Goal: Transaction & Acquisition: Complete application form

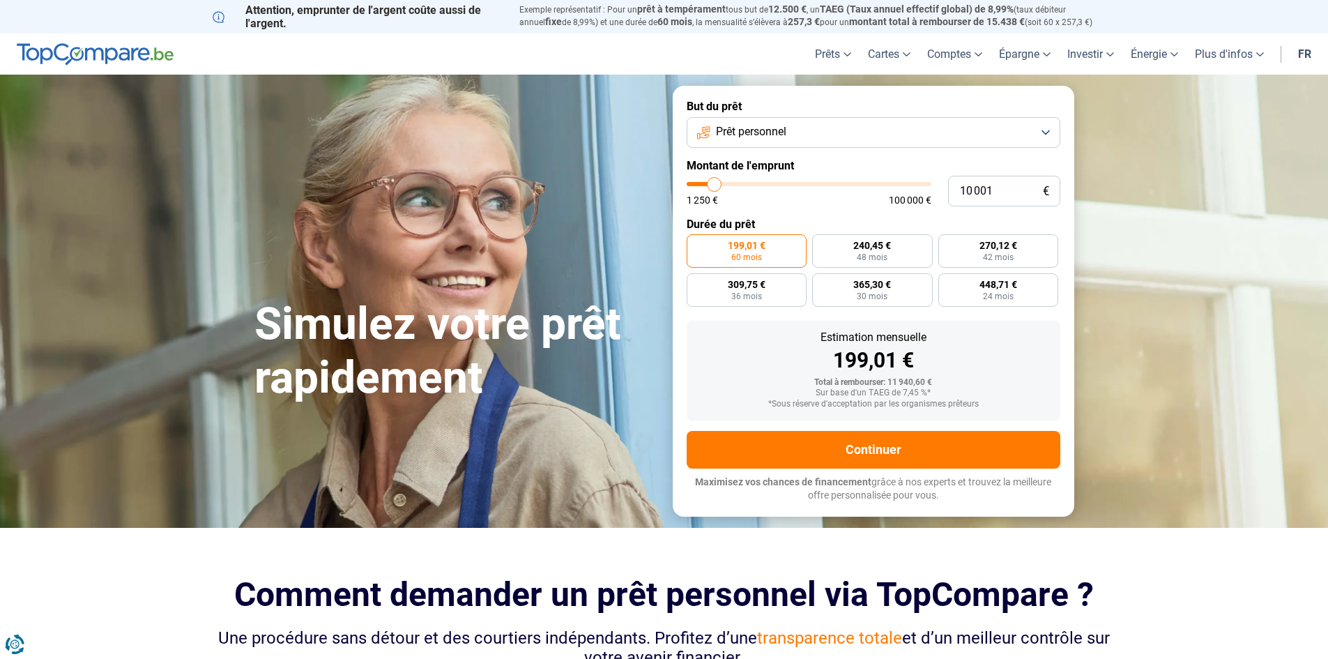
click at [750, 143] on button "Prêt personnel" at bounding box center [874, 132] width 374 height 31
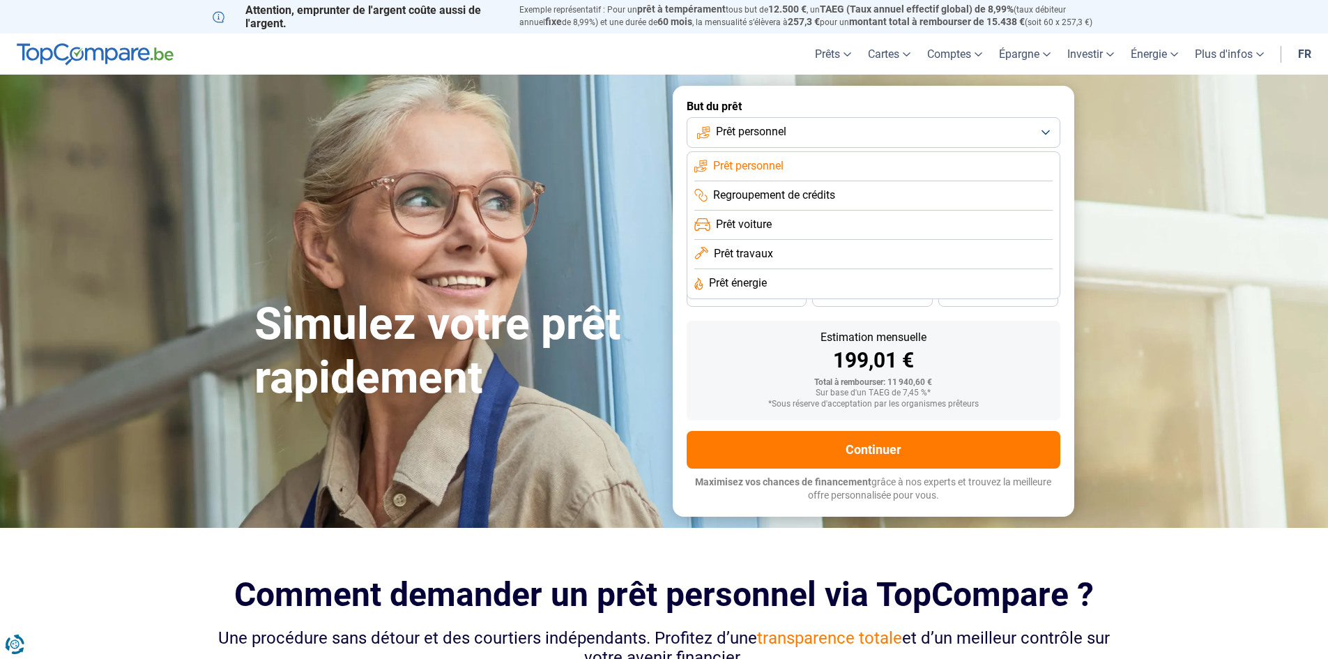
click at [770, 257] on span "Prêt travaux" at bounding box center [743, 253] width 59 height 15
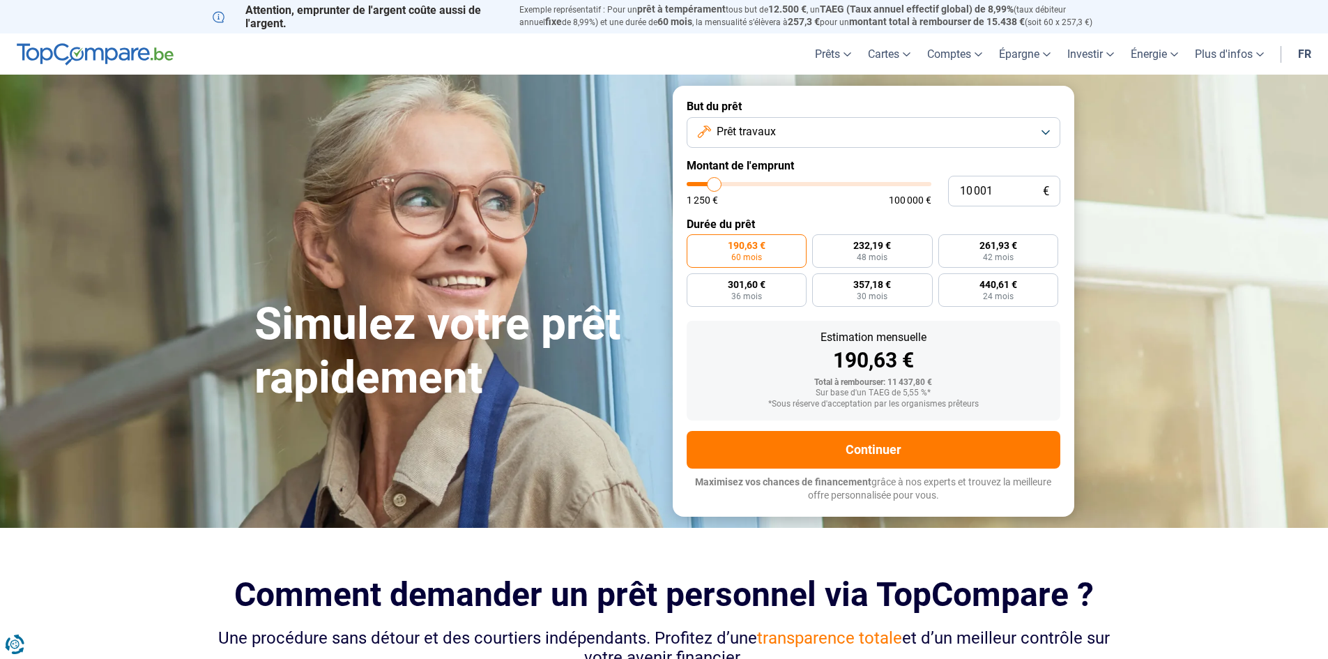
type input "10 500"
type input "10500"
type input "11 250"
type input "11250"
type input "12 000"
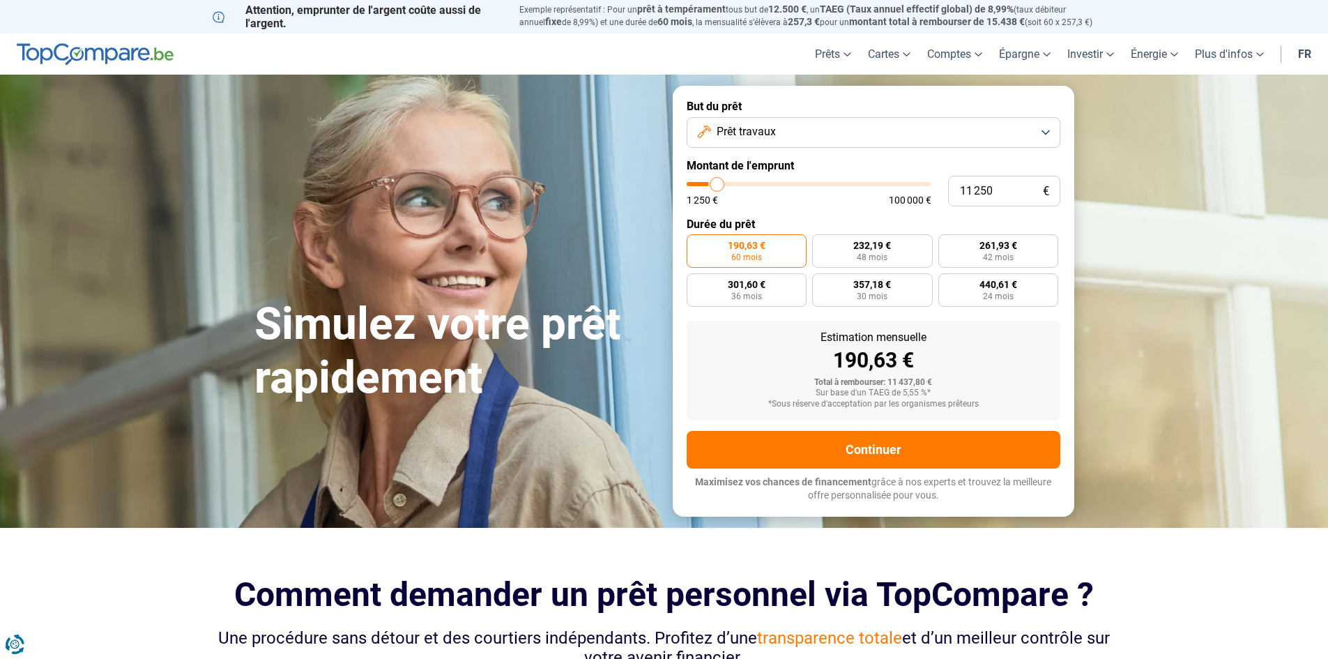
type input "12000"
type input "13 000"
type input "13000"
type input "14 000"
type input "14000"
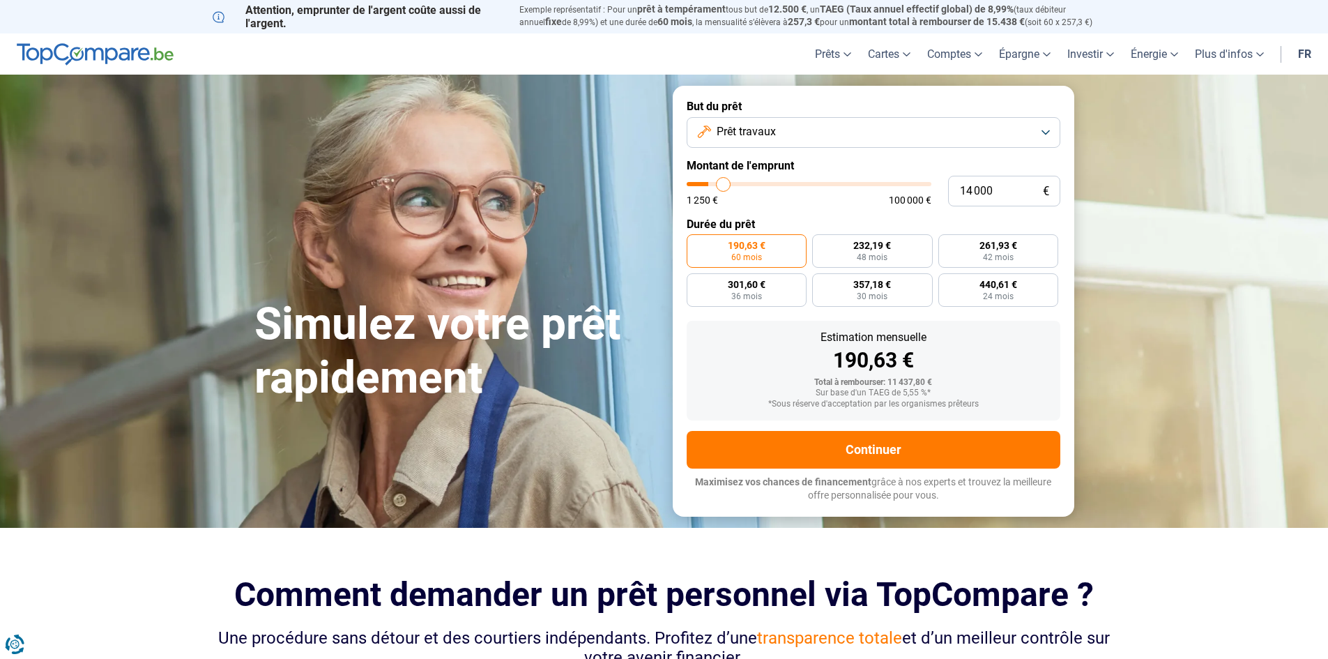
type input "14 750"
type input "14750"
type input "16 000"
type input "16000"
type input "16 500"
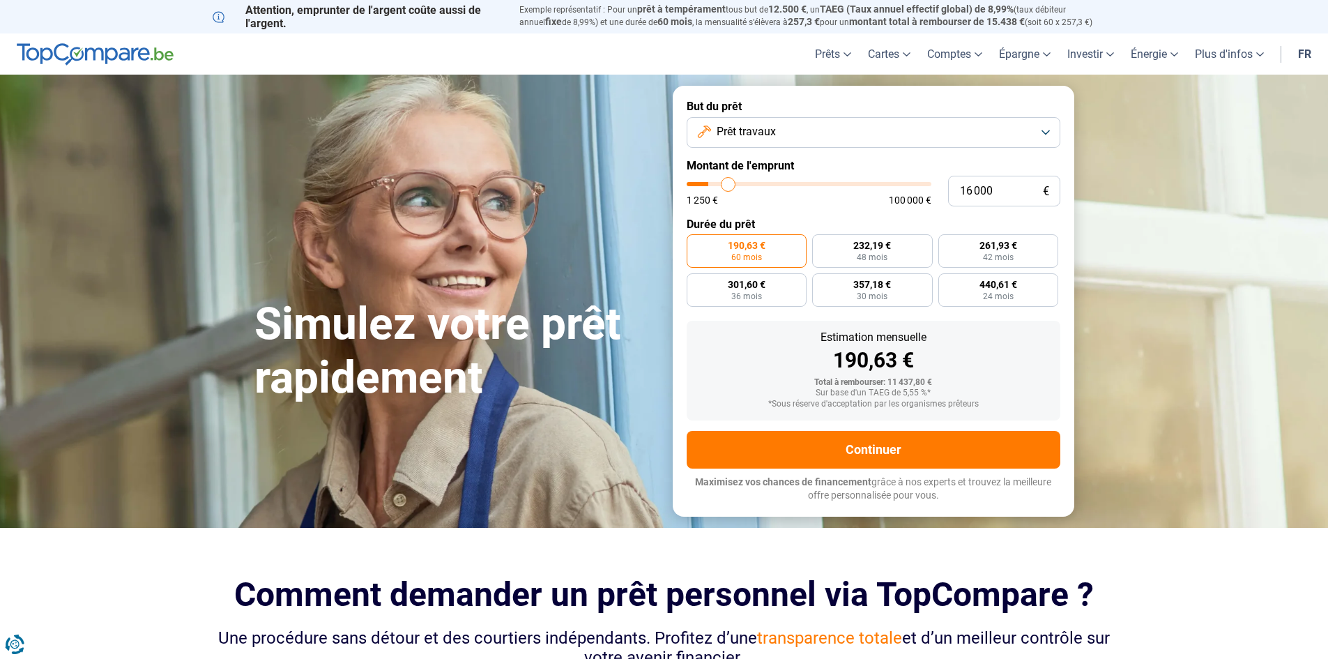
type input "16500"
type input "17 750"
type input "17750"
type input "18 500"
type input "18500"
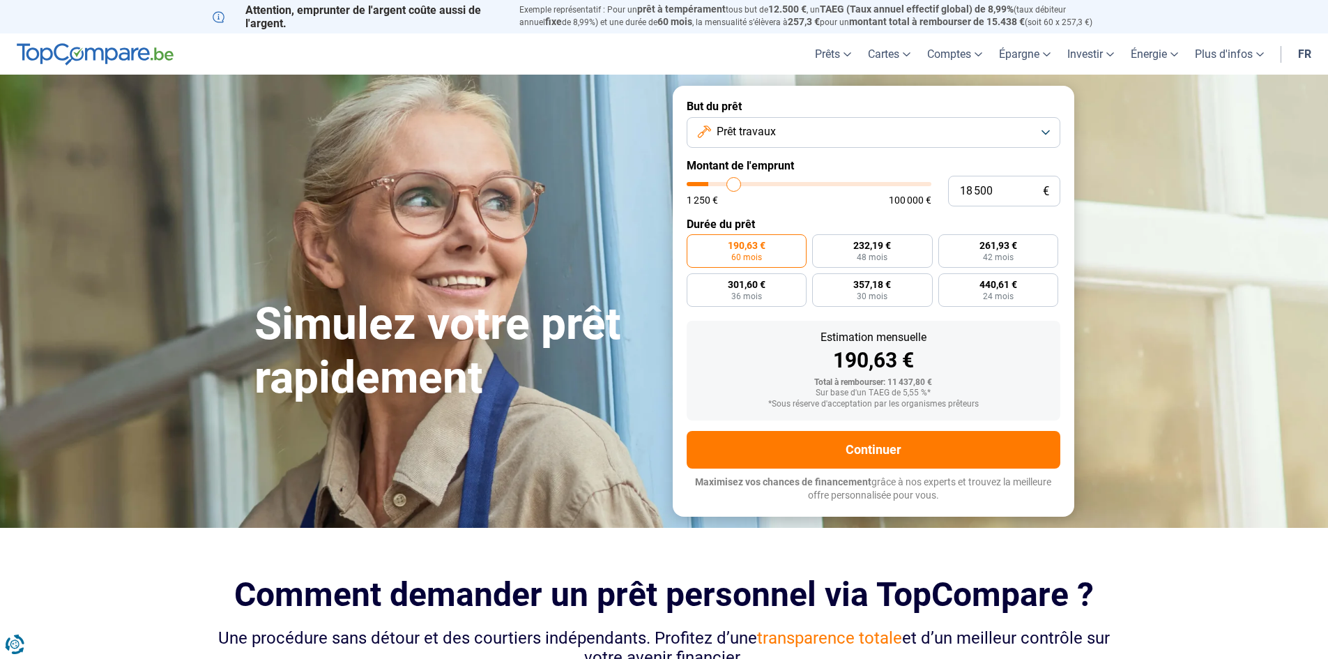
type input "19 250"
type input "19250"
type input "20 000"
type input "20000"
type input "20 500"
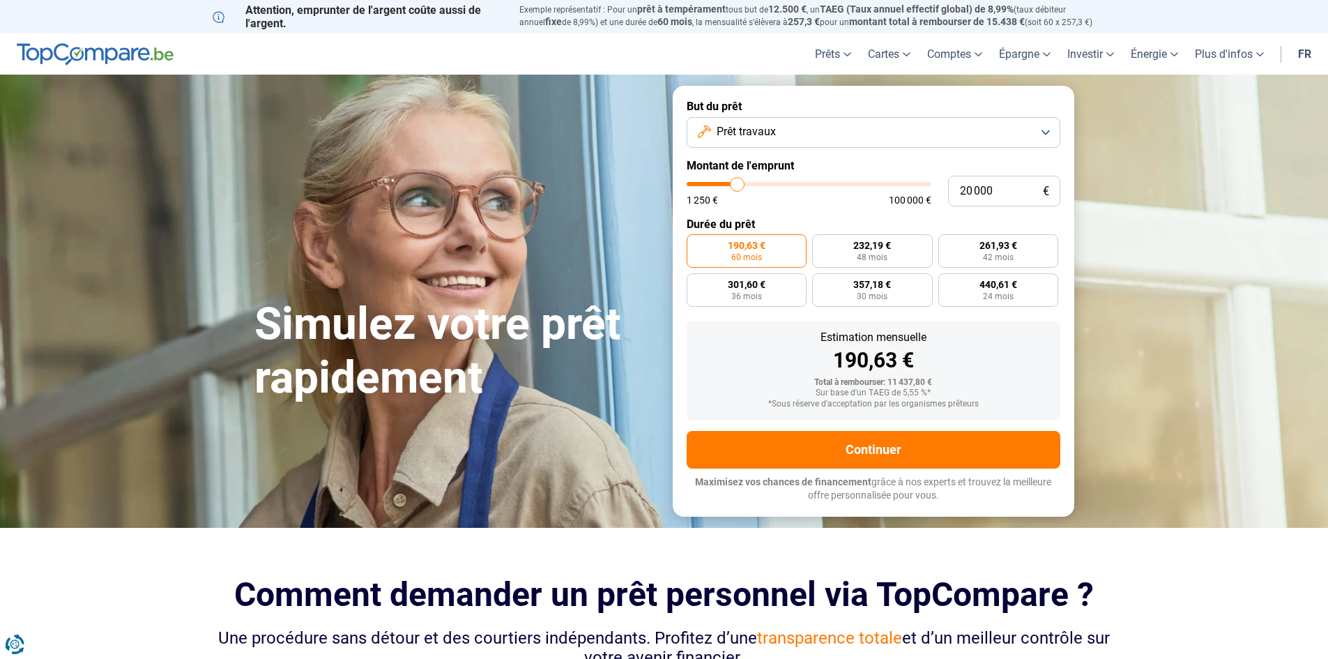
type input "20500"
type input "21 250"
type input "21250"
type input "21 750"
type input "21750"
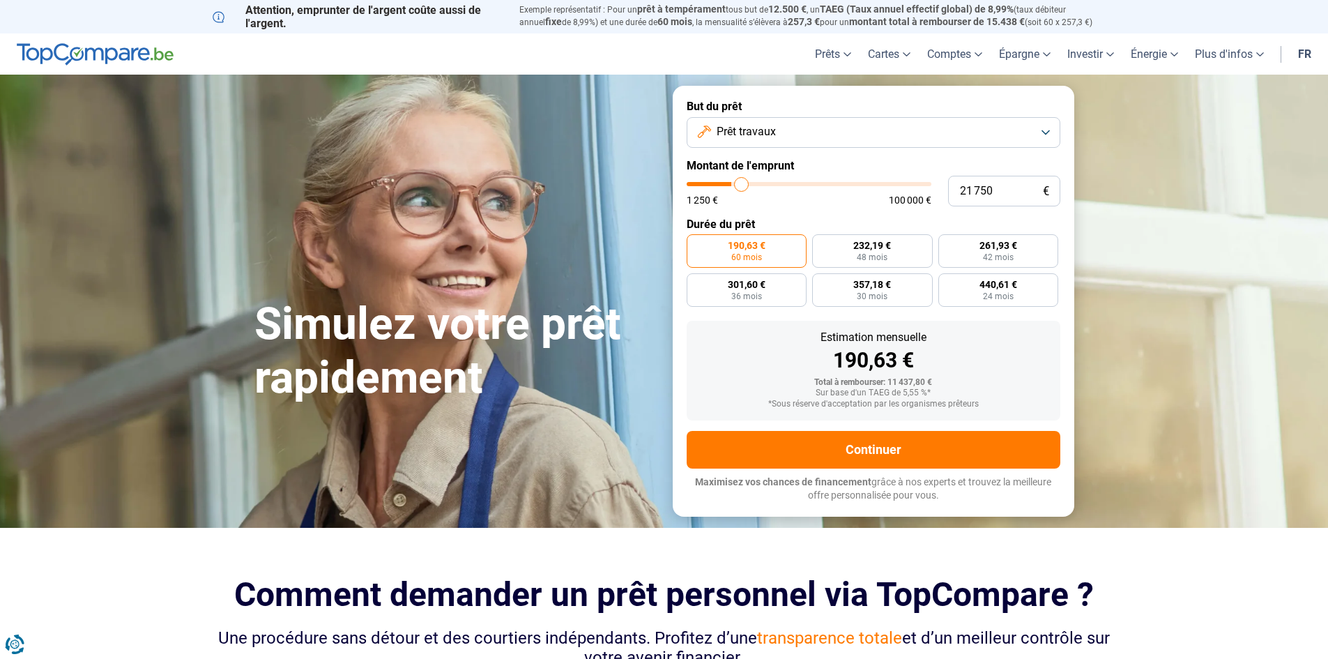
type input "23 000"
type input "23000"
type input "23 750"
type input "23750"
type input "24 750"
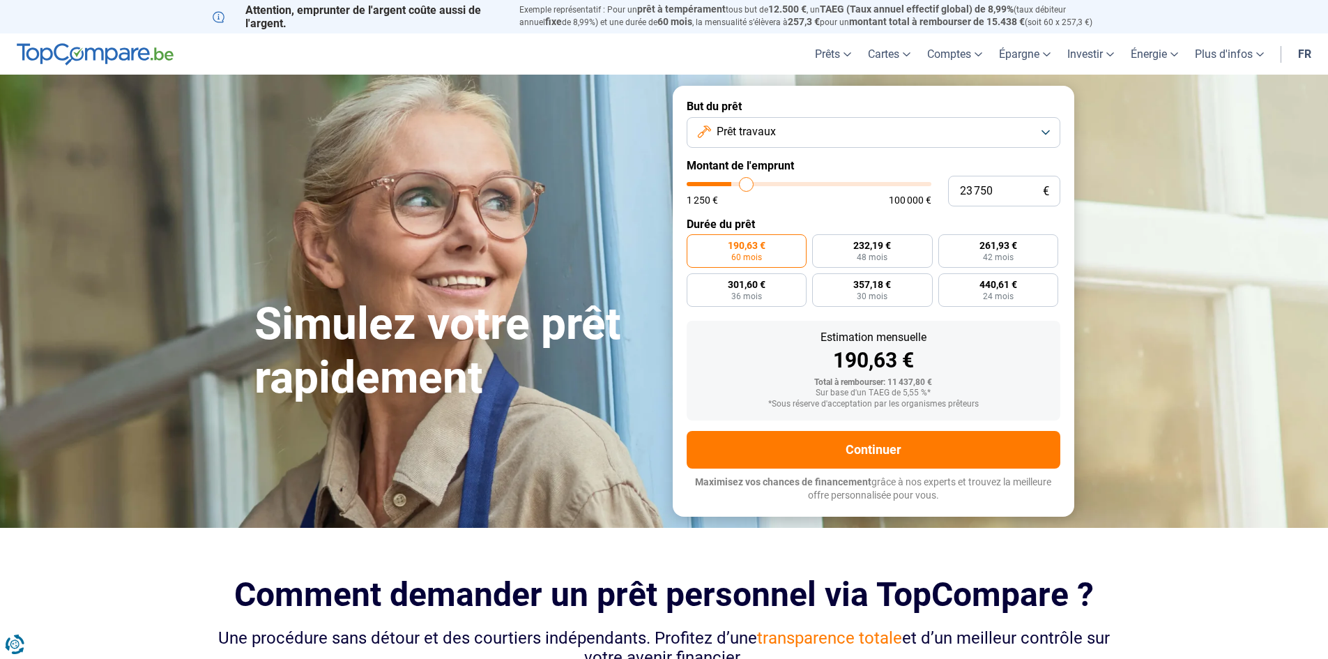
type input "24750"
type input "25 750"
type input "25750"
type input "26 750"
type input "26750"
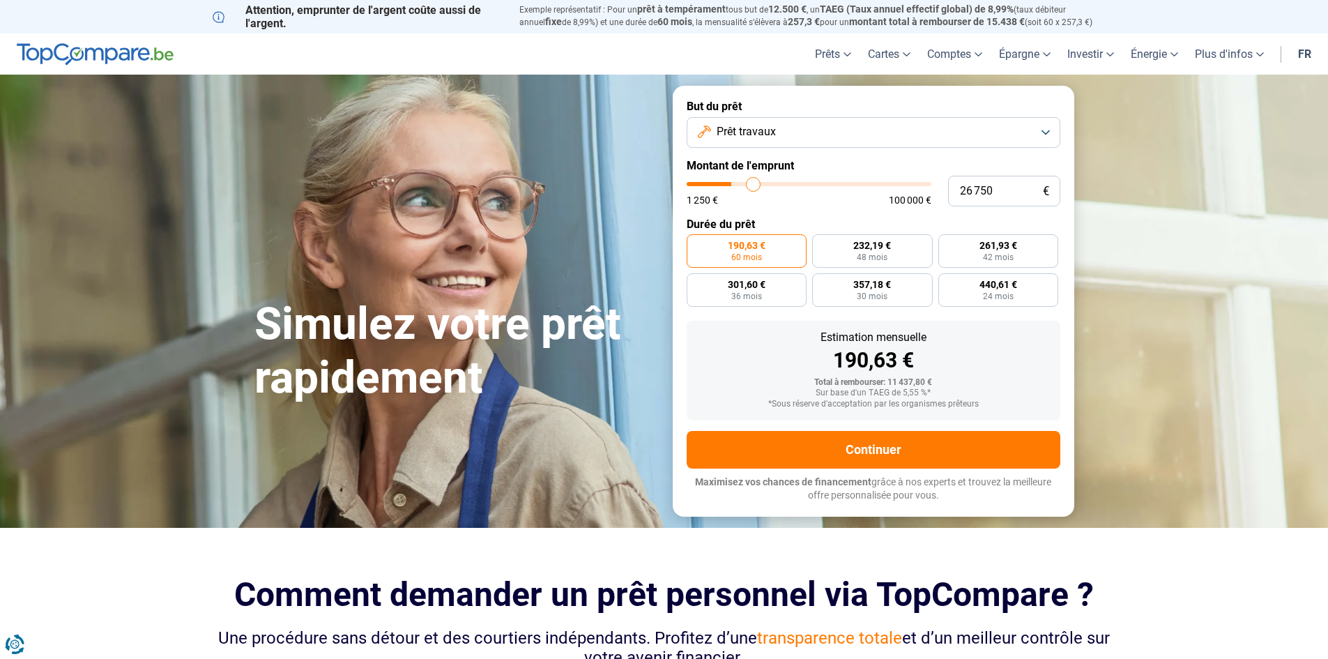
type input "28 250"
type input "28250"
type input "29 250"
type input "29250"
type input "30 750"
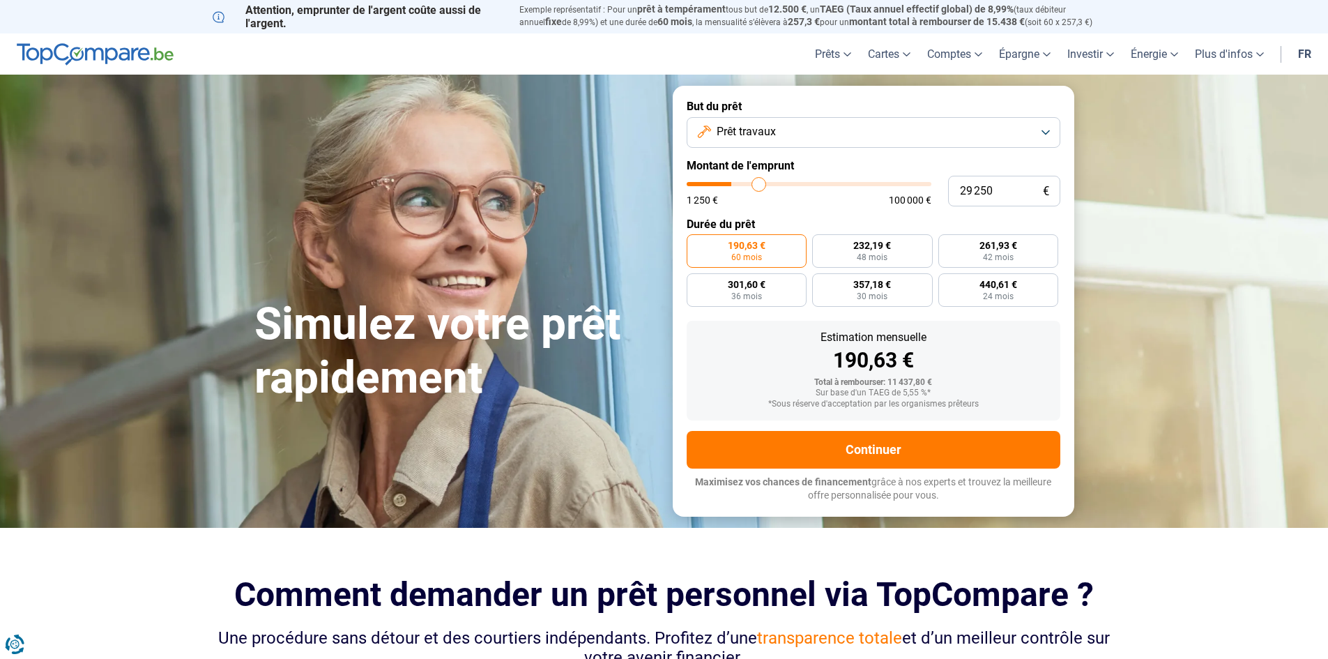
type input "30750"
type input "32 000"
type input "32000"
type input "33 250"
type input "33250"
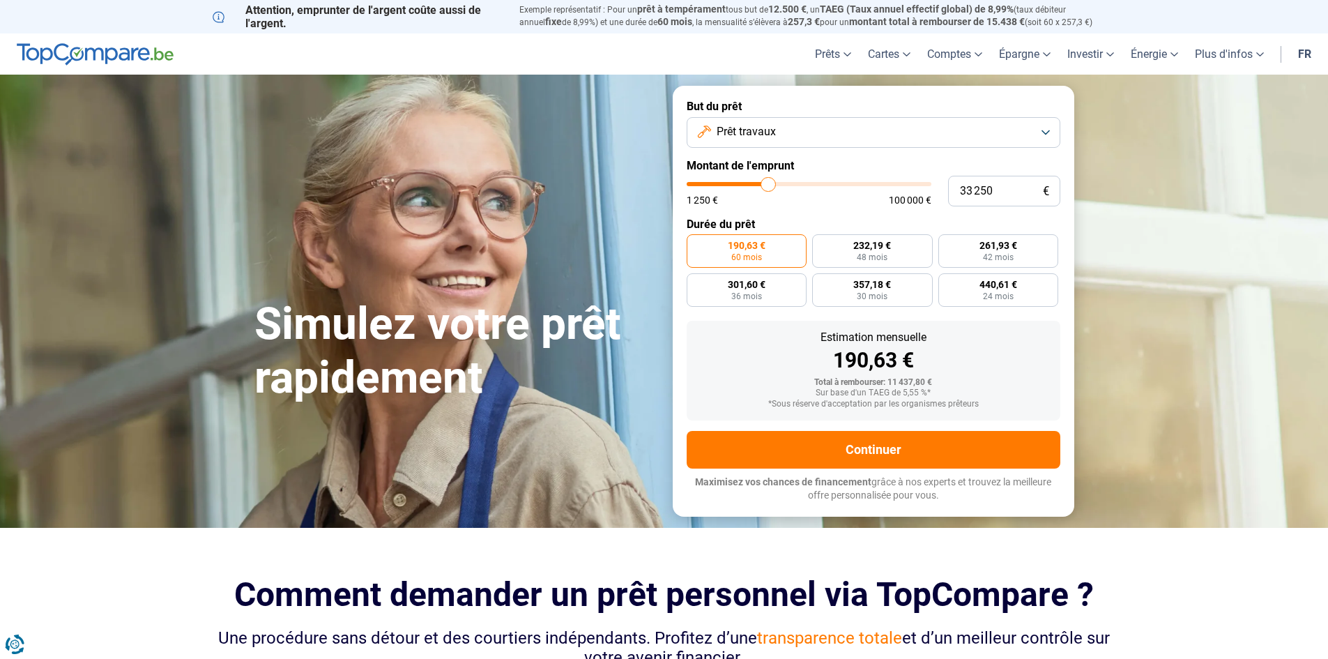
type input "34 250"
type input "34250"
type input "35 000"
type input "35000"
type input "35 750"
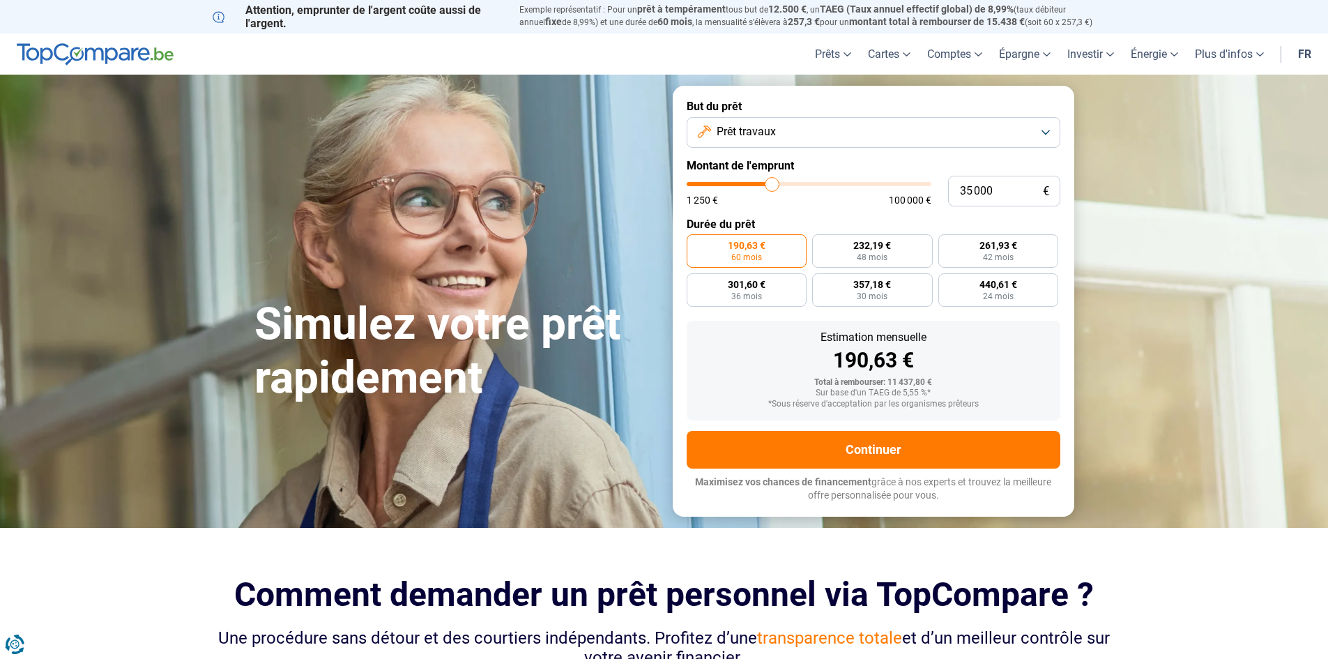
type input "35750"
type input "36 500"
type input "36500"
type input "37 000"
type input "37000"
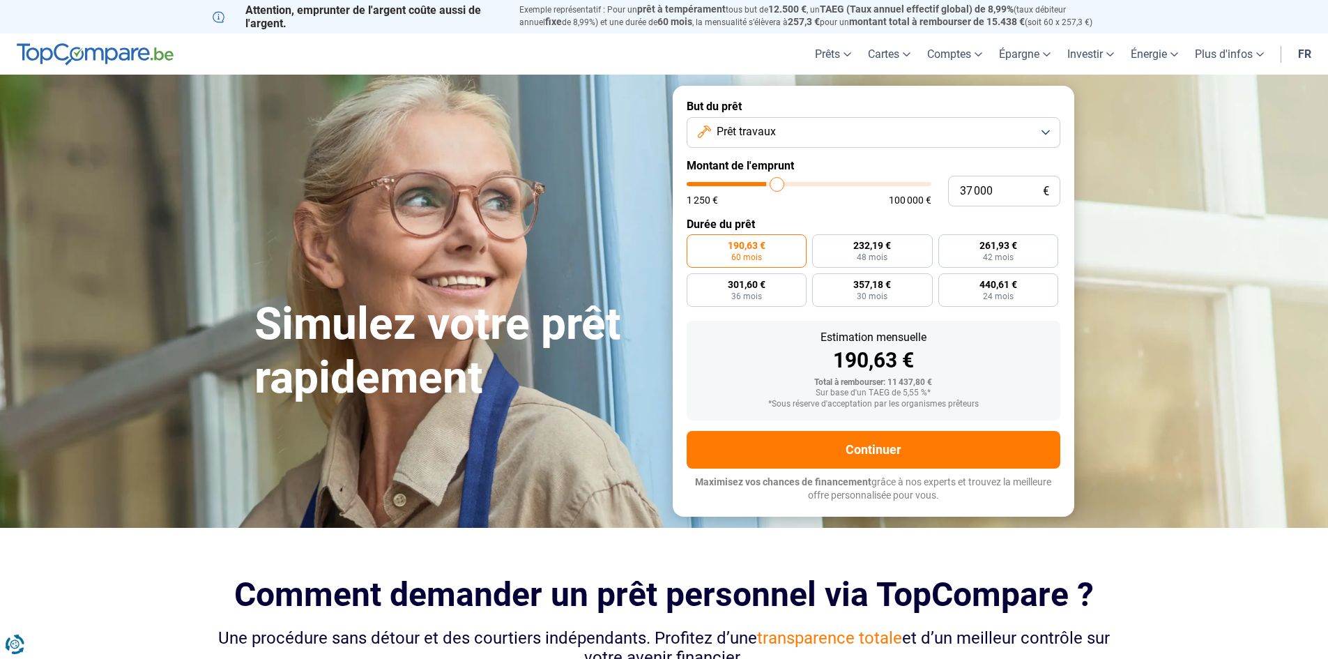
type input "37 250"
type input "37250"
type input "37 750"
type input "37750"
type input "38 250"
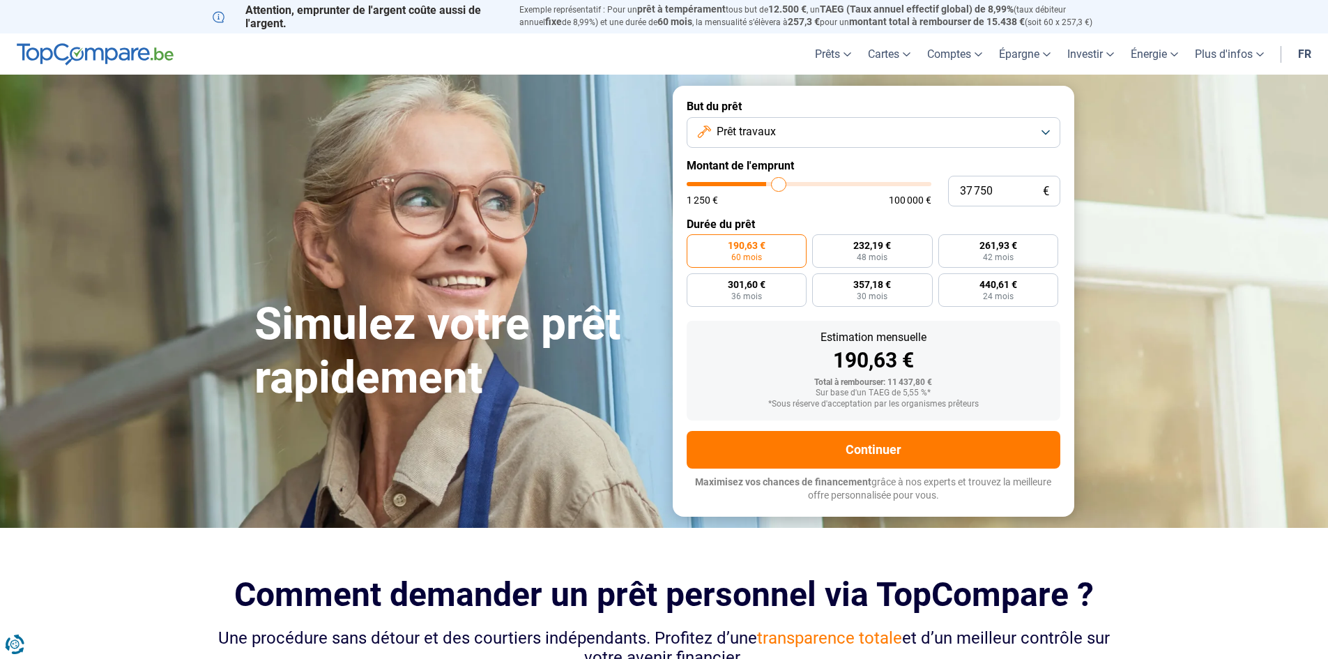
type input "38250"
type input "38 500"
type input "38500"
type input "38 750"
type input "38750"
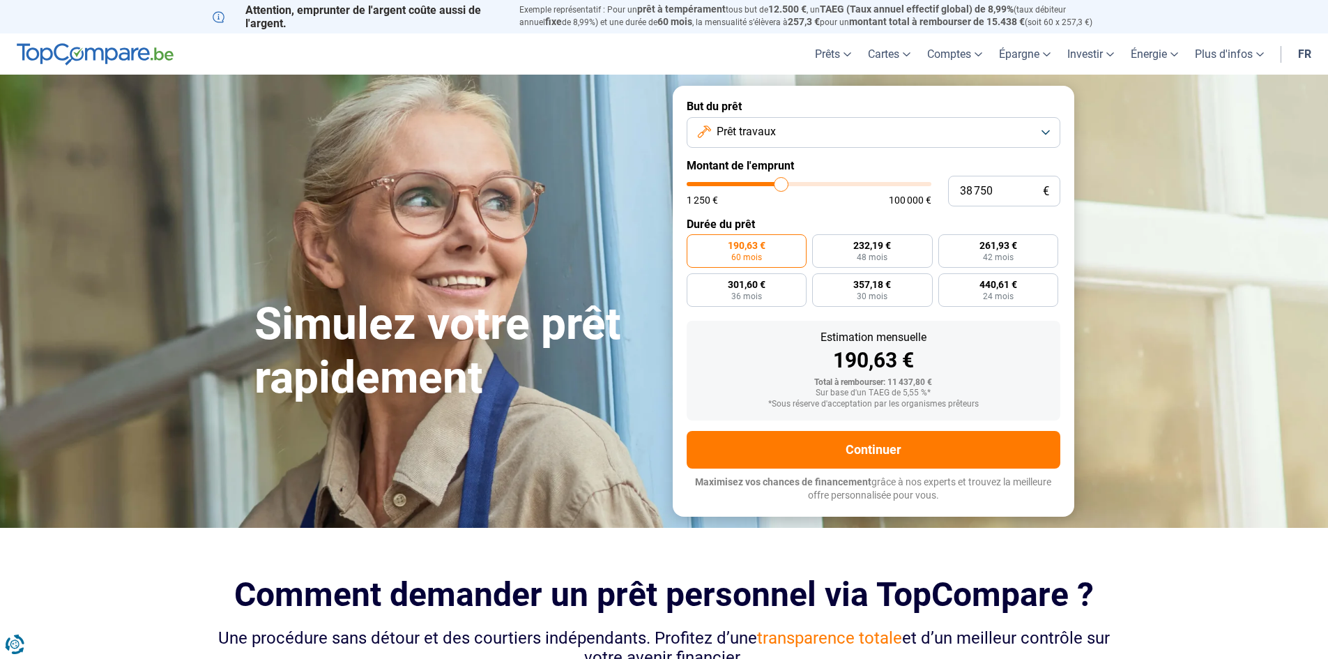
type input "40 250"
type input "40250"
type input "41 000"
type input "41000"
type input "42 000"
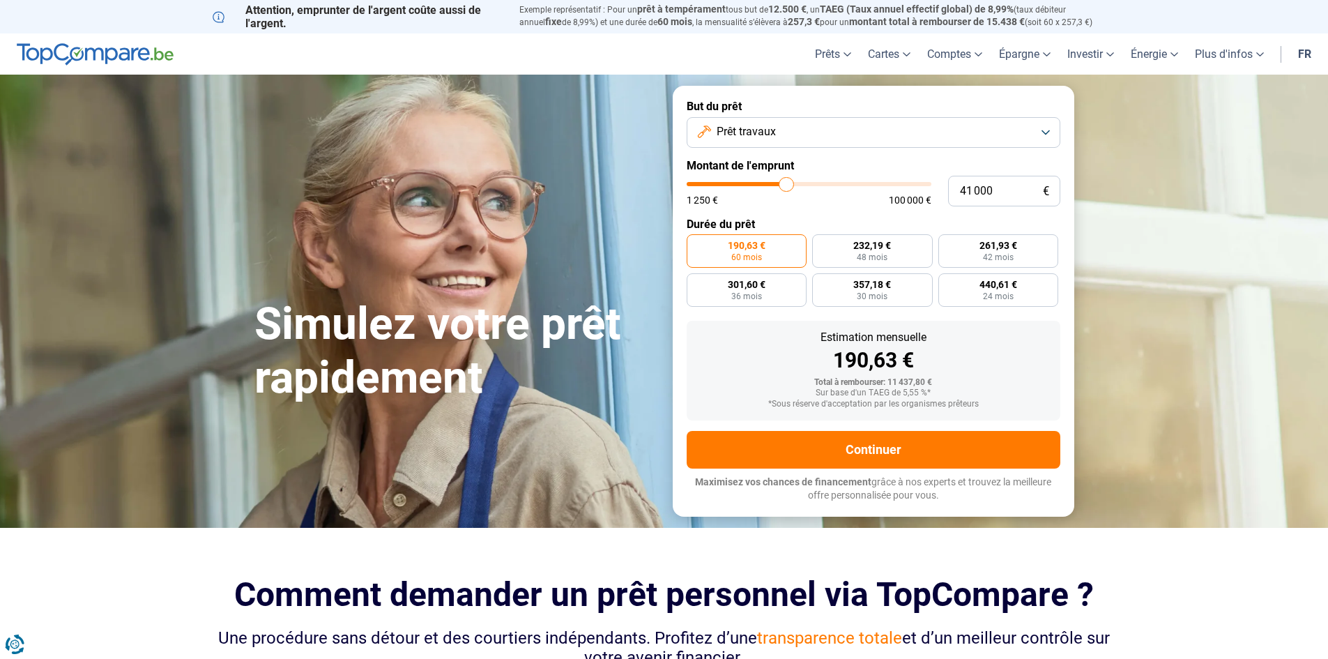
type input "42000"
type input "42 500"
type input "42500"
type input "43 500"
type input "43500"
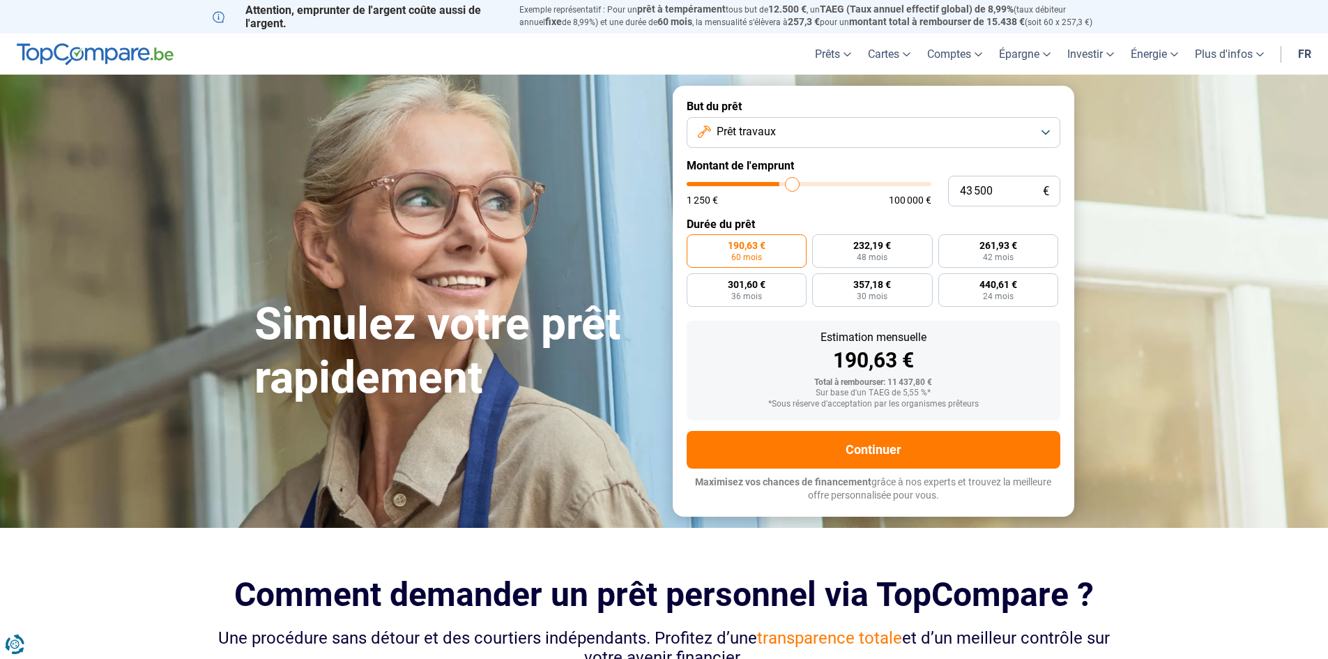
type input "44 000"
type input "44000"
type input "44 500"
type input "44500"
type input "45 000"
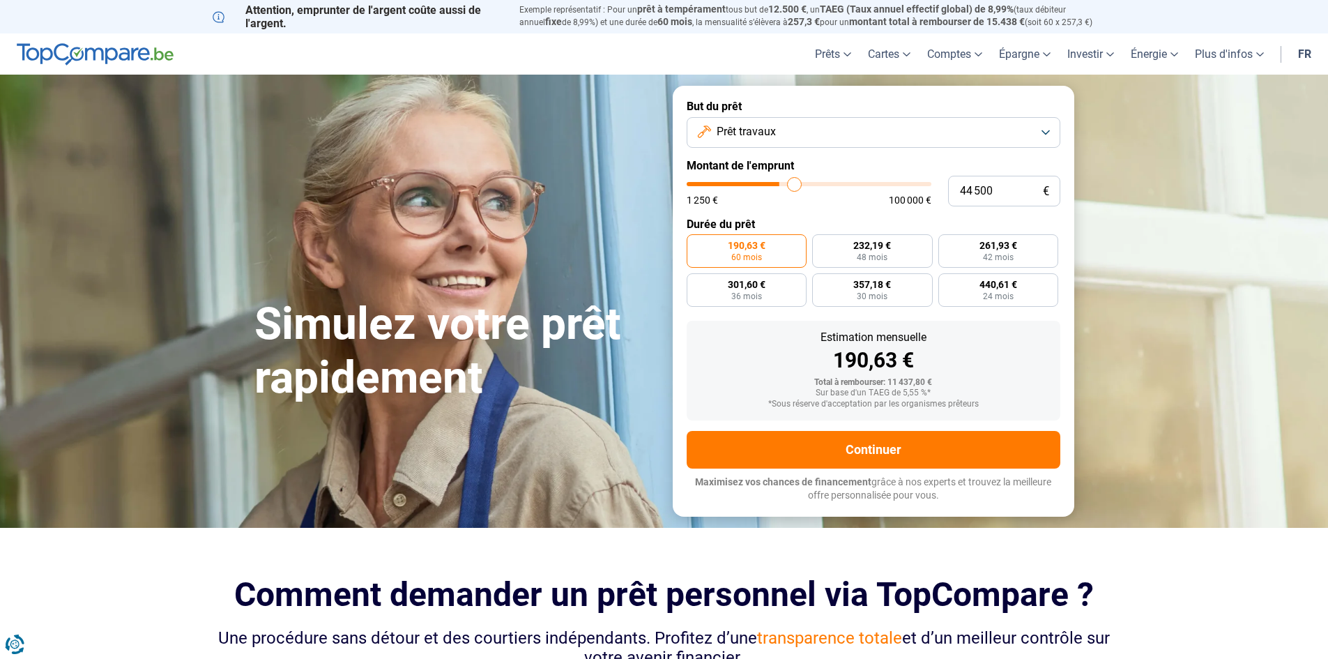
type input "45000"
type input "45 500"
type input "45500"
type input "45 750"
type input "45750"
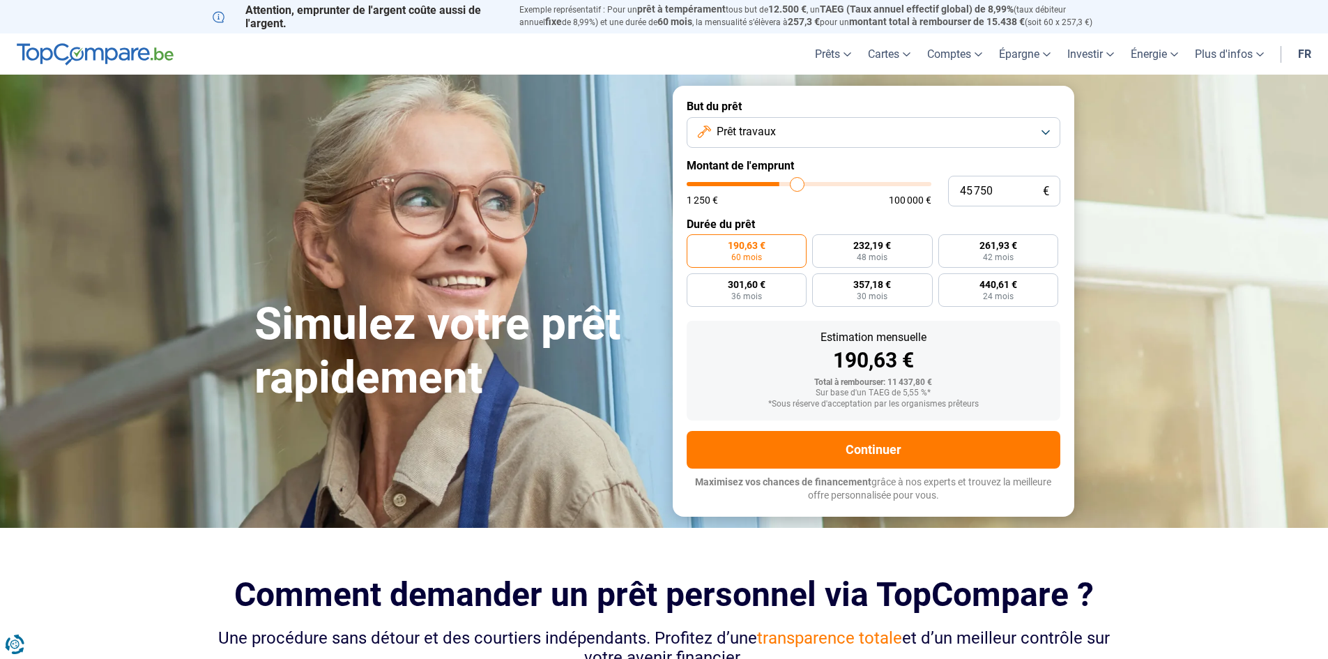
type input "46 000"
type input "46000"
type input "46 750"
type input "46750"
type input "47 000"
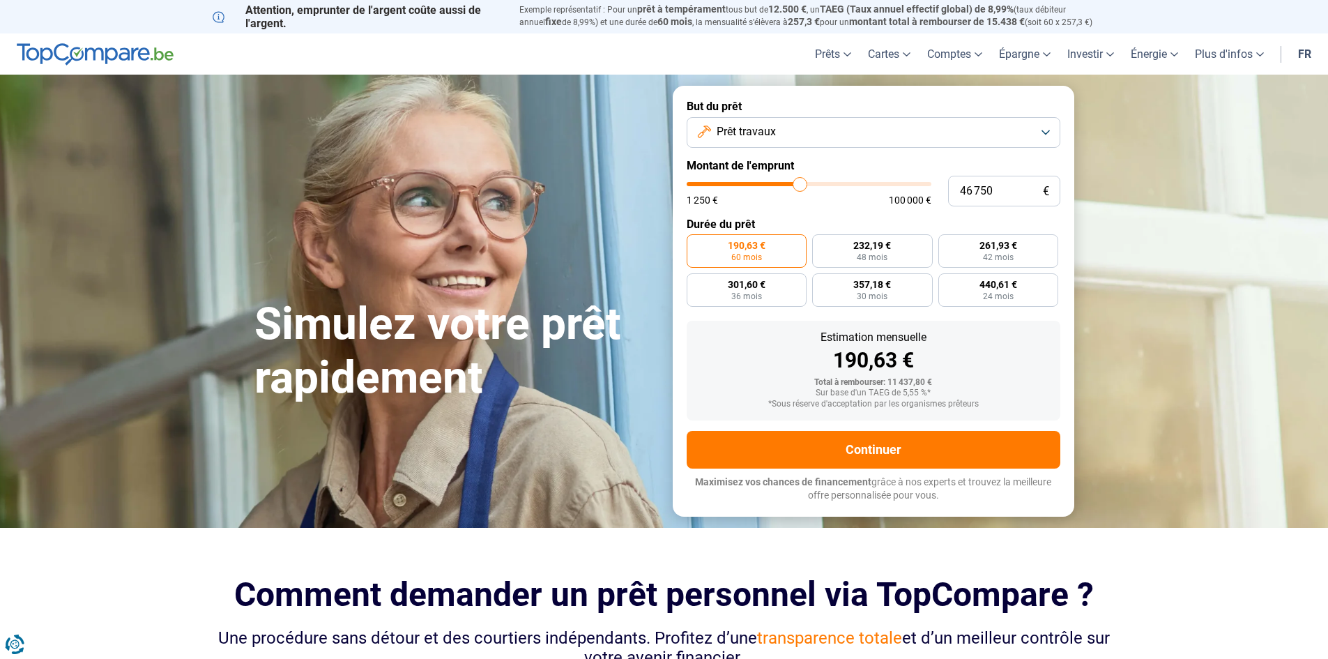
type input "47000"
type input "47 250"
type input "47250"
type input "48 000"
type input "48000"
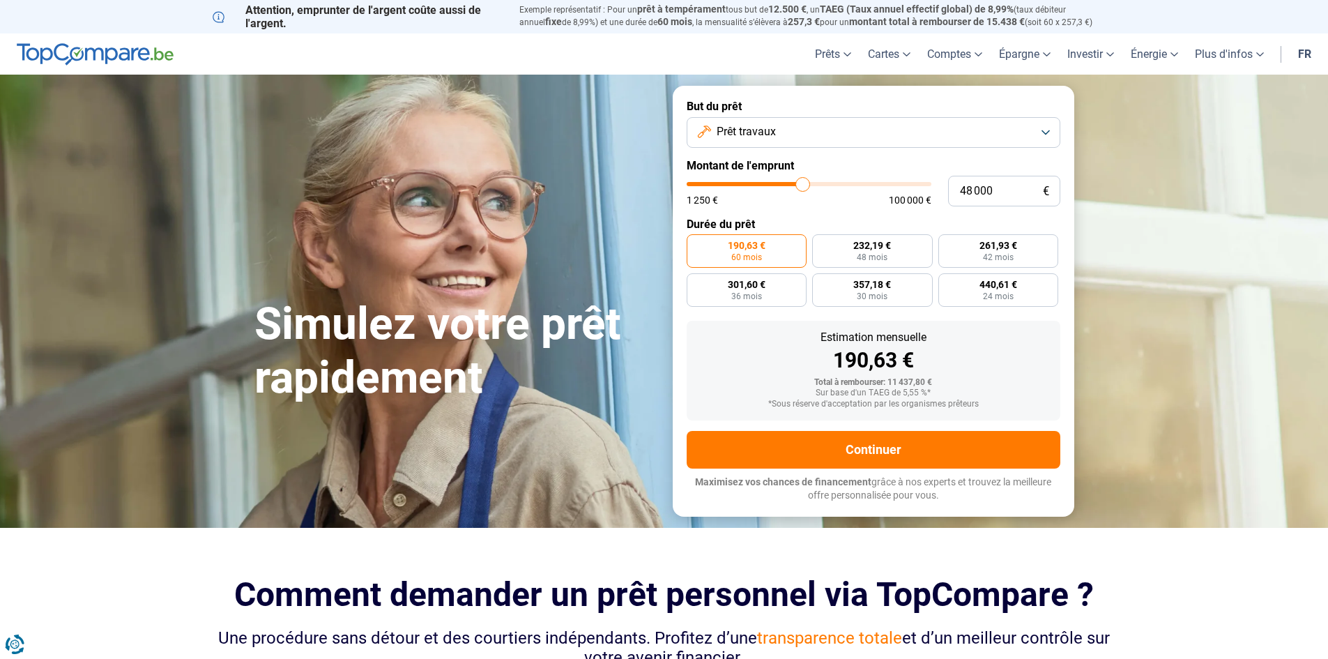
type input "48 750"
type input "48750"
type input "49 500"
type input "49500"
type input "50 000"
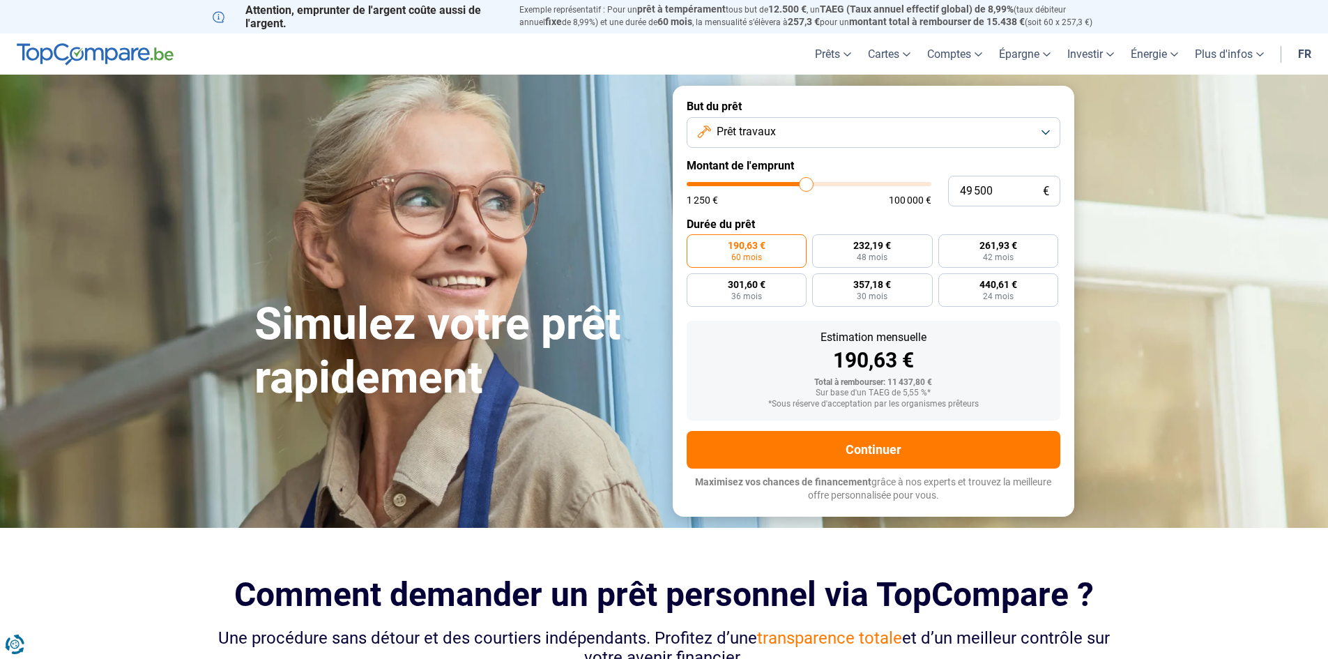
type input "50000"
type input "50 250"
type input "50250"
type input "50 500"
drag, startPoint x: 715, startPoint y: 185, endPoint x: 809, endPoint y: 187, distance: 93.4
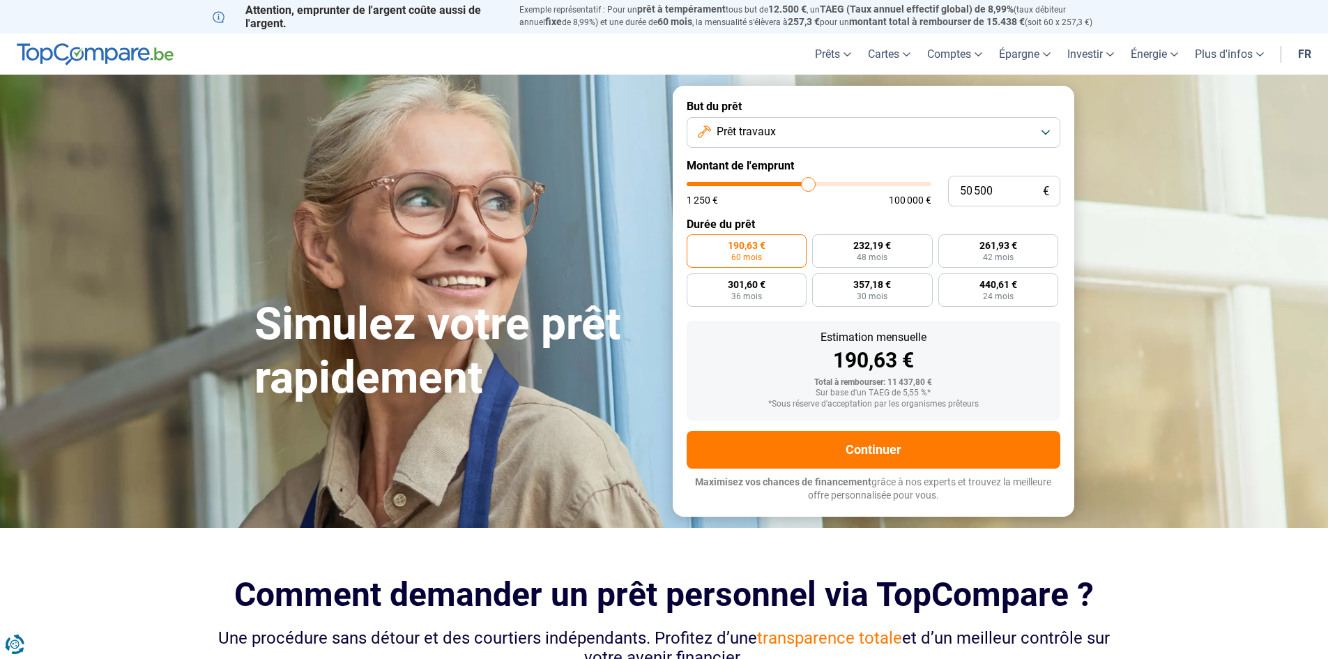
type input "50500"
click at [809, 186] on input "range" at bounding box center [809, 184] width 245 height 4
radio input "false"
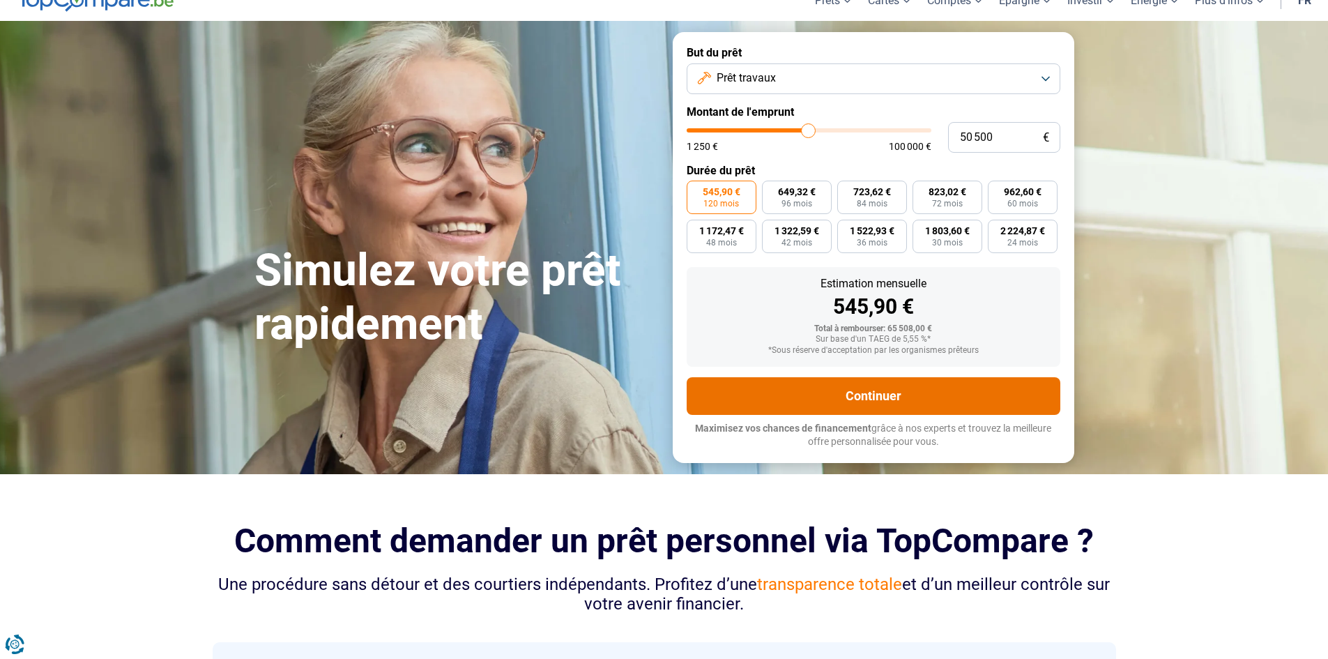
scroll to position [70, 0]
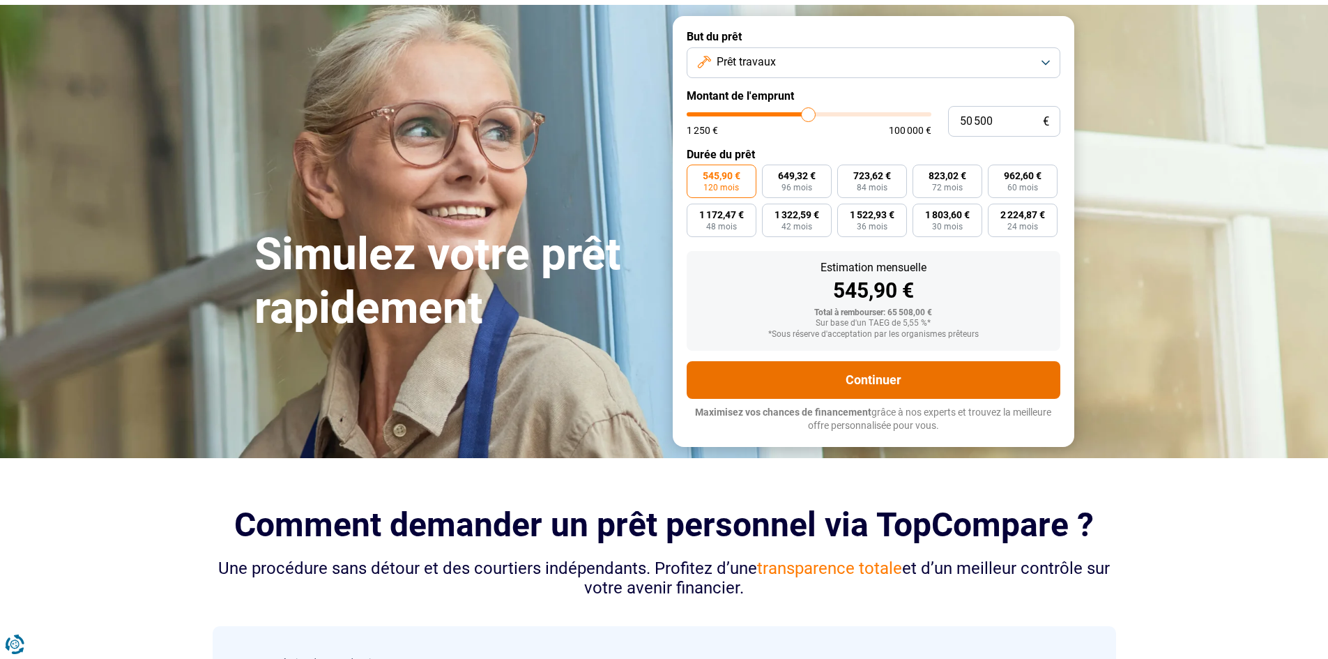
click at [987, 389] on button "Continuer" at bounding box center [874, 380] width 374 height 38
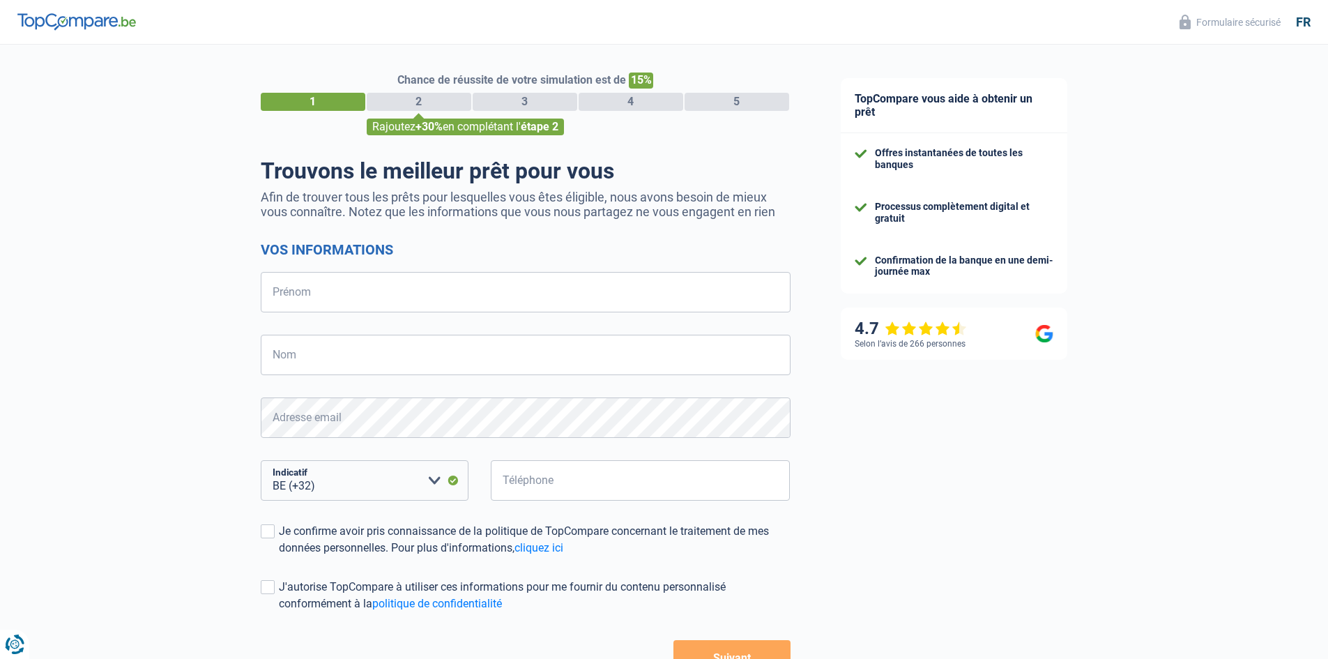
select select "32"
click at [553, 302] on input "Prénom" at bounding box center [526, 292] width 530 height 40
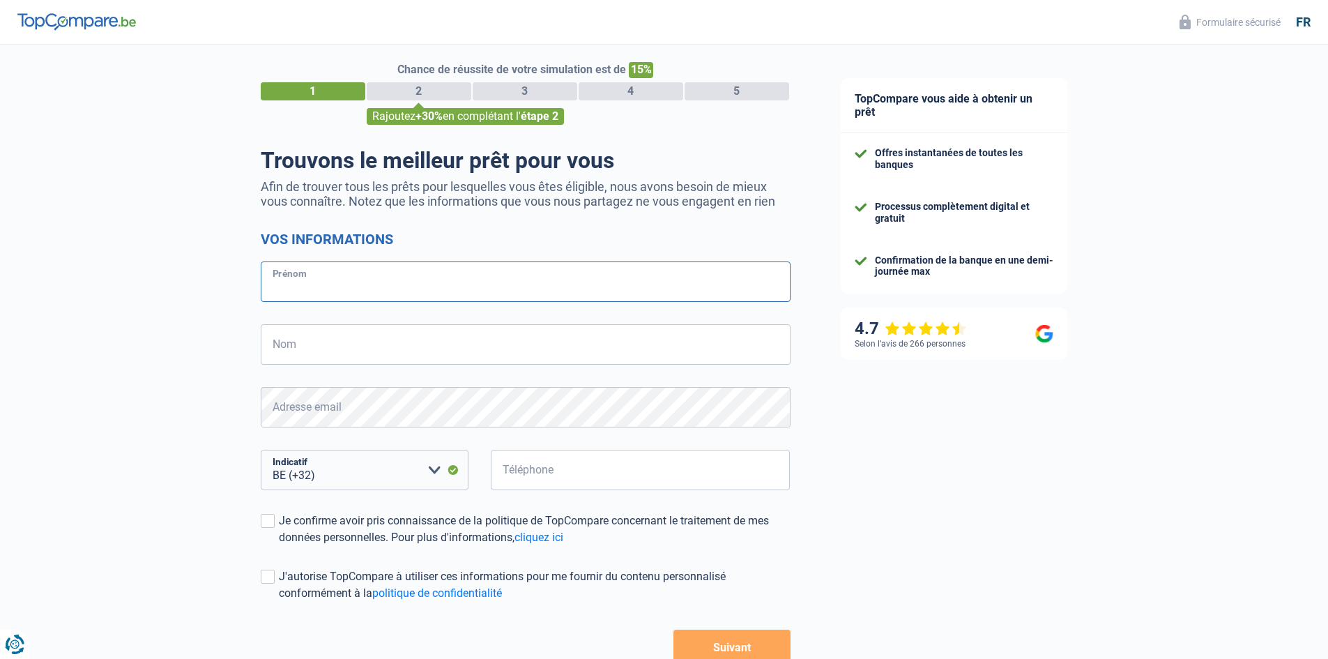
scroll to position [98, 0]
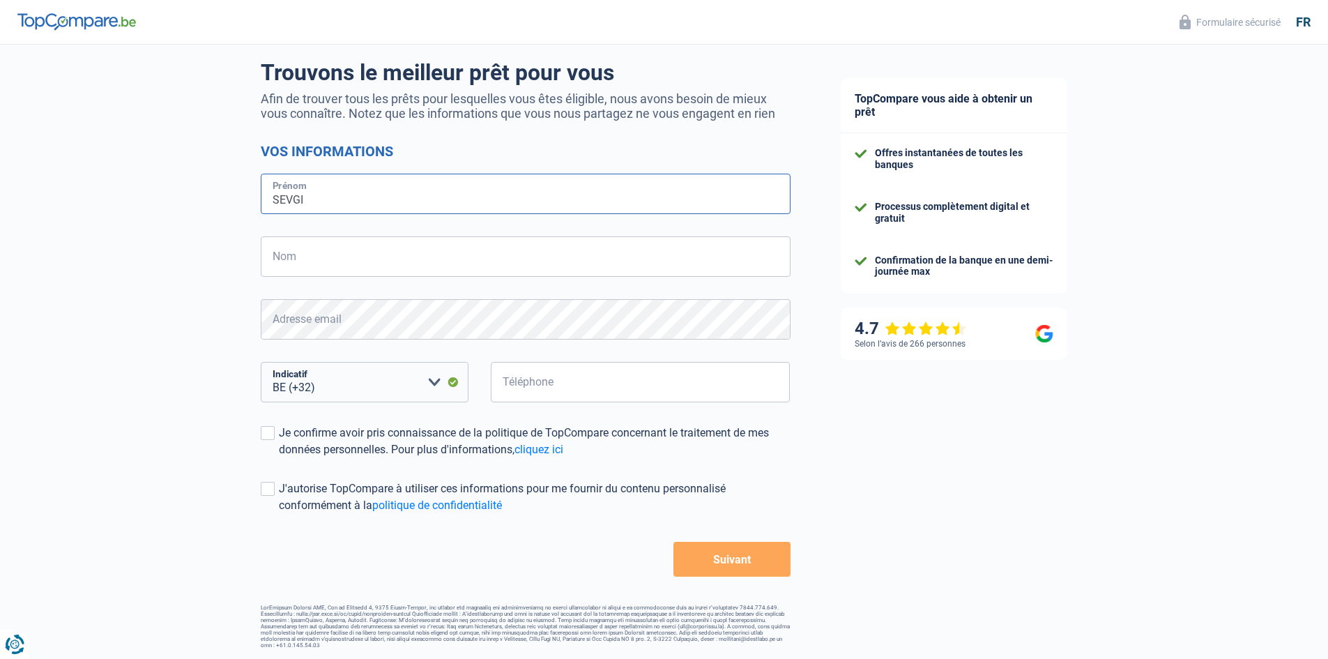
type input "SEVGI"
type input "OZDEMIR"
click at [668, 373] on input "Téléphone" at bounding box center [641, 382] width 300 height 40
type input "472106967"
click at [263, 432] on span at bounding box center [268, 433] width 14 height 14
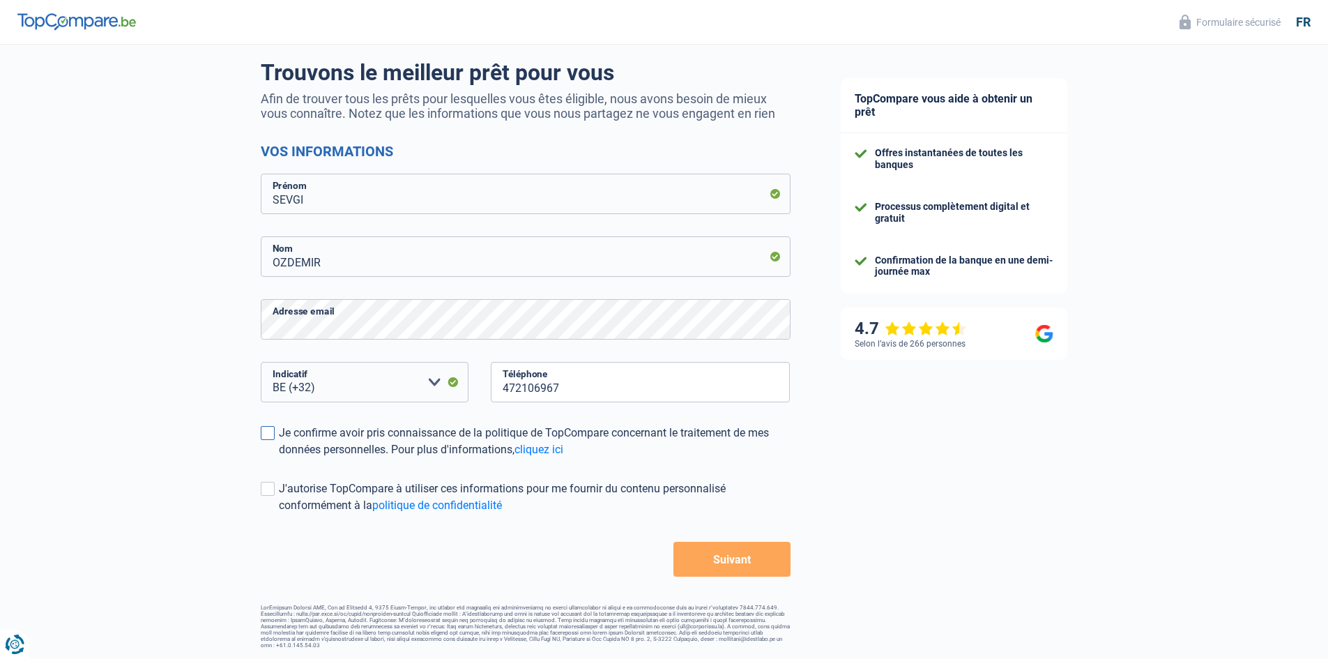
click at [279, 458] on input "Je confirme avoir pris connaissance de la politique de TopCompare concernant le…" at bounding box center [279, 458] width 0 height 0
drag, startPoint x: 275, startPoint y: 492, endPoint x: 410, endPoint y: 529, distance: 139.7
click at [275, 491] on label "J'autorise TopCompare à utiliser ces informations pour me fournir du contenu pe…" at bounding box center [526, 496] width 530 height 33
click at [279, 514] on input "J'autorise TopCompare à utiliser ces informations pour me fournir du contenu pe…" at bounding box center [279, 514] width 0 height 0
click at [740, 570] on button "Suivant" at bounding box center [732, 559] width 116 height 35
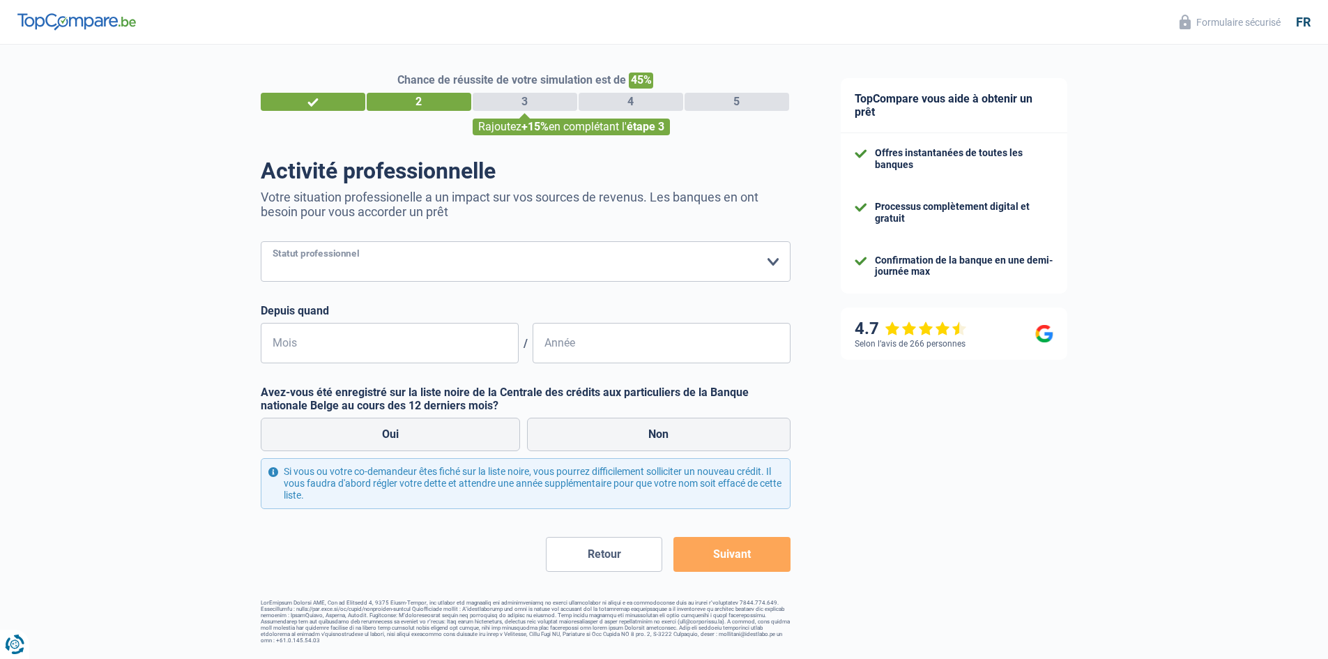
click at [588, 259] on select "Ouvrier Employé privé Employé public Invalide Indépendant Pensionné Chômeur Mut…" at bounding box center [526, 261] width 530 height 40
select select "privateEmployee"
click at [261, 243] on select "Ouvrier Employé privé Employé public Invalide Indépendant Pensionné Chômeur Mut…" at bounding box center [526, 261] width 530 height 40
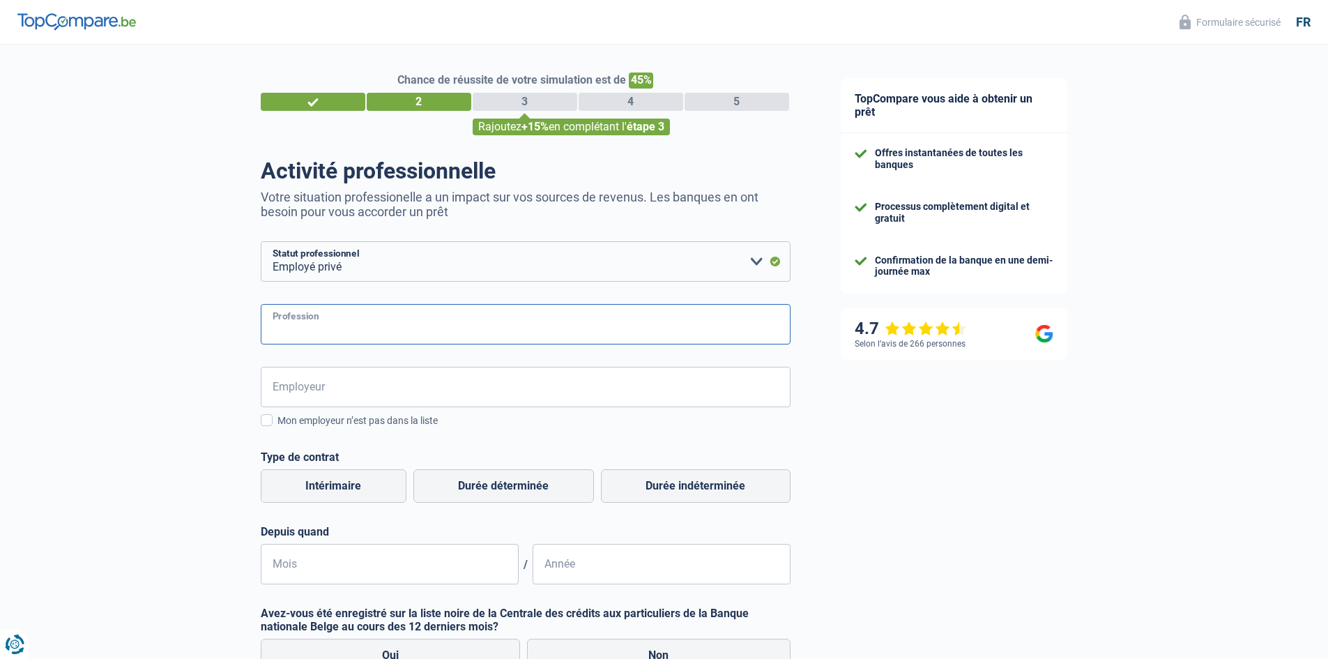
click at [497, 325] on input "Profession" at bounding box center [526, 324] width 530 height 40
type input "s"
type input "Secrétaire de direction"
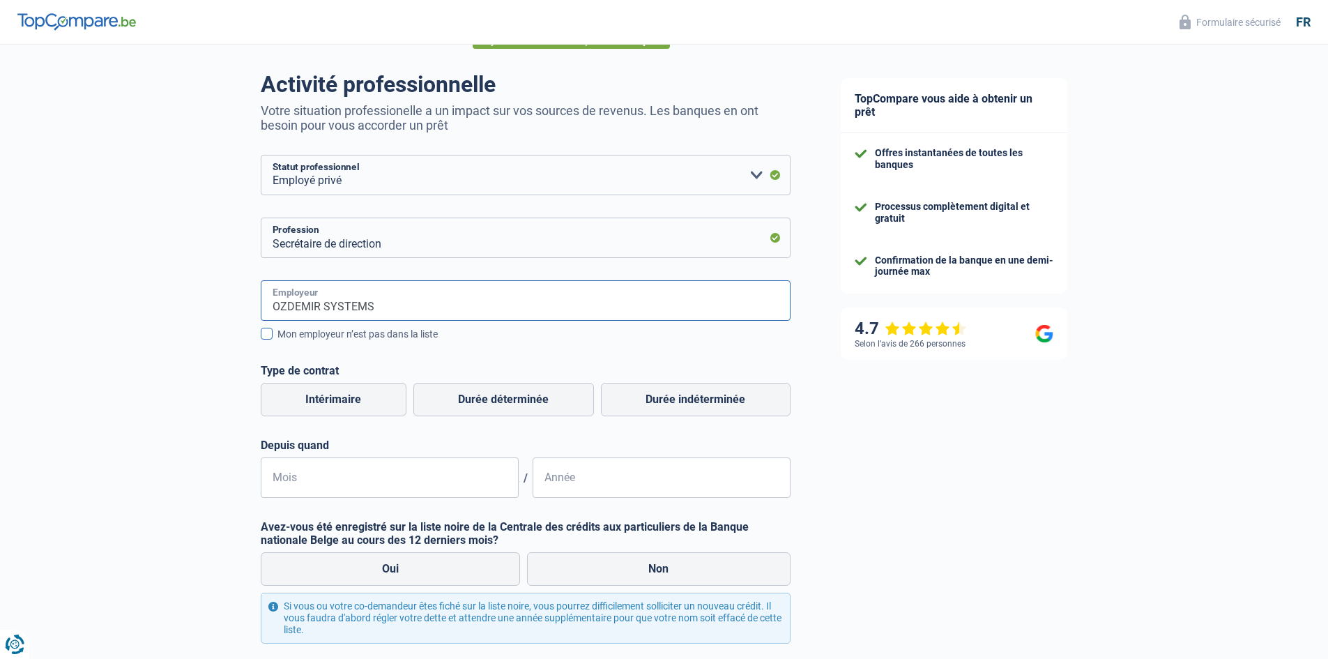
scroll to position [139, 0]
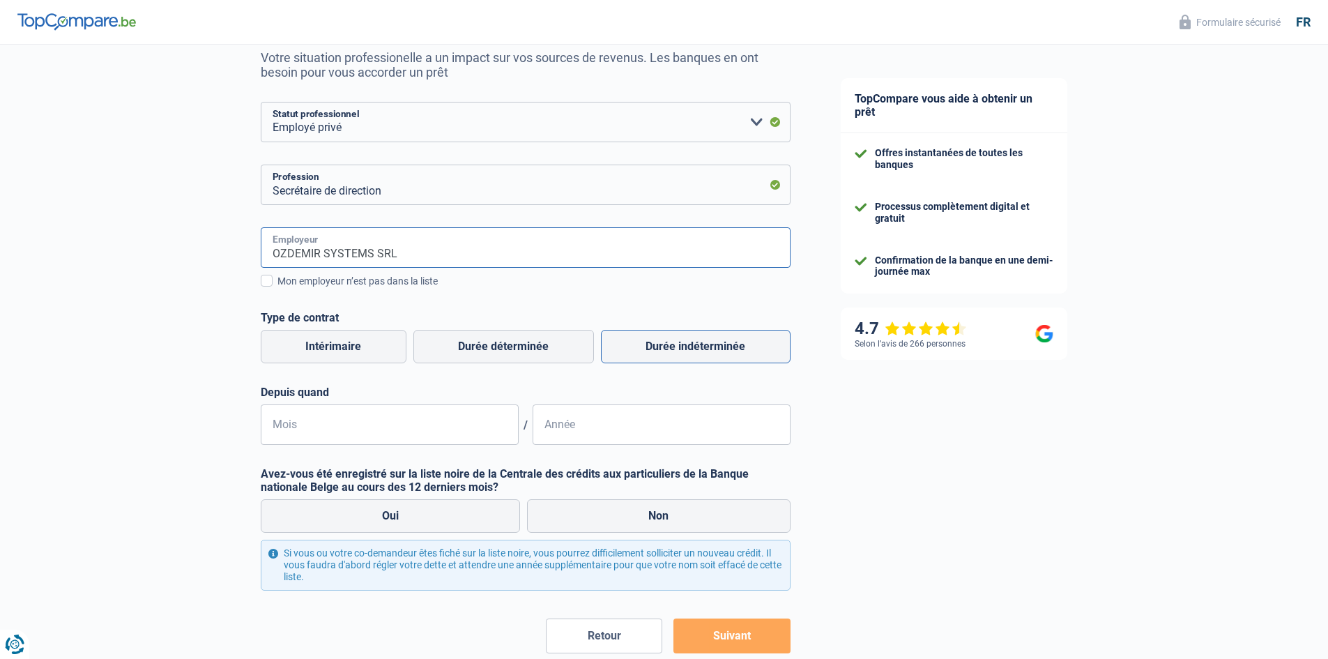
type input "OZDEMIR SYSTEMS SRL"
click at [672, 348] on label "Durée indéterminée" at bounding box center [696, 346] width 190 height 33
click at [672, 348] on input "Durée indéterminée" at bounding box center [696, 346] width 190 height 33
radio input "true"
click at [402, 428] on input "Mois" at bounding box center [390, 424] width 258 height 40
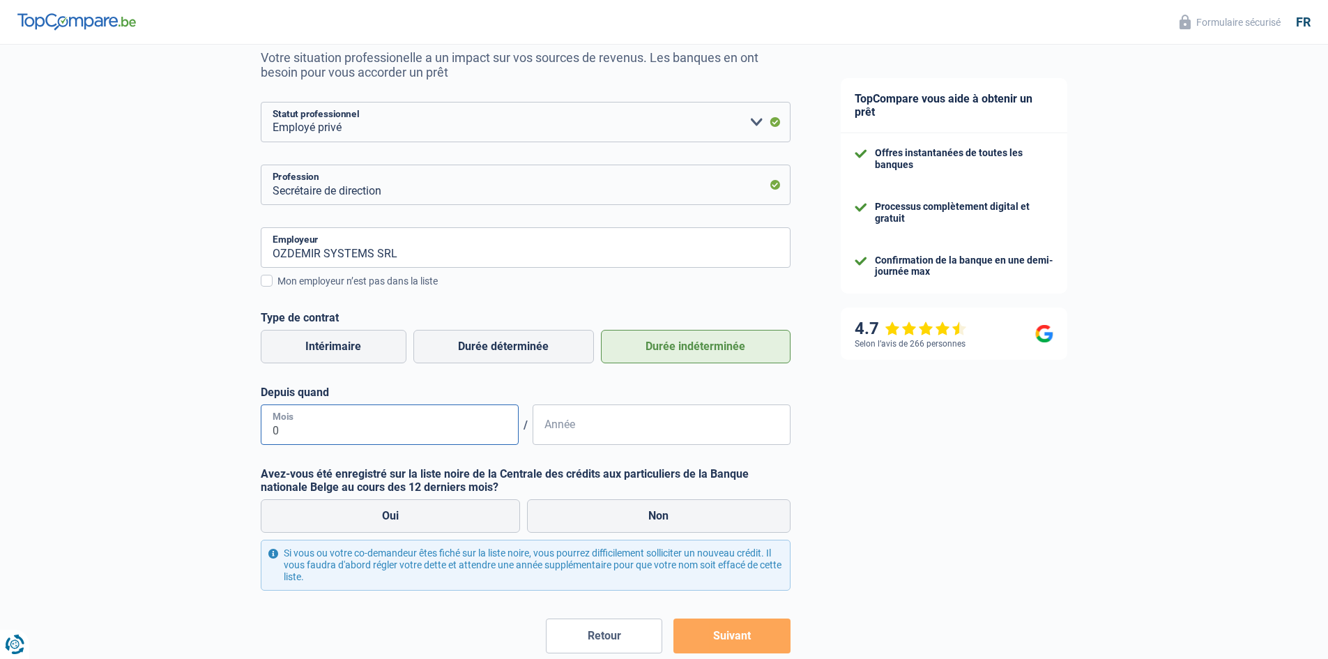
type input "04"
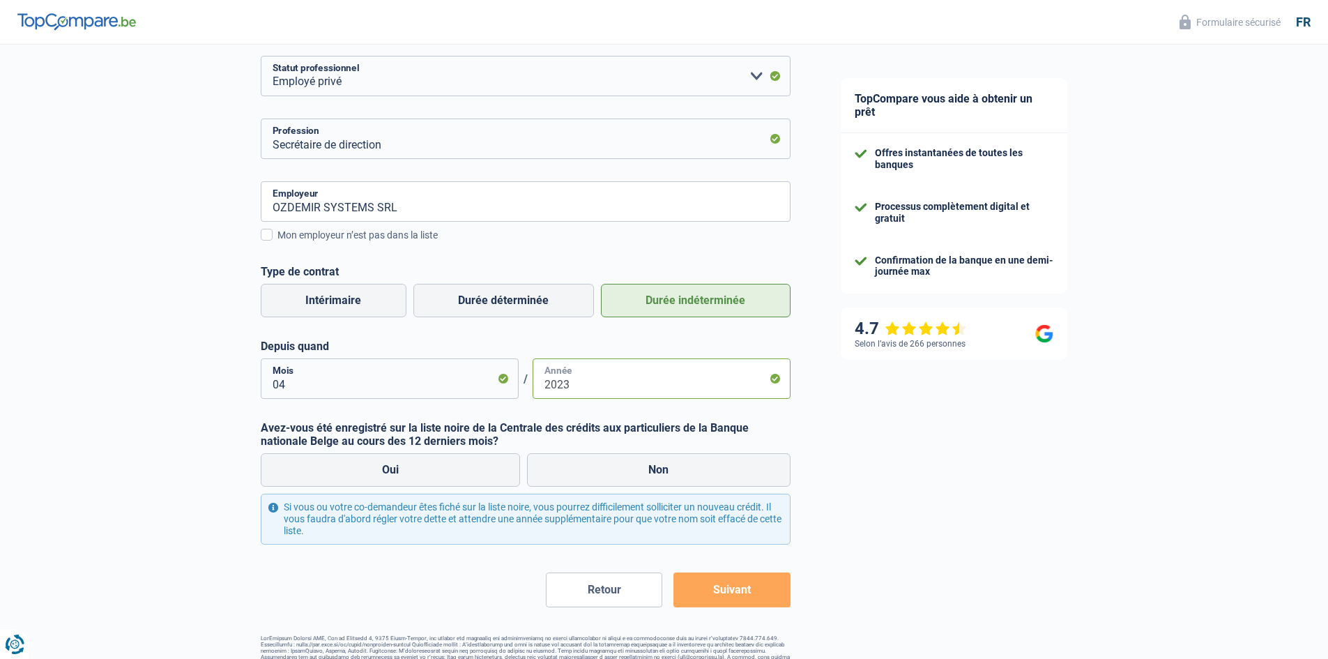
scroll to position [209, 0]
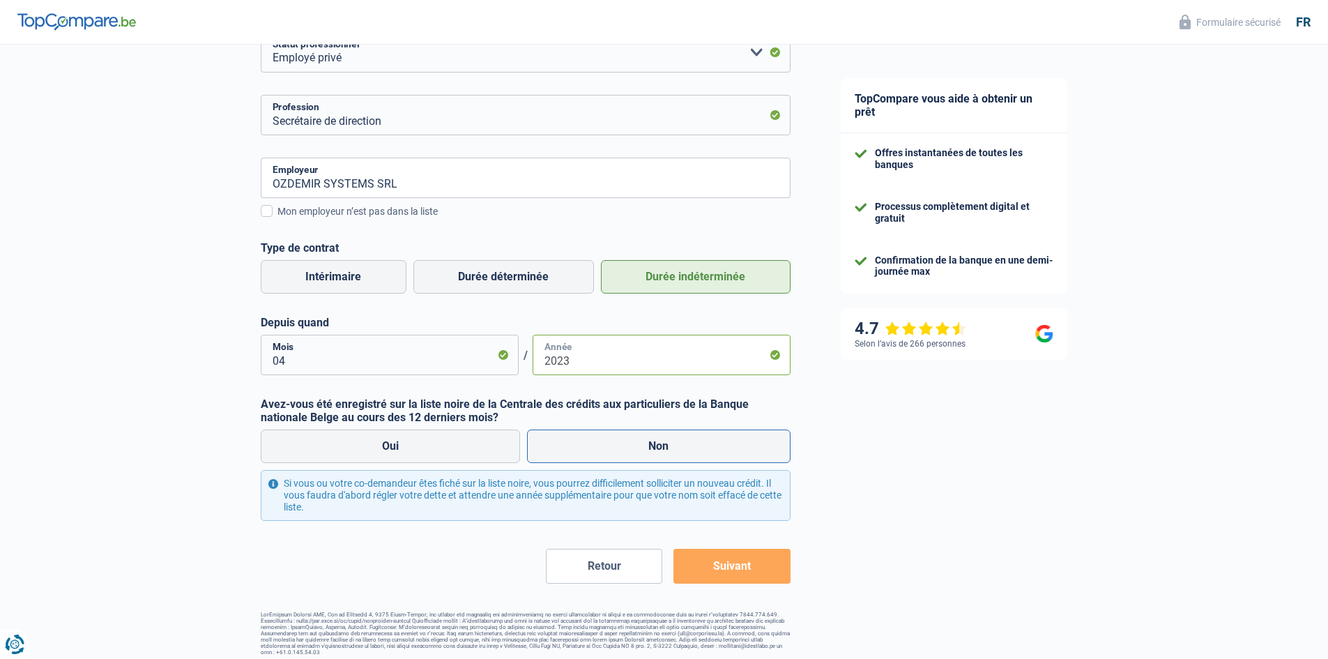
type input "2023"
click at [707, 450] on label "Non" at bounding box center [659, 445] width 264 height 33
click at [707, 450] on input "Non" at bounding box center [659, 445] width 264 height 33
radio input "true"
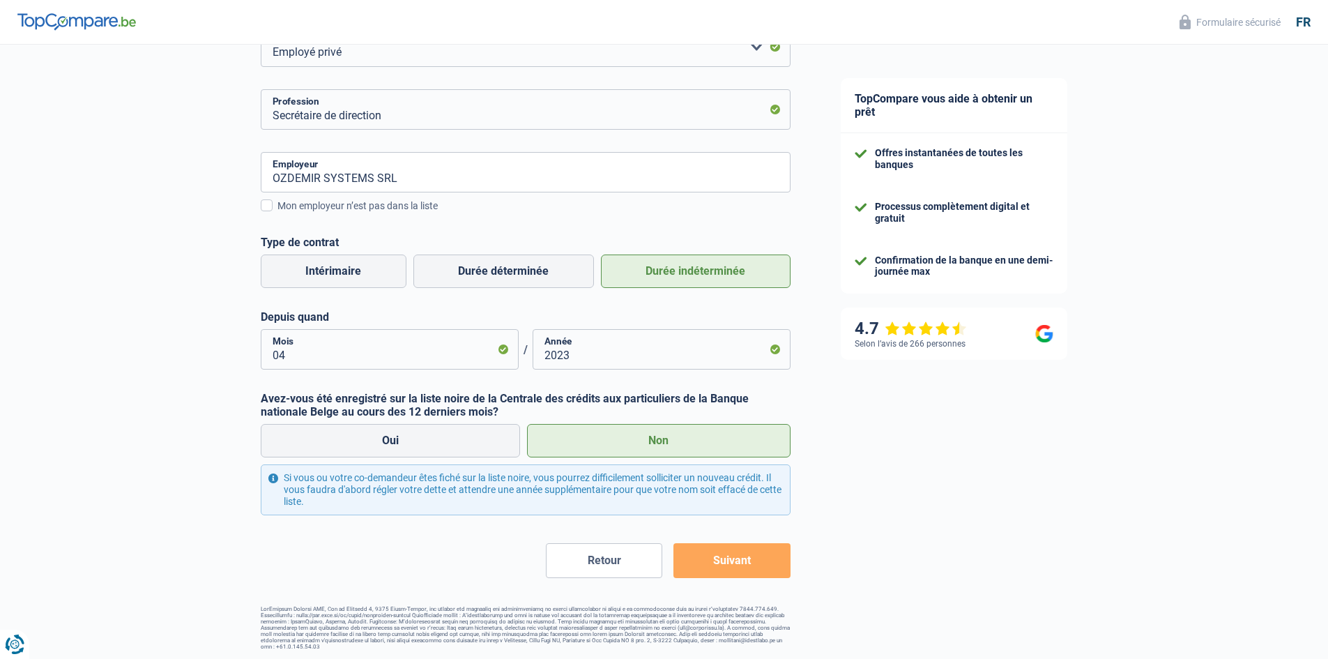
scroll to position [216, 0]
click at [737, 556] on button "Suivant" at bounding box center [732, 559] width 116 height 35
click at [715, 562] on button "Suivant" at bounding box center [732, 559] width 116 height 35
click at [703, 556] on button "Suivant" at bounding box center [732, 559] width 116 height 35
click at [654, 436] on label "Non" at bounding box center [659, 439] width 264 height 33
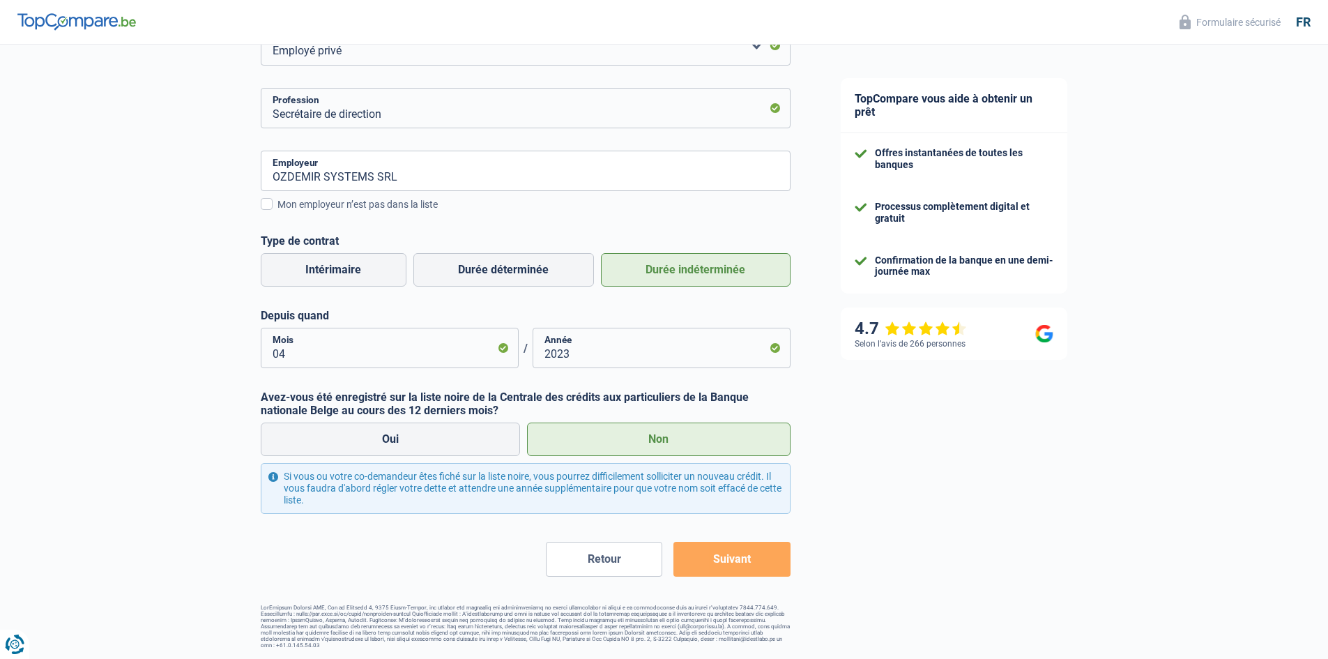
click at [654, 436] on input "Non" at bounding box center [659, 439] width 264 height 33
click at [712, 559] on button "Suivant" at bounding box center [732, 559] width 116 height 35
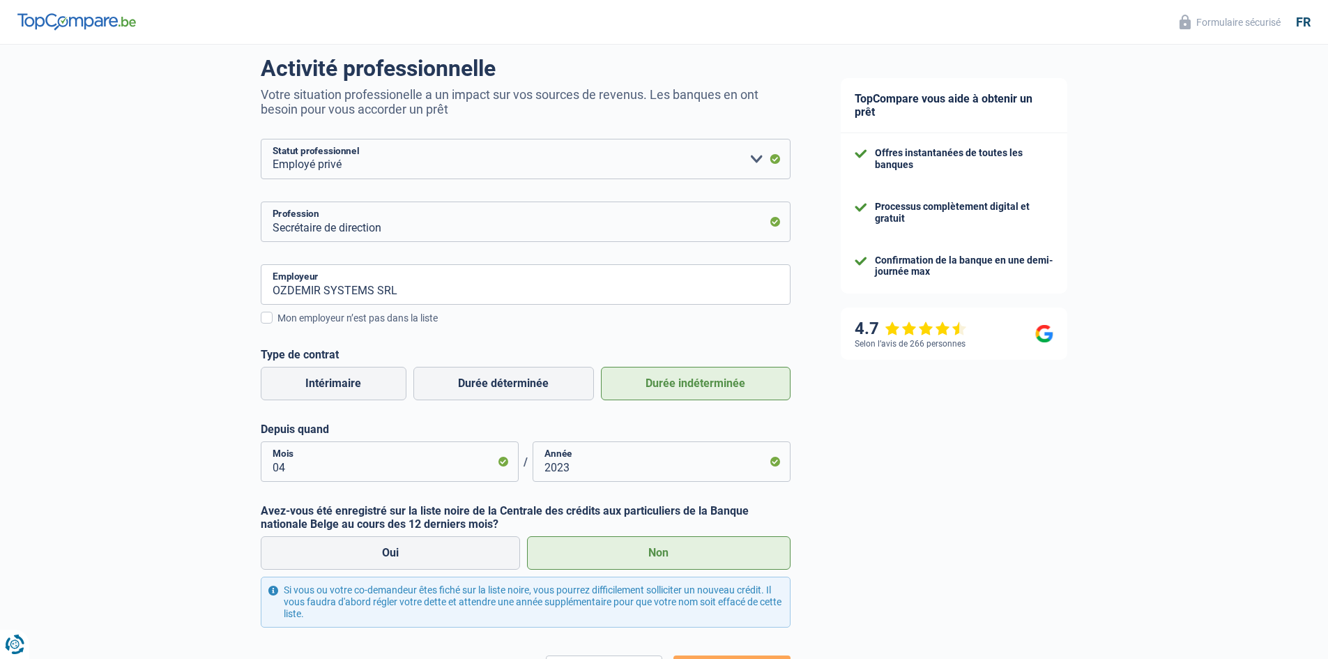
scroll to position [139, 0]
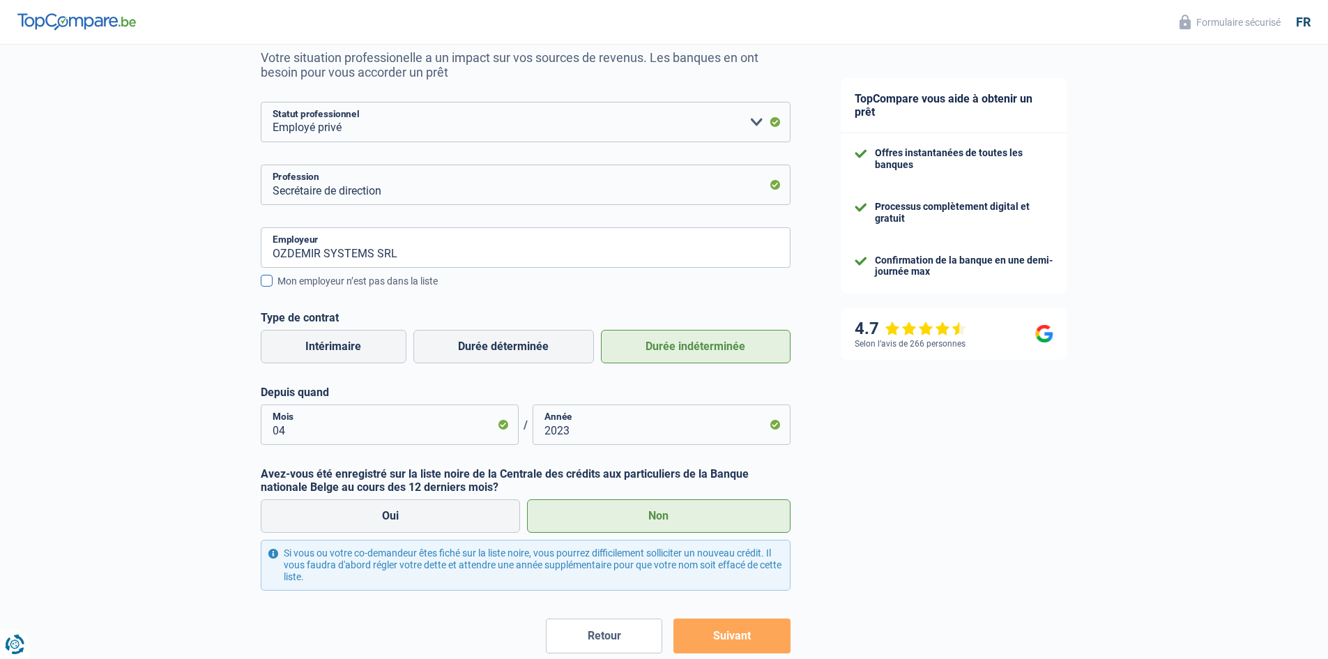
click at [265, 281] on span at bounding box center [267, 281] width 12 height 12
click at [277, 289] on input "Mon employeur n’est pas dans la liste" at bounding box center [277, 289] width 0 height 0
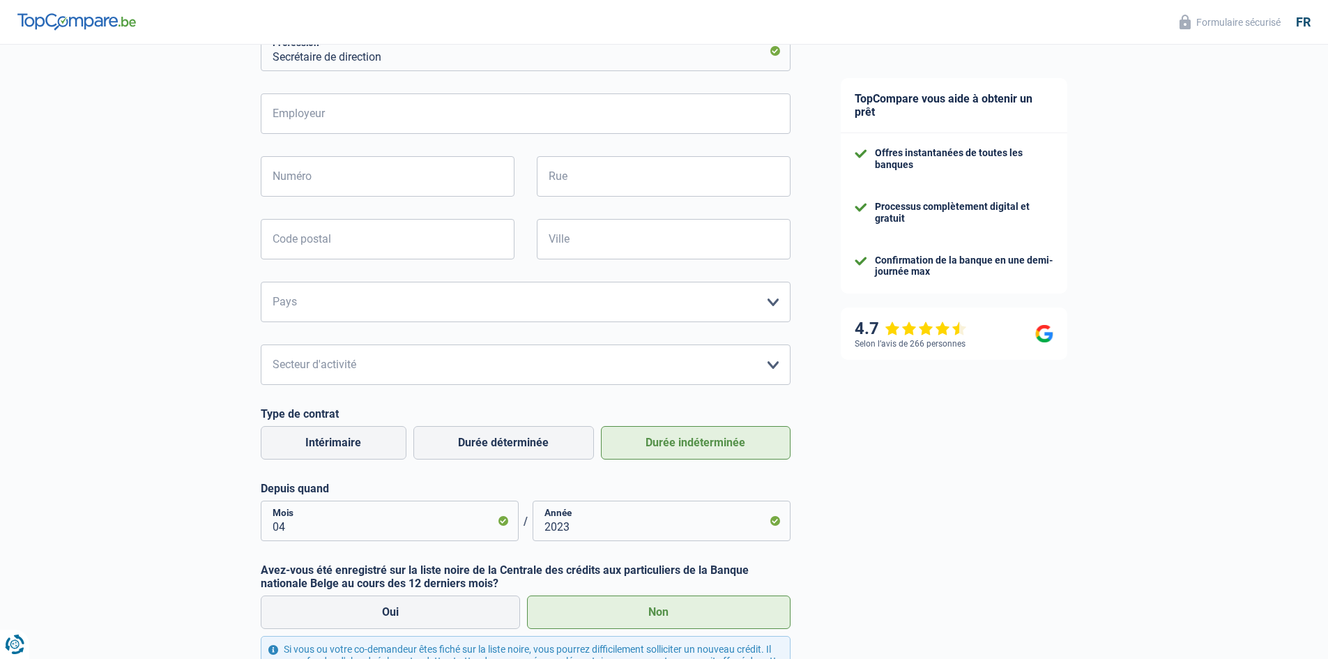
scroll to position [279, 0]
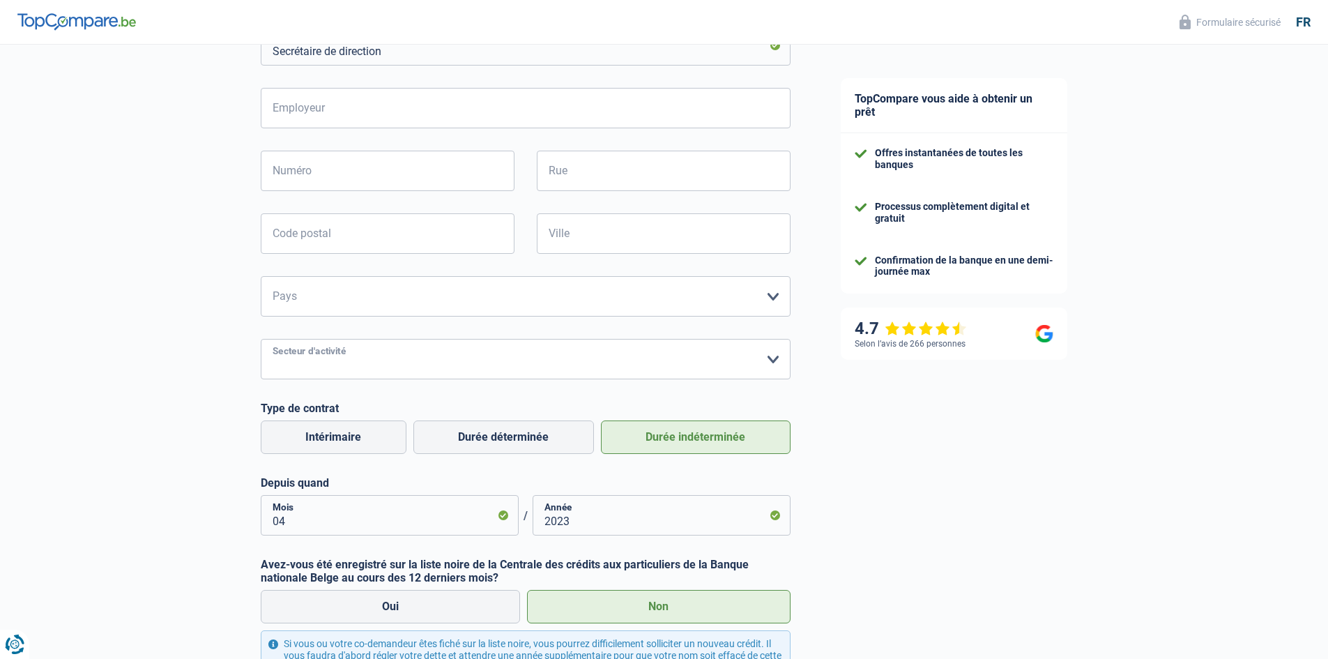
click at [699, 360] on select "Agriculture/Pêche Industrie Horeca Courier/Fitness/Taxi Construction Banques/As…" at bounding box center [526, 359] width 530 height 40
select select "construction"
click at [261, 340] on select "Agriculture/Pêche Industrie Horeca Courier/Fitness/Taxi Construction Banques/As…" at bounding box center [526, 359] width 530 height 40
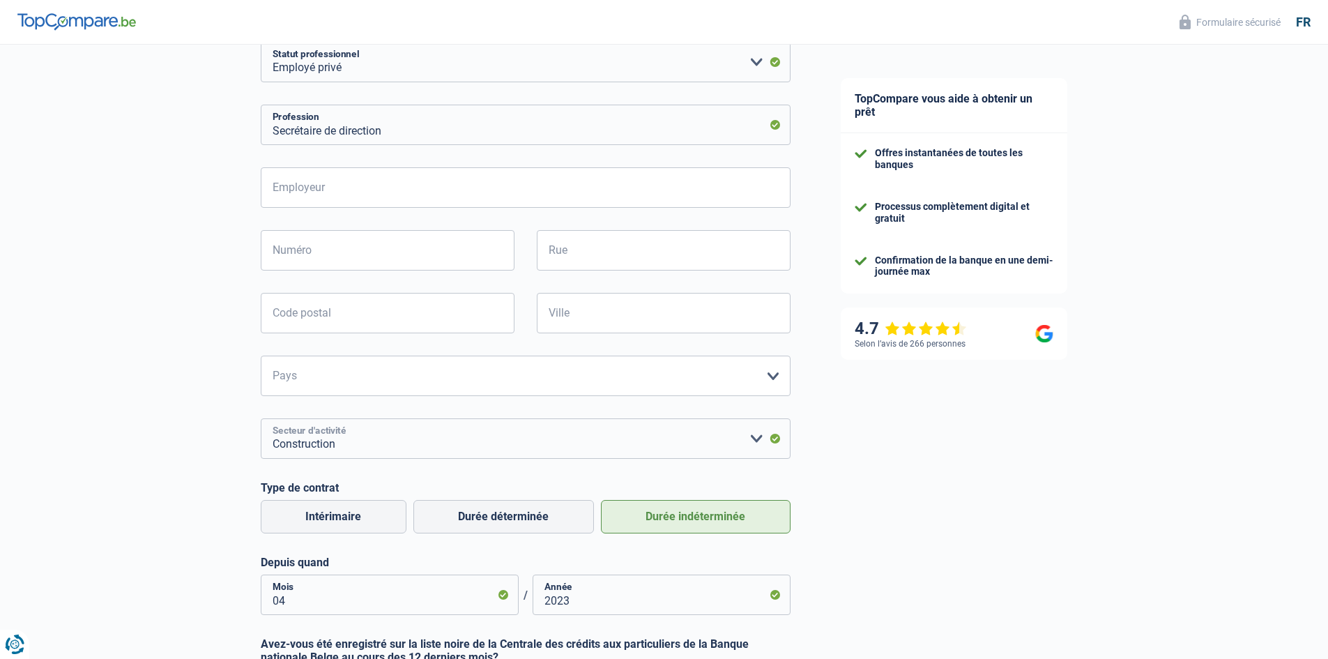
scroll to position [139, 0]
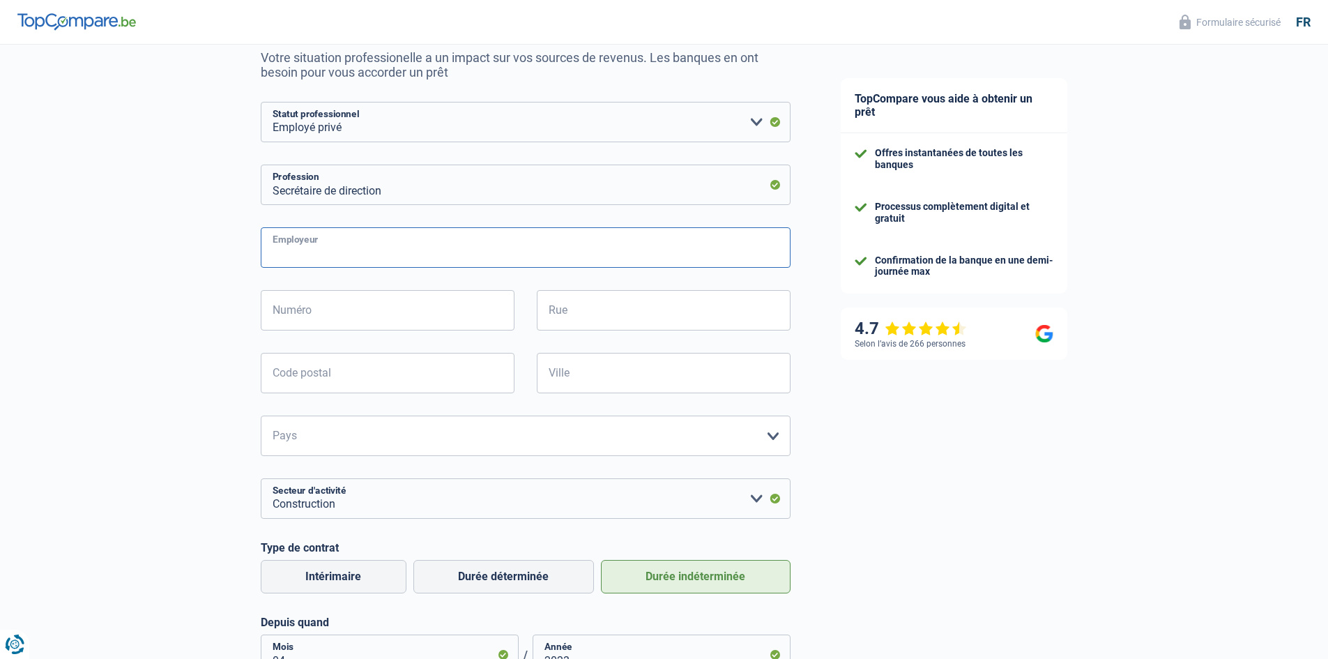
click at [480, 258] on input "Employeur" at bounding box center [526, 247] width 530 height 40
type input "OZDEMIR SYSTEMS SRL"
type input "67"
type input "Rue de Fexhe-Slins"
type input "4680"
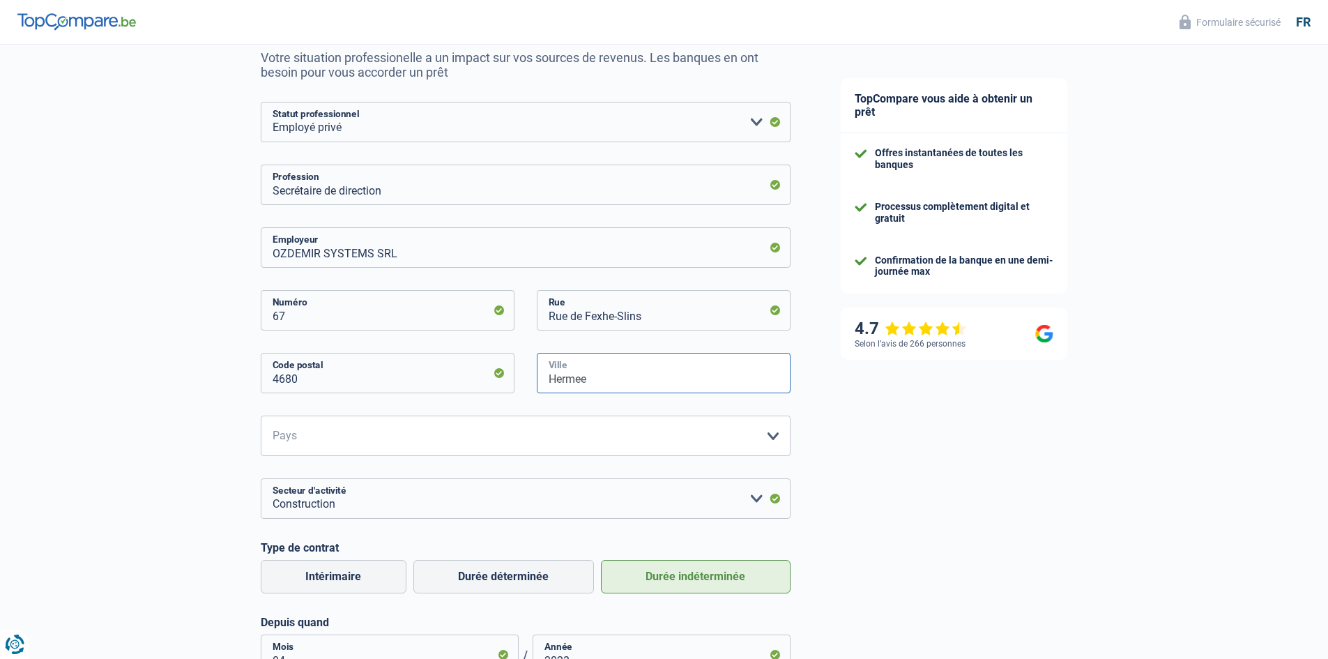
type input "Hermee"
select select "BE"
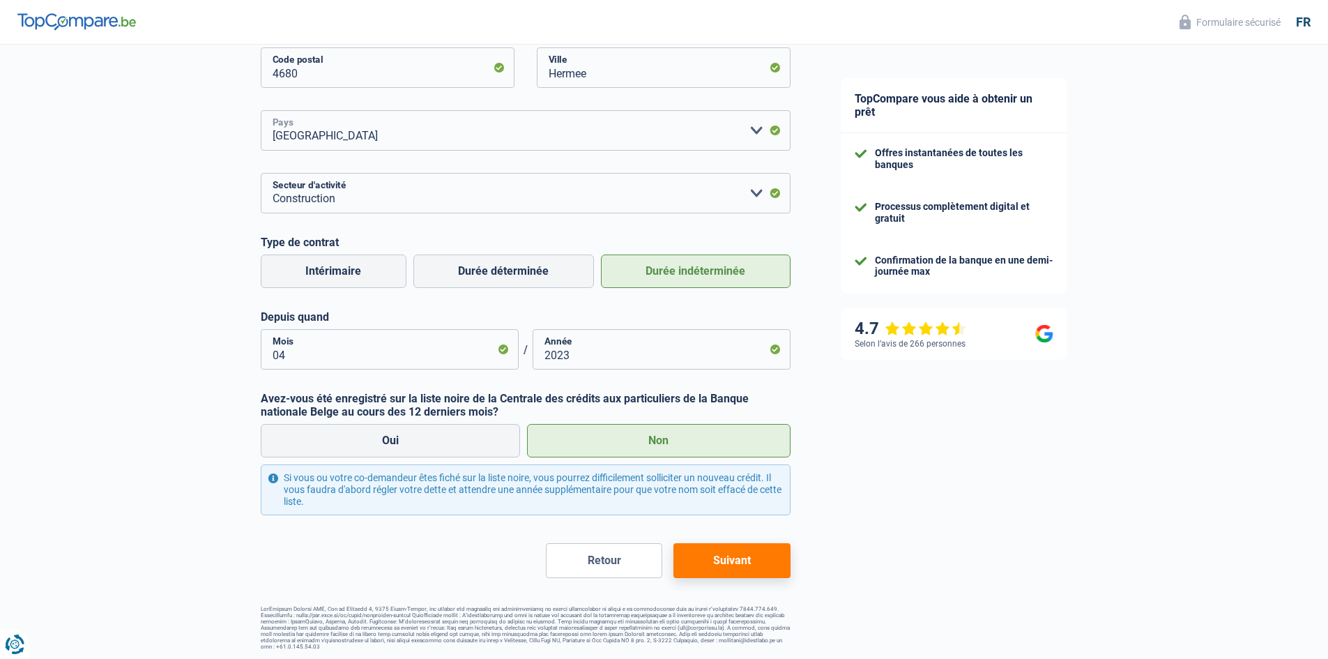
scroll to position [446, 0]
click at [753, 553] on button "Suivant" at bounding box center [732, 559] width 116 height 35
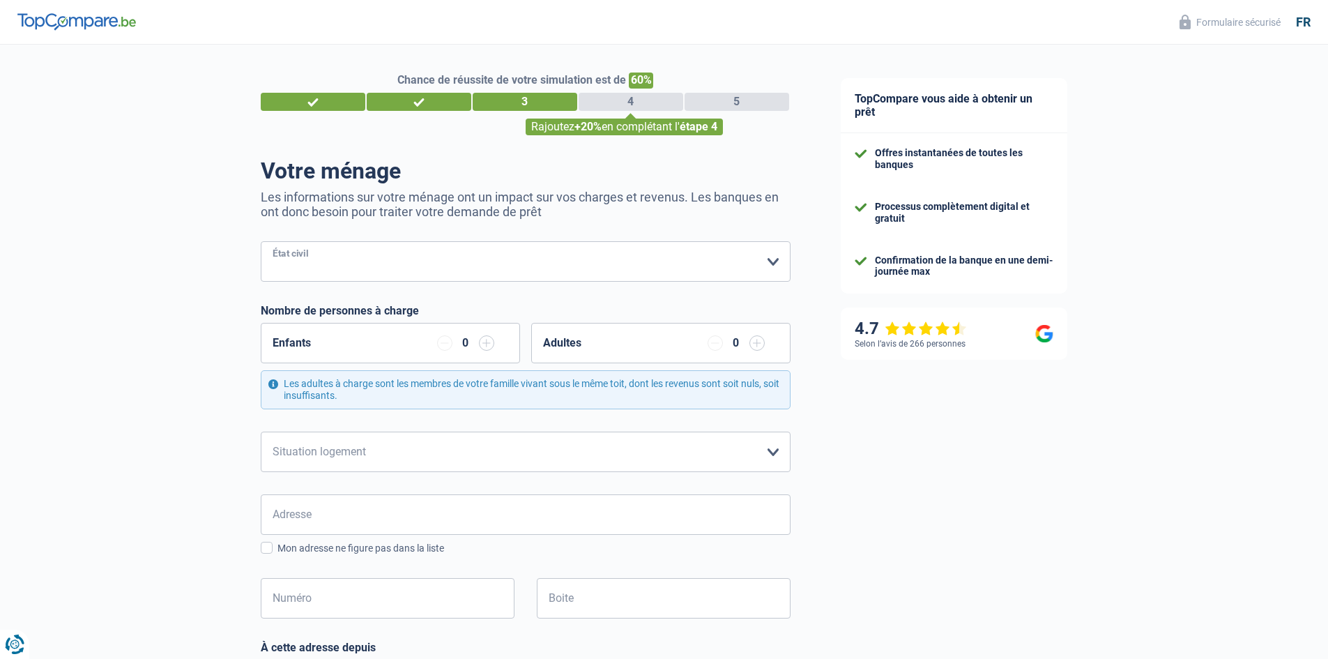
click at [743, 274] on select "Célibataire Marié(e) Cohabitant(e) légal(e) Divorcé(e) Veuf(ve) Séparé (de fait…" at bounding box center [526, 261] width 530 height 40
select select "married"
click at [261, 243] on select "Célibataire Marié(e) Cohabitant(e) légal(e) Divorcé(e) Veuf(ve) Séparé (de fait…" at bounding box center [526, 261] width 530 height 40
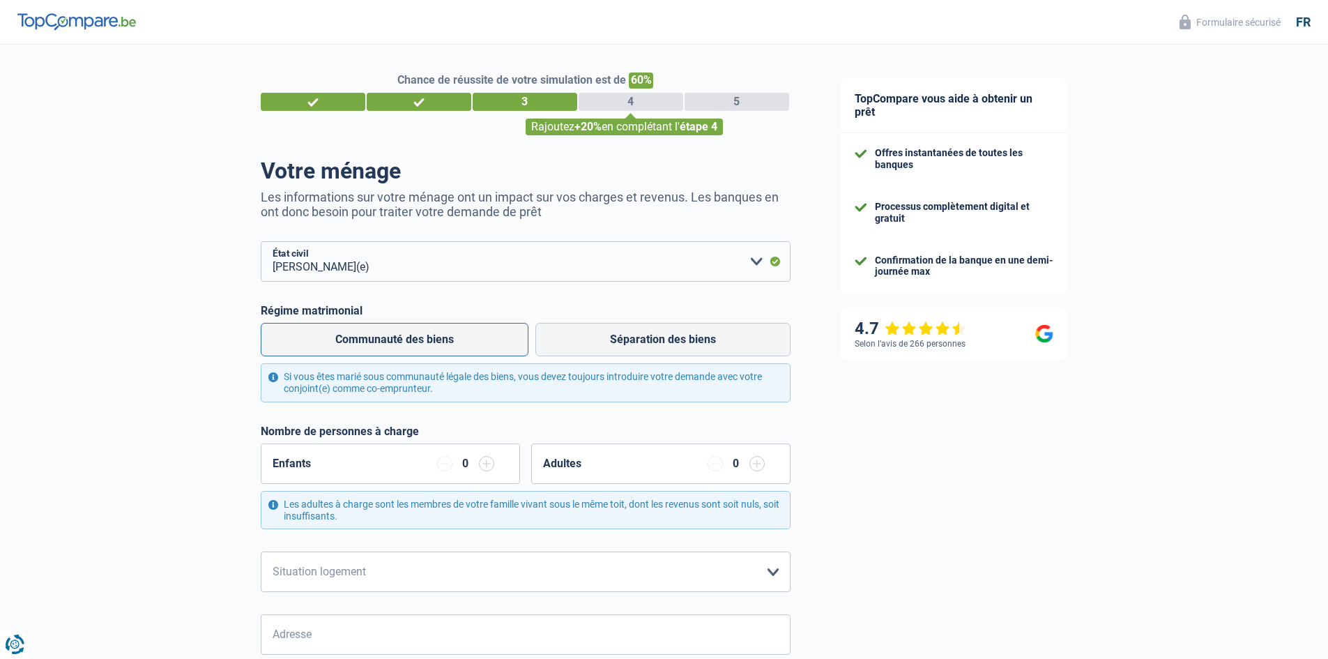
click at [488, 340] on label "Communauté des biens" at bounding box center [395, 339] width 268 height 33
click at [488, 340] on input "Communauté des biens" at bounding box center [395, 339] width 268 height 33
radio input "true"
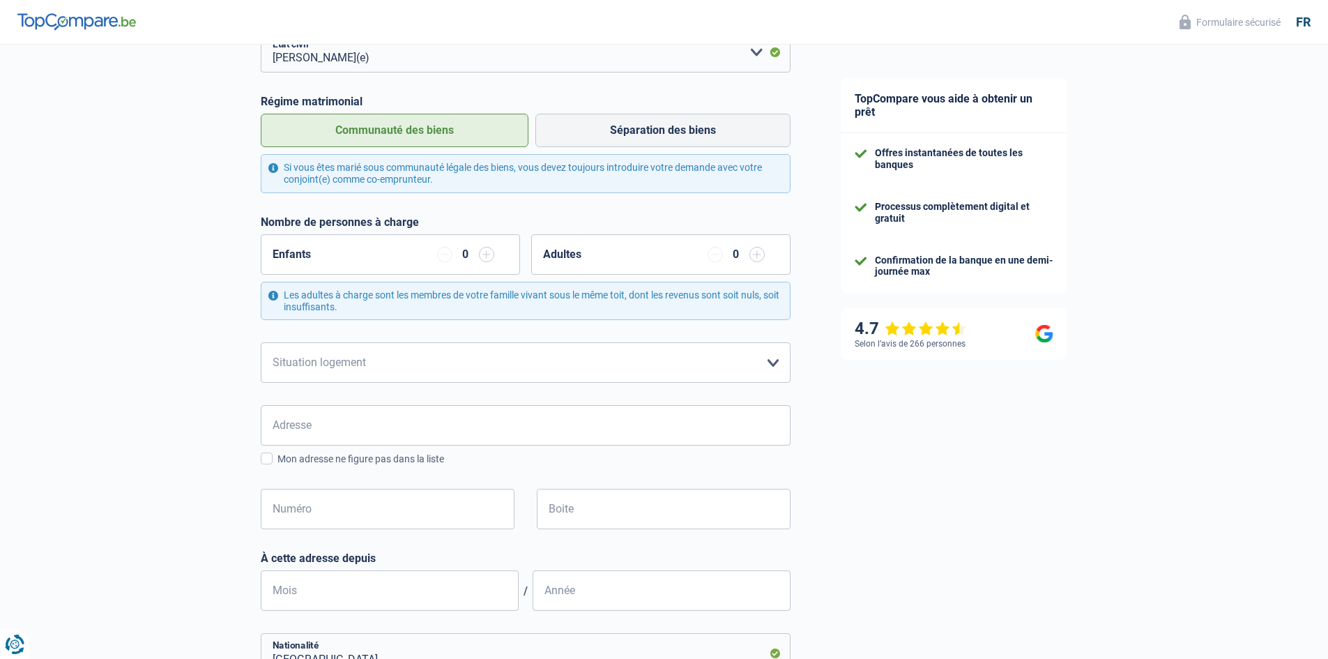
scroll to position [279, 0]
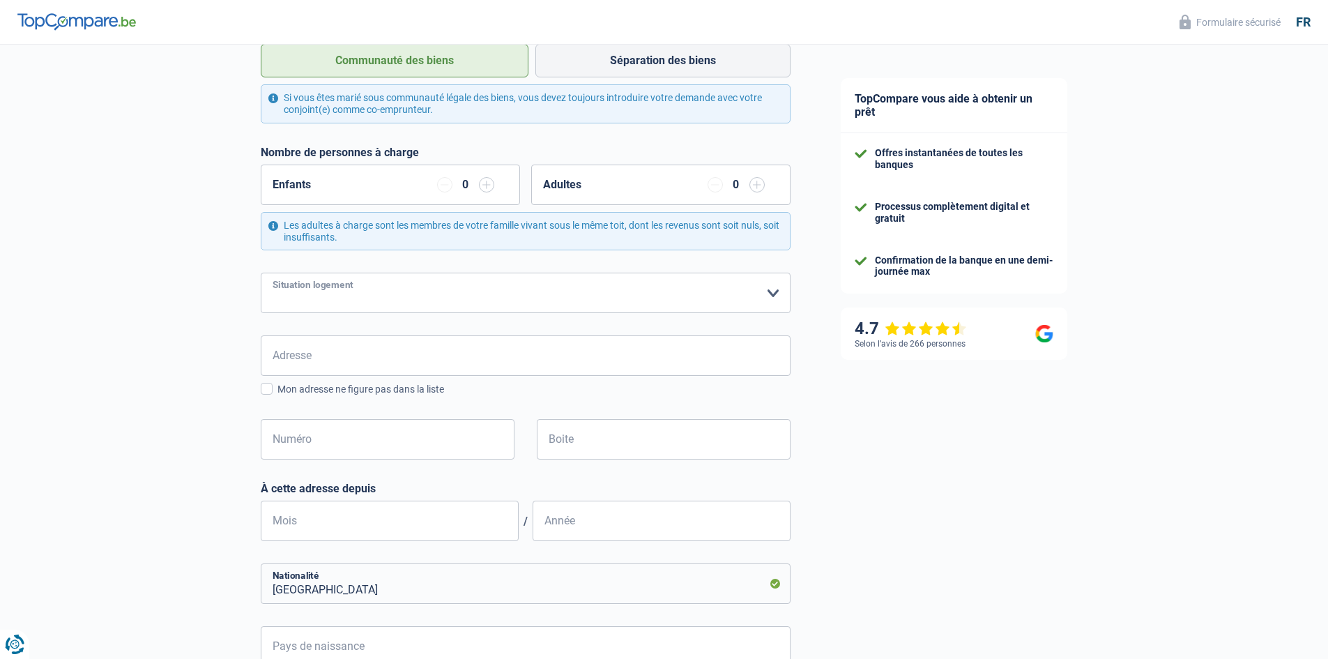
click at [558, 304] on select "Locataire Propriétaire avec prêt hypothécaire Propriétaire sans prêt hypothécai…" at bounding box center [526, 293] width 530 height 40
select select "ownerWithMortgage"
click at [261, 274] on select "Locataire Propriétaire avec prêt hypothécaire Propriétaire sans prêt hypothécai…" at bounding box center [526, 293] width 530 height 40
click at [533, 356] on input "Adresse" at bounding box center [526, 355] width 530 height 40
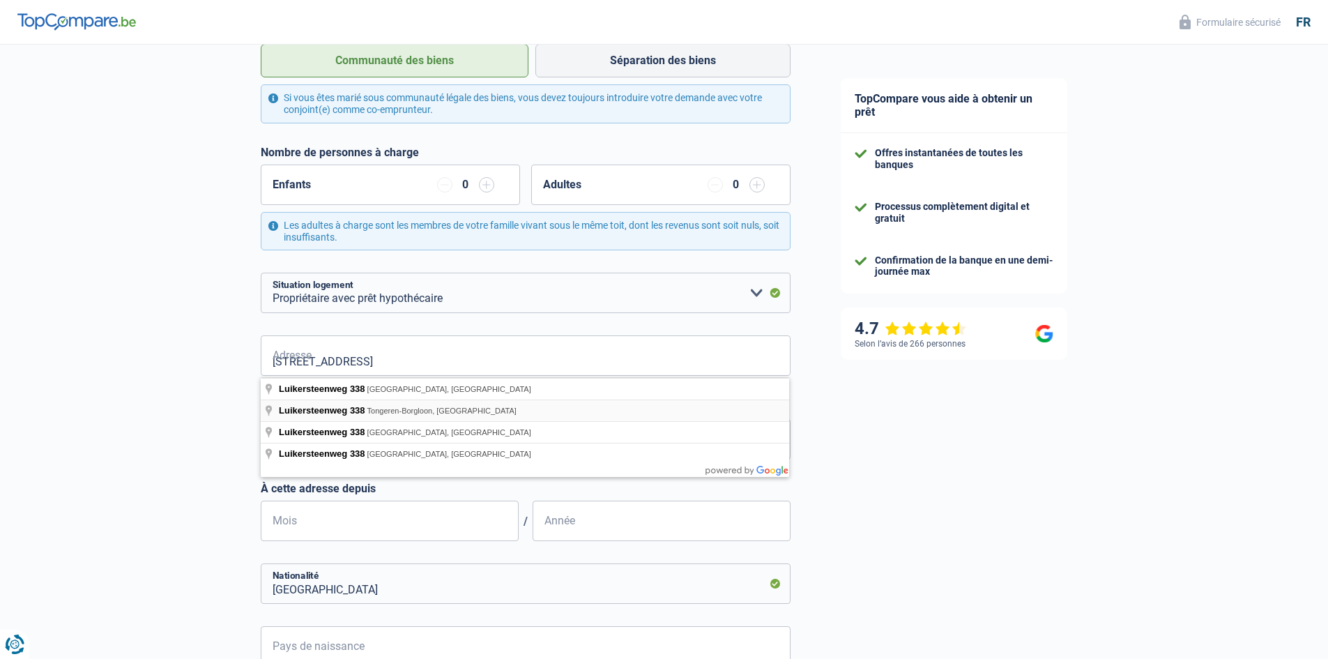
type input "Luikersteenweg, 3700, Tongeren-Borgloon, BE"
type input "338"
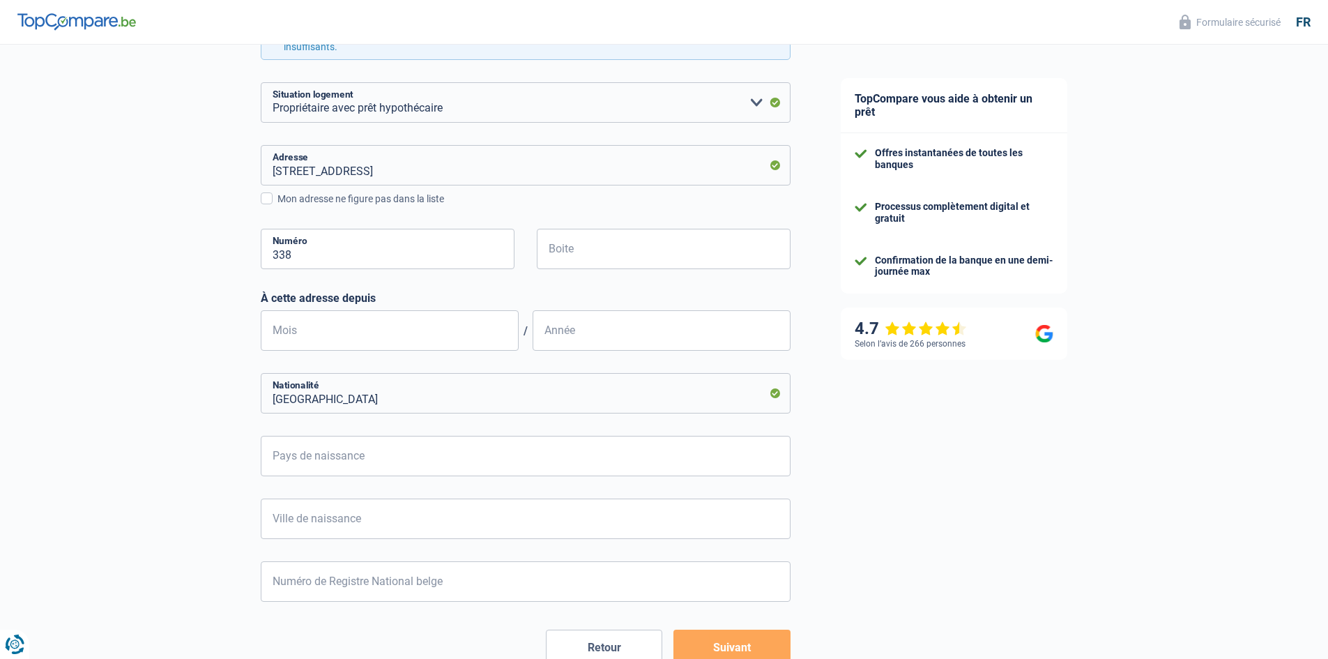
scroll to position [488, 0]
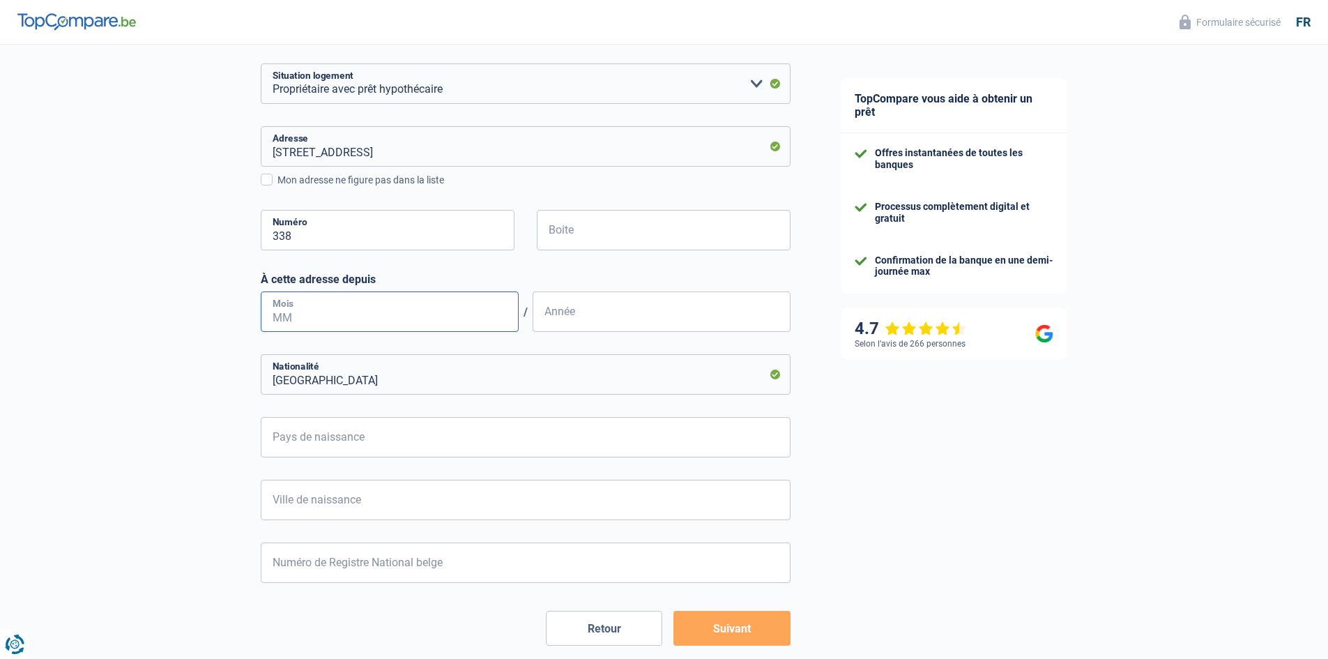
click at [420, 304] on input "Mois" at bounding box center [390, 311] width 258 height 40
type input "09"
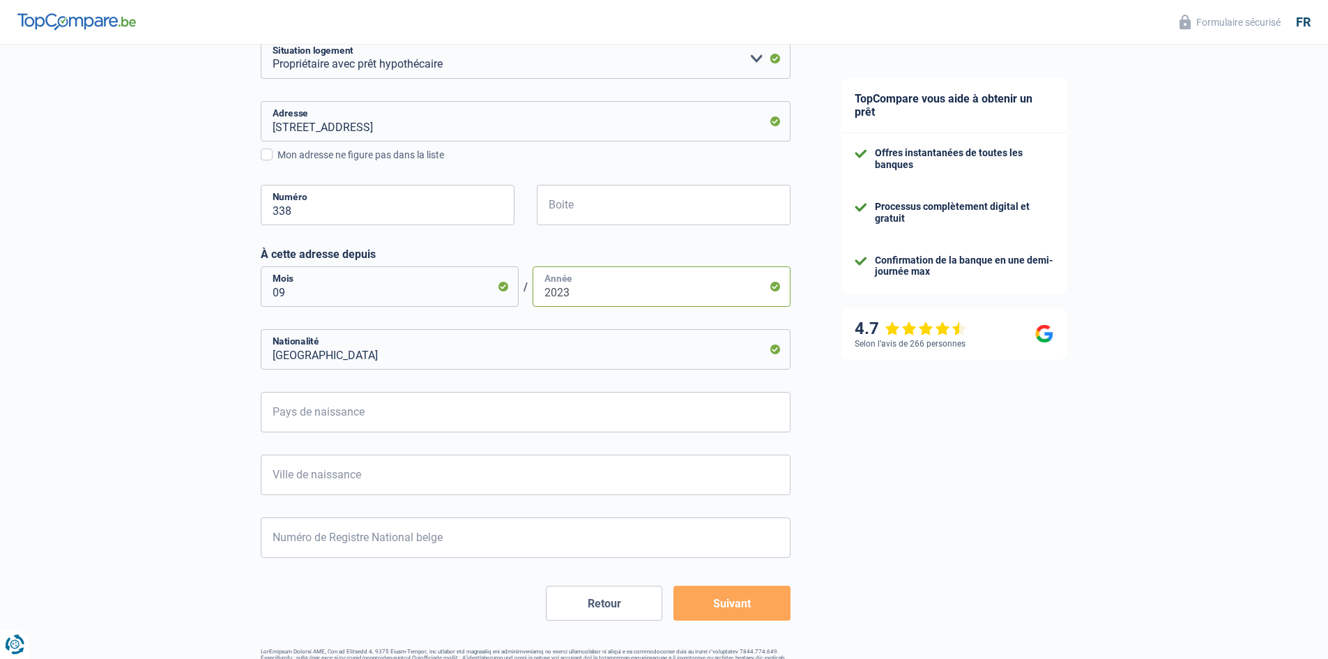
scroll to position [557, 0]
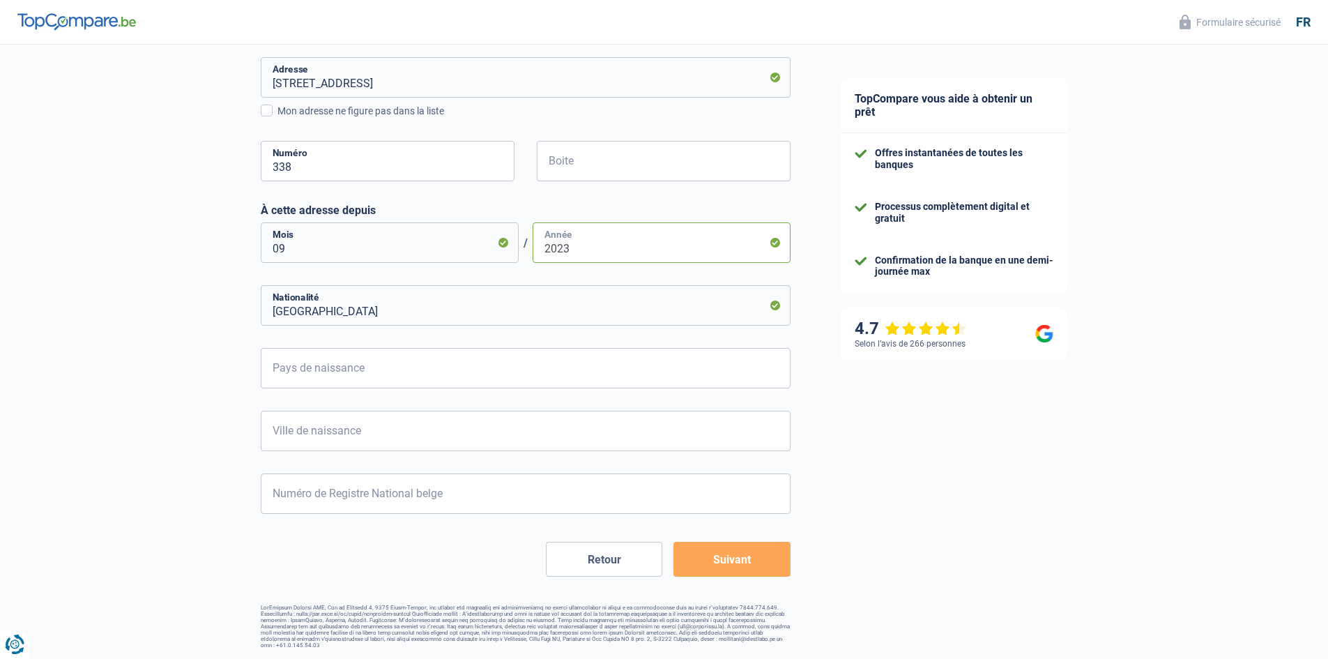
type input "2023"
click at [415, 379] on input "Pays de naissance" at bounding box center [526, 368] width 530 height 40
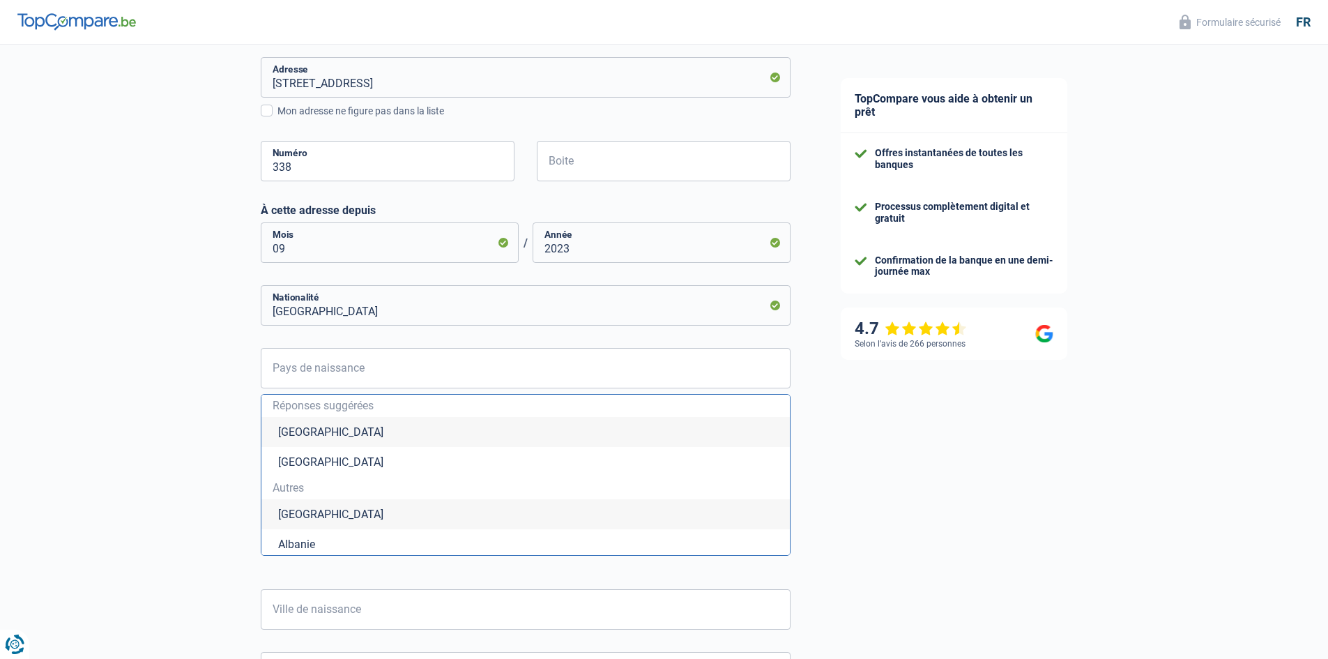
click at [386, 429] on li "Belgique" at bounding box center [525, 432] width 528 height 30
type input "Belgique"
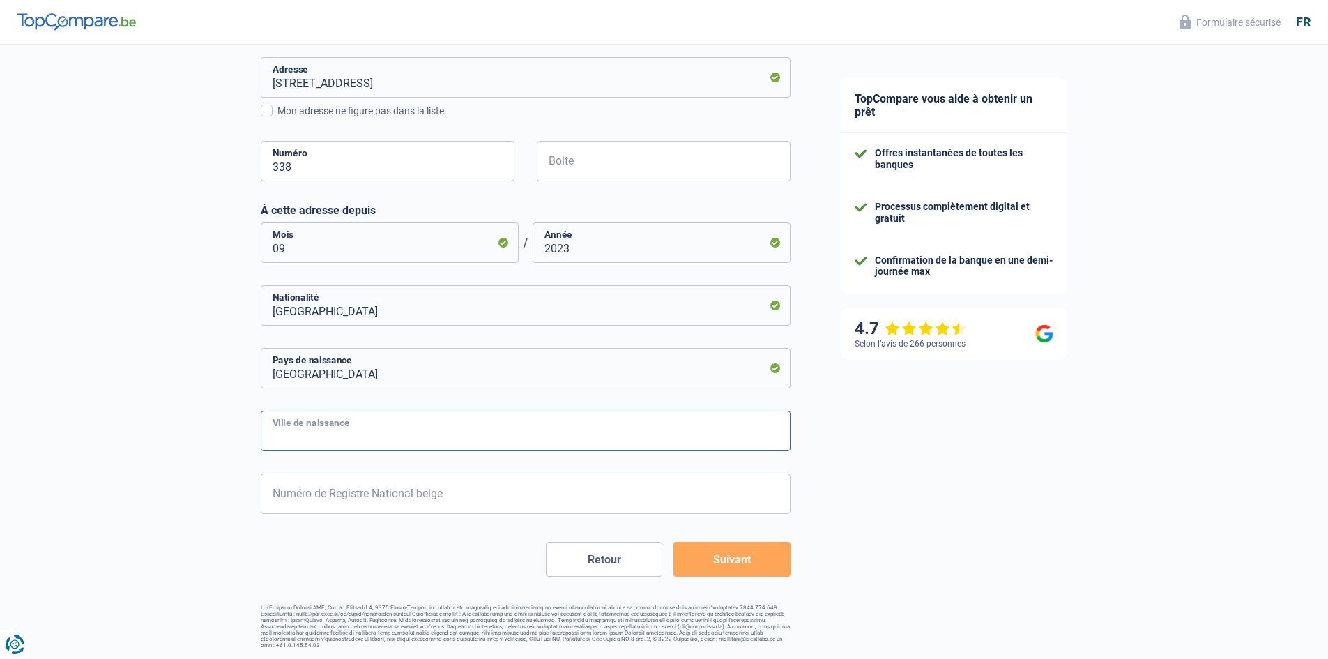
click at [379, 440] on input "Ville de naissance" at bounding box center [526, 431] width 530 height 40
type input "Oupeye"
click at [374, 478] on input "Numéro de Registre National belge" at bounding box center [526, 493] width 530 height 40
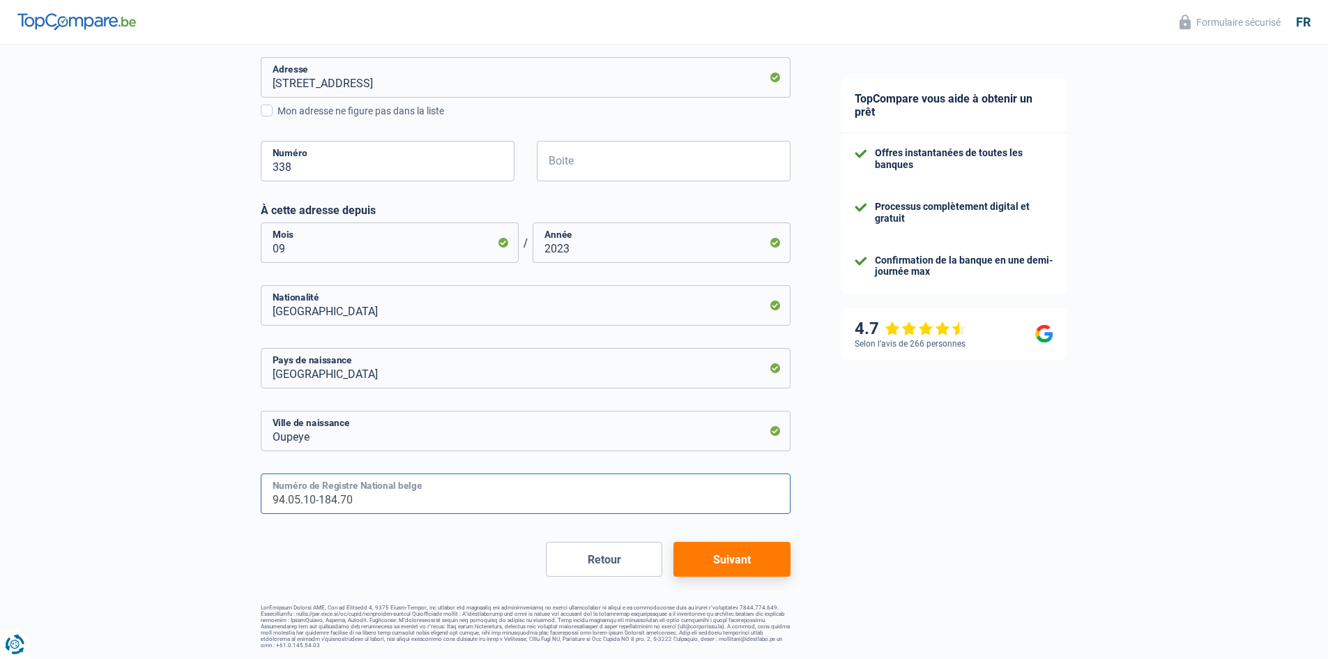
type input "94.05.10-184.70"
click at [717, 546] on button "Suivant" at bounding box center [732, 559] width 116 height 35
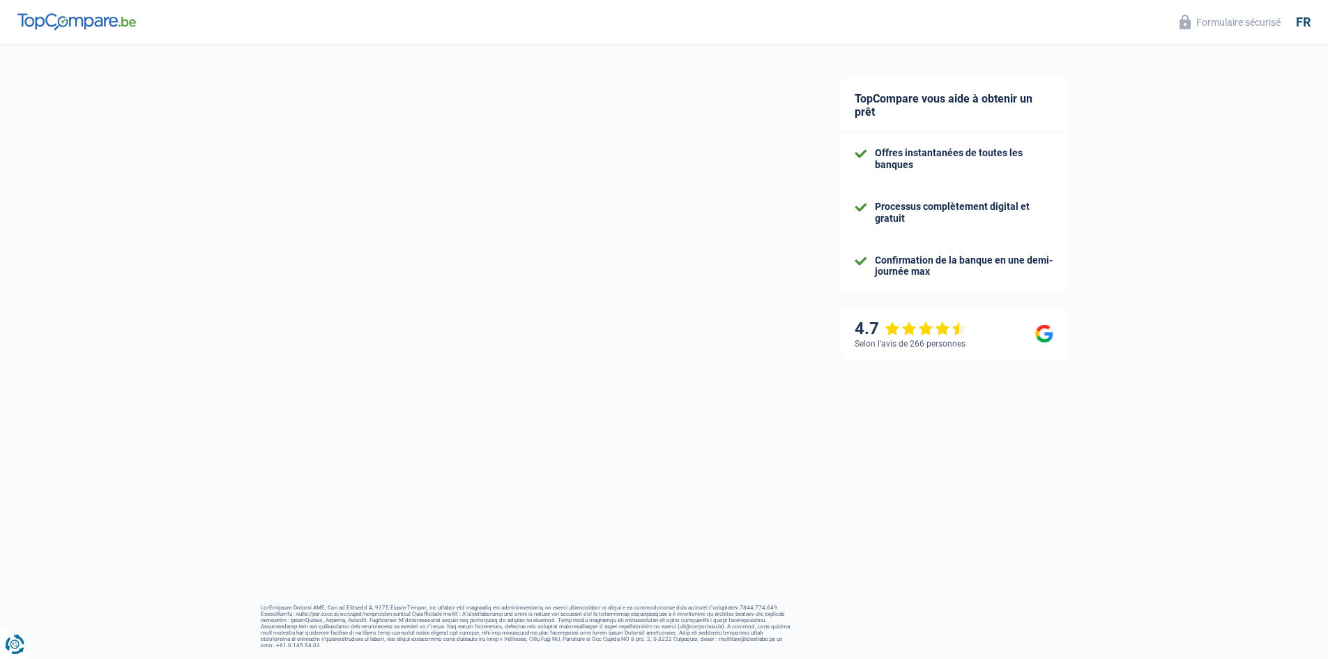
select select "netSalary"
select select "mealVouchers"
select select "mortgage"
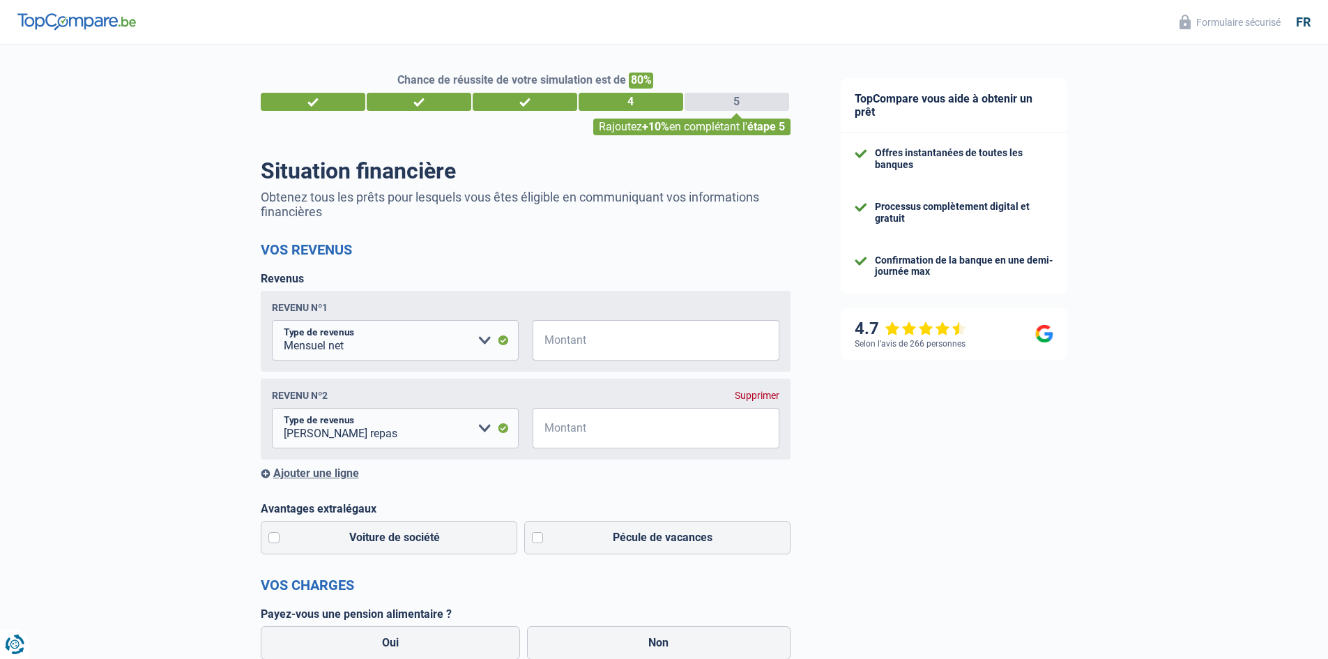
scroll to position [70, 0]
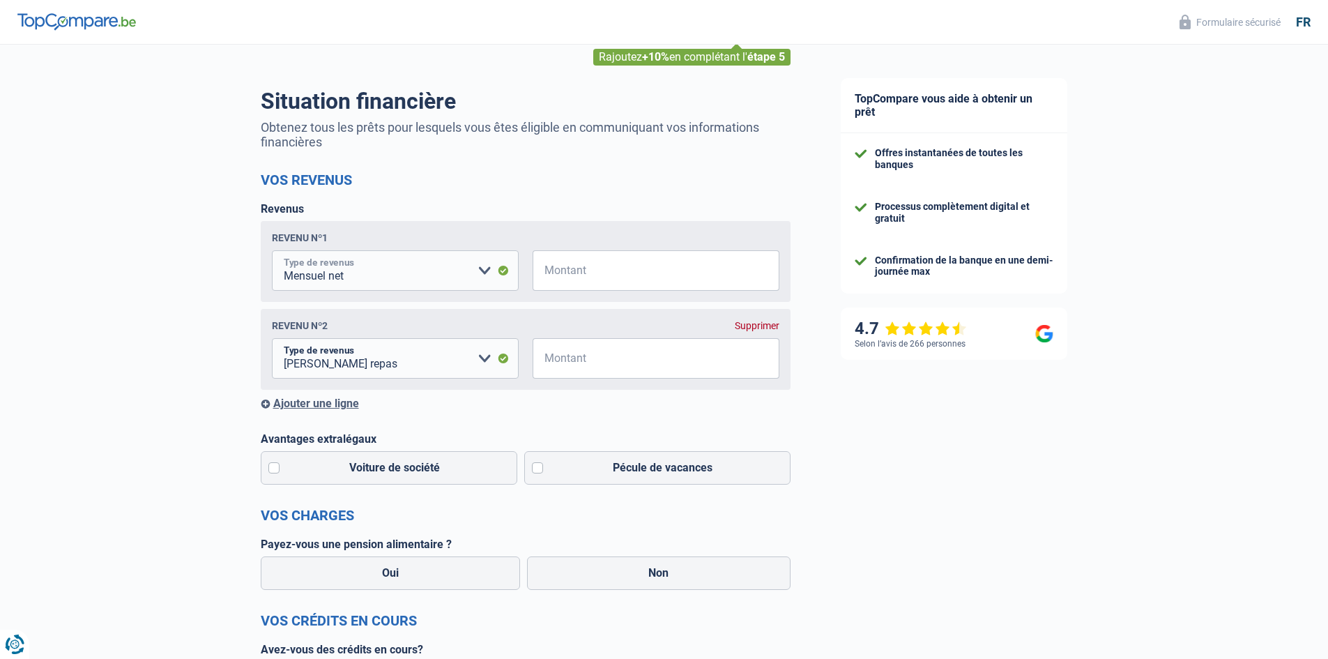
click at [443, 272] on select "Allocation d'handicap Allocations chômage Allocations familiales Chèques repas …" at bounding box center [395, 270] width 247 height 40
click at [657, 262] on input "Montant" at bounding box center [664, 270] width 229 height 40
type input "1.300"
click at [588, 365] on input "Montant" at bounding box center [664, 358] width 229 height 40
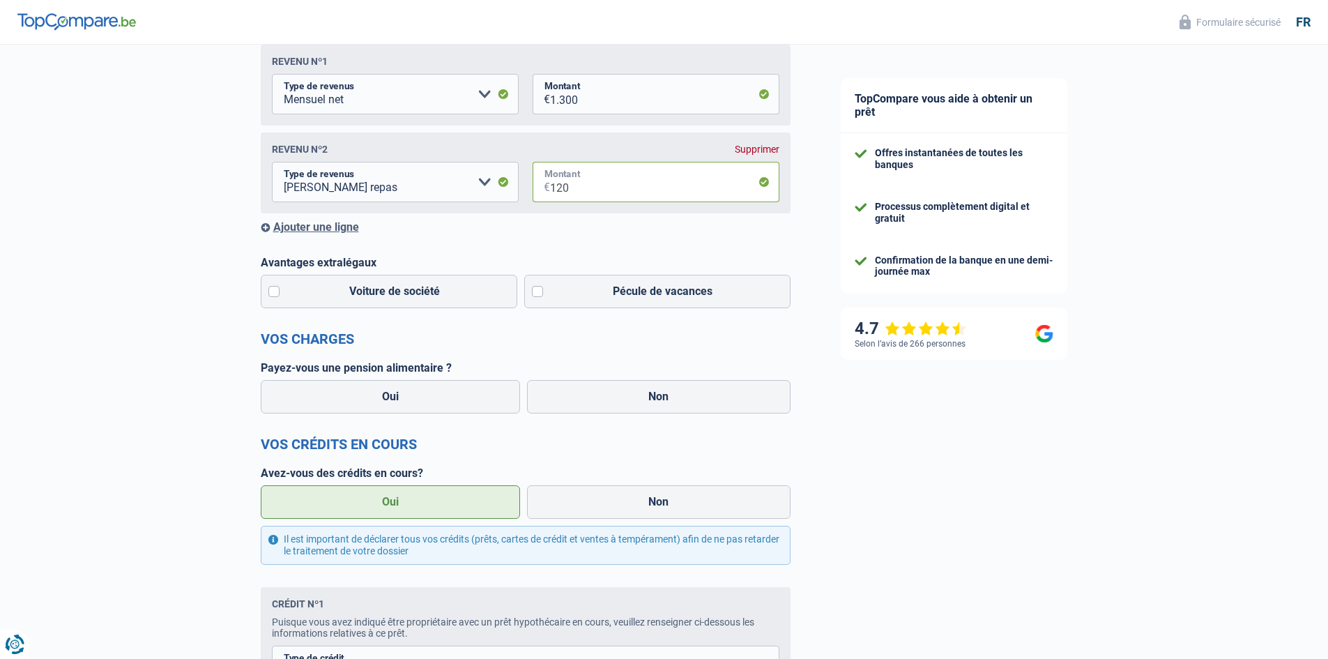
scroll to position [279, 0]
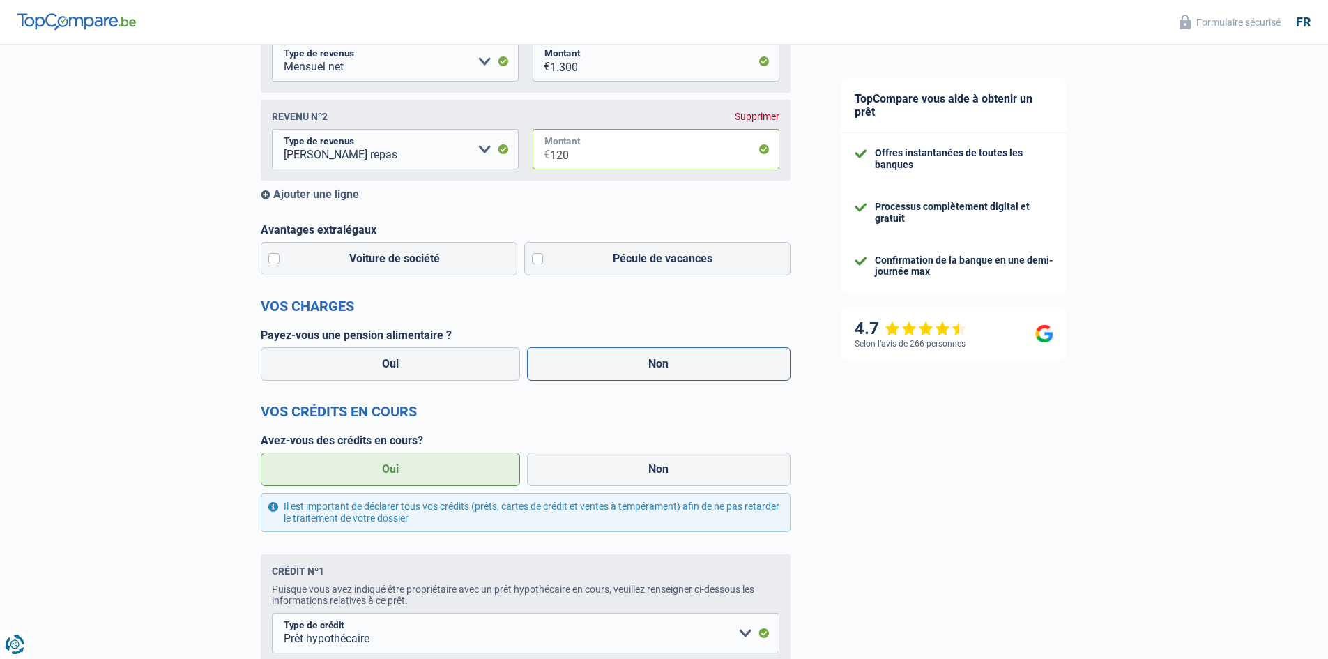
type input "120"
click at [617, 372] on label "Non" at bounding box center [659, 363] width 264 height 33
click at [617, 372] on input "Non" at bounding box center [659, 363] width 264 height 33
radio input "true"
click at [321, 199] on div "Ajouter une ligne" at bounding box center [526, 194] width 530 height 13
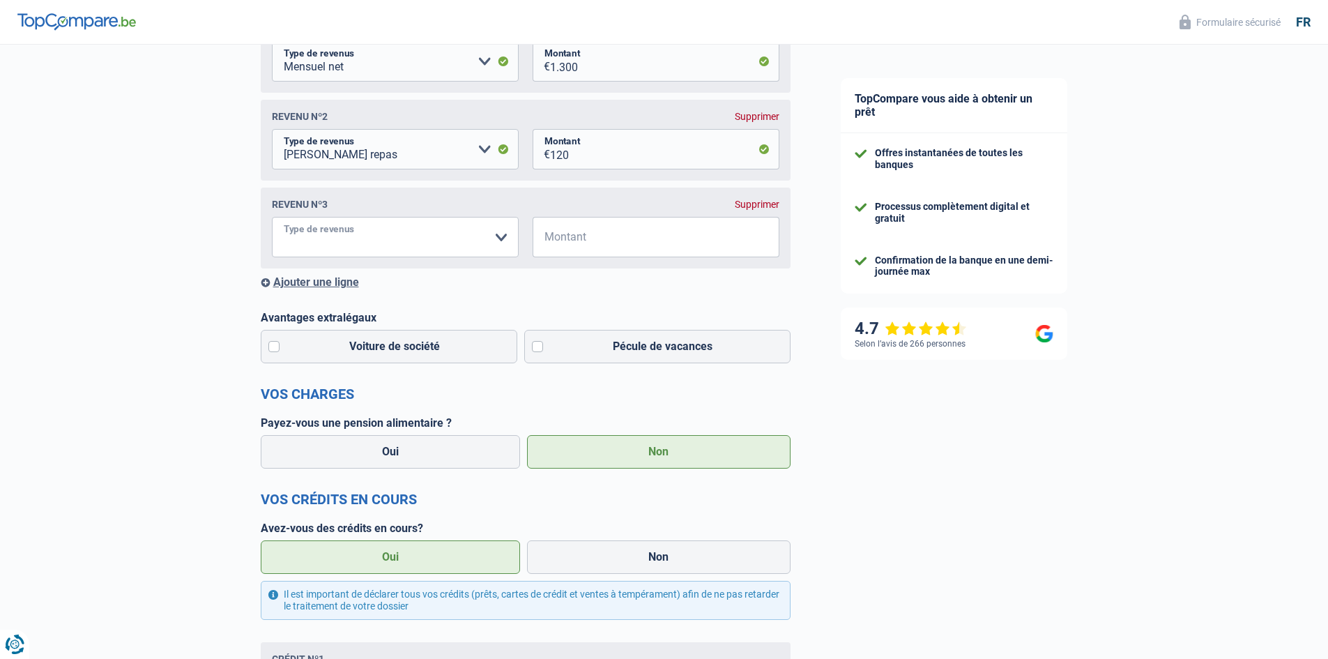
click at [442, 233] on select "Allocation d'handicap Allocations chômage Allocations familiales Chèques repas …" at bounding box center [395, 237] width 247 height 40
select select "familyAllowances"
click at [272, 220] on select "Allocation d'handicap Allocations chômage Allocations familiales Chèques repas …" at bounding box center [395, 237] width 247 height 40
click at [630, 249] on input "Montant" at bounding box center [664, 237] width 229 height 40
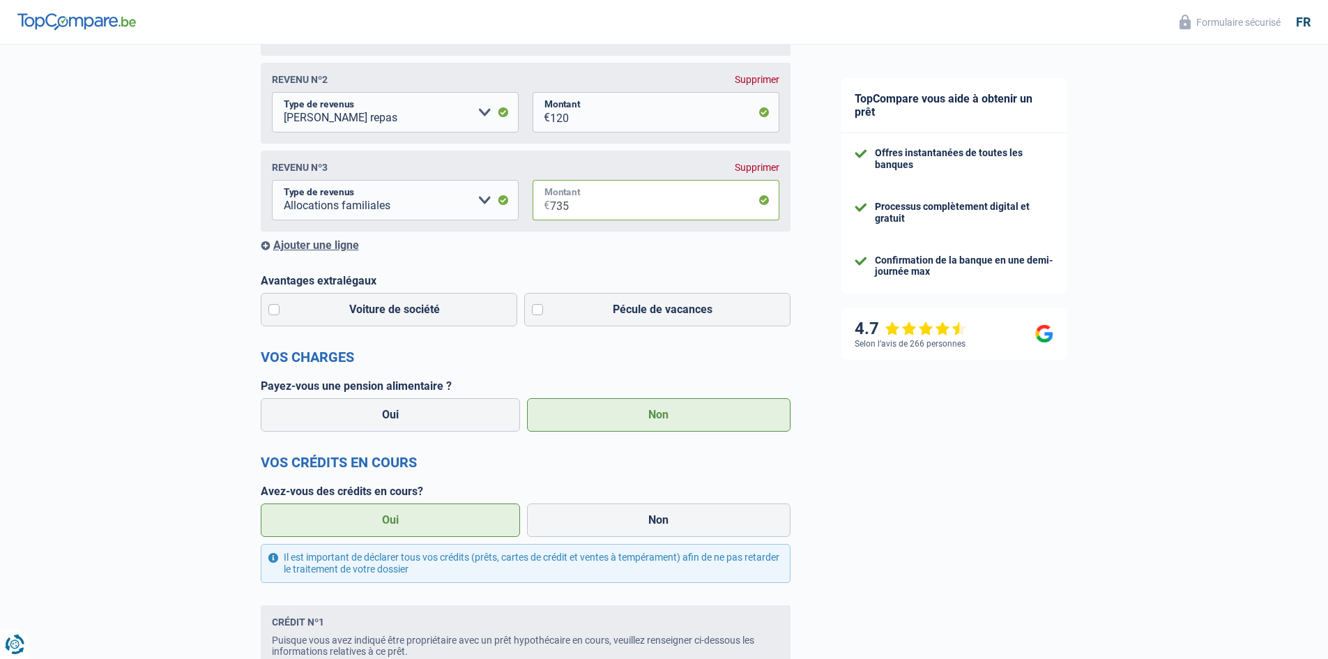
scroll to position [349, 0]
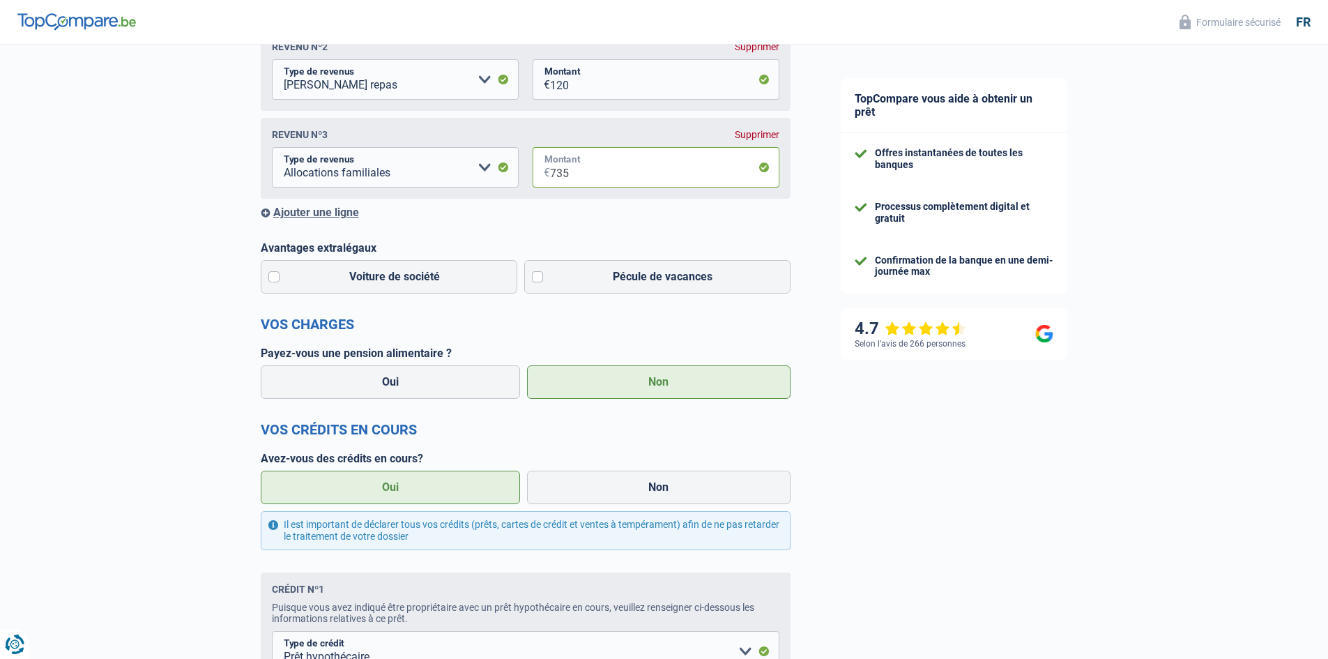
type input "735"
click at [339, 214] on div "Ajouter une ligne" at bounding box center [526, 212] width 530 height 13
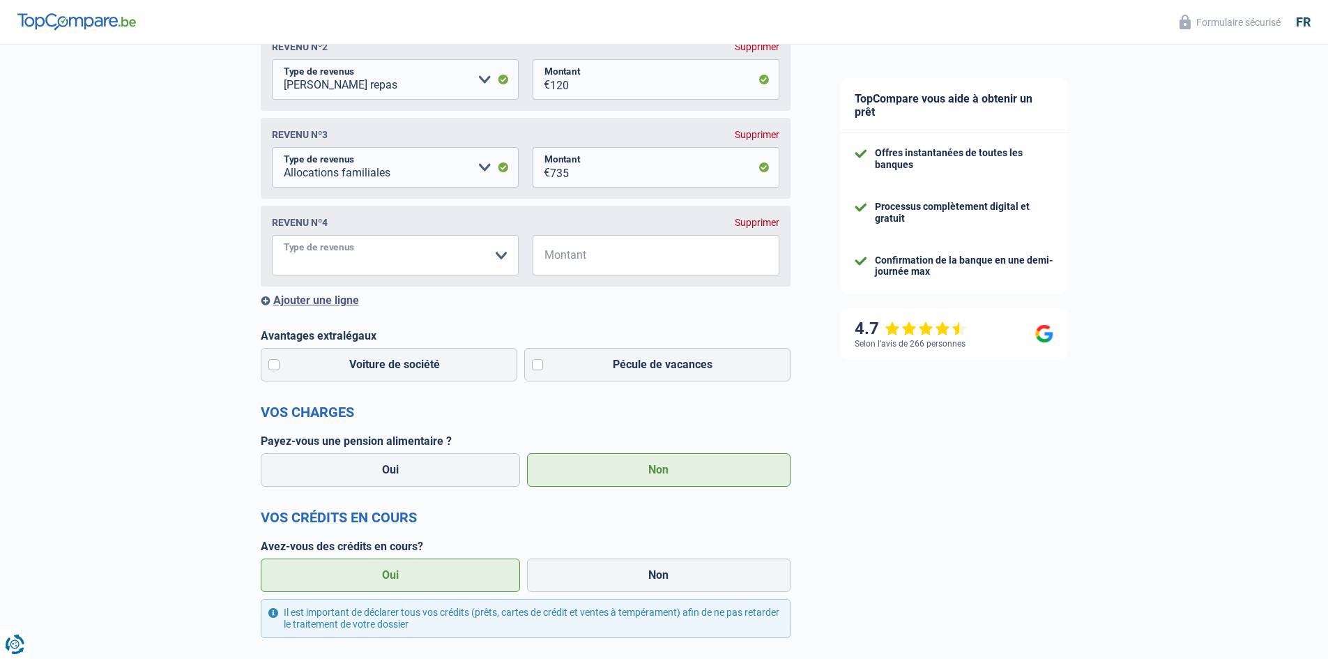
click at [447, 266] on select "Allocation d'handicap Allocations chômage Allocations familiales Chèques repas …" at bounding box center [395, 255] width 247 height 40
select select "rentalIncome"
click at [272, 239] on select "Allocation d'handicap Allocations chômage Allocations familiales Chèques repas …" at bounding box center [395, 255] width 247 height 40
click at [649, 270] on input "Montant" at bounding box center [664, 255] width 229 height 40
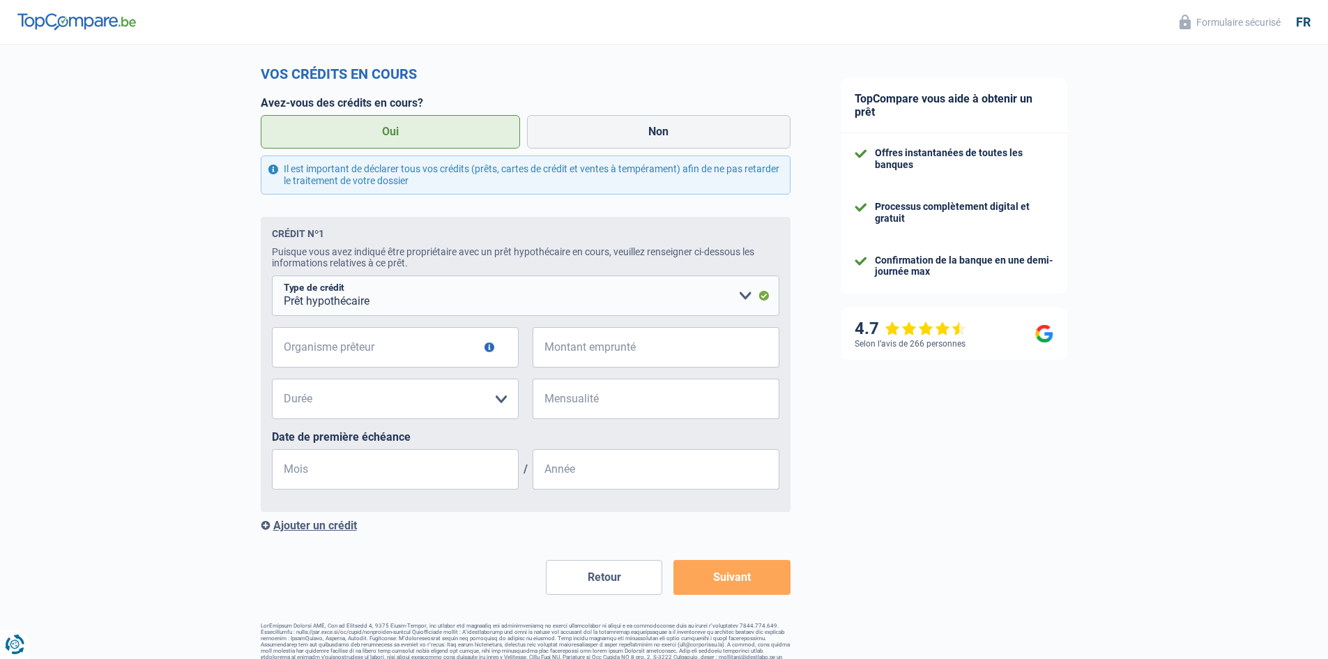
scroll to position [815, 0]
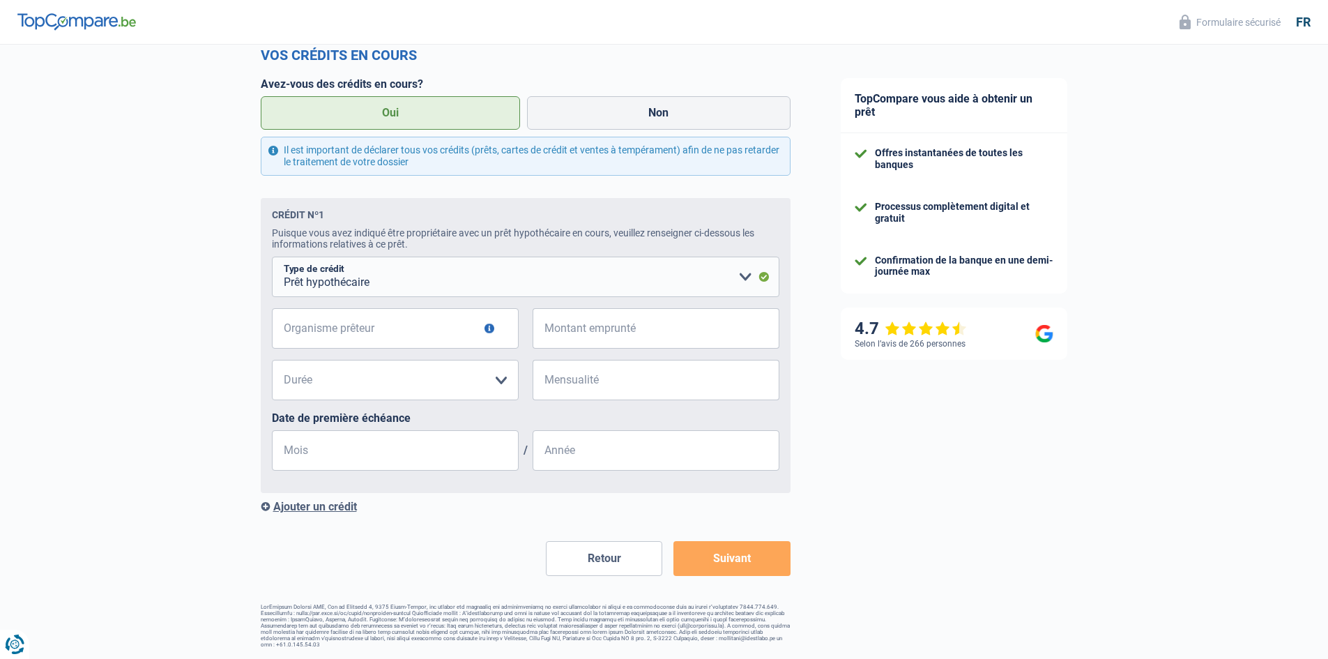
type input "650"
click at [425, 335] on input "Organisme prêteur" at bounding box center [395, 328] width 247 height 40
type input "record bank"
click at [568, 329] on input "Montant emprunté" at bounding box center [664, 328] width 229 height 40
type input "380.000"
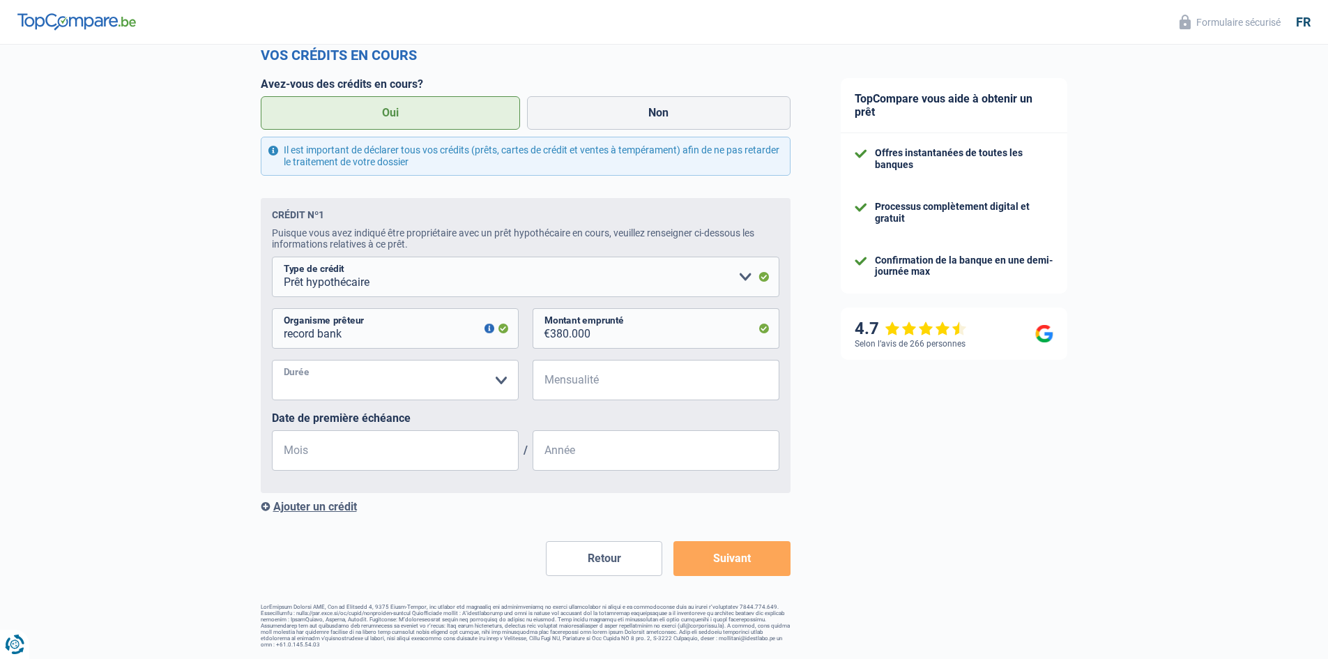
click at [436, 376] on select "120 mois 180 mois 240 mois 300 mois 360 mois 420 mois Veuillez sélectionner une…" at bounding box center [395, 380] width 247 height 40
select select "300"
click at [272, 361] on select "120 mois 180 mois 240 mois 300 mois 360 mois 420 mois Veuillez sélectionner une…" at bounding box center [395, 380] width 247 height 40
click at [609, 378] on input "Mensualité" at bounding box center [664, 380] width 229 height 40
type input "2.000"
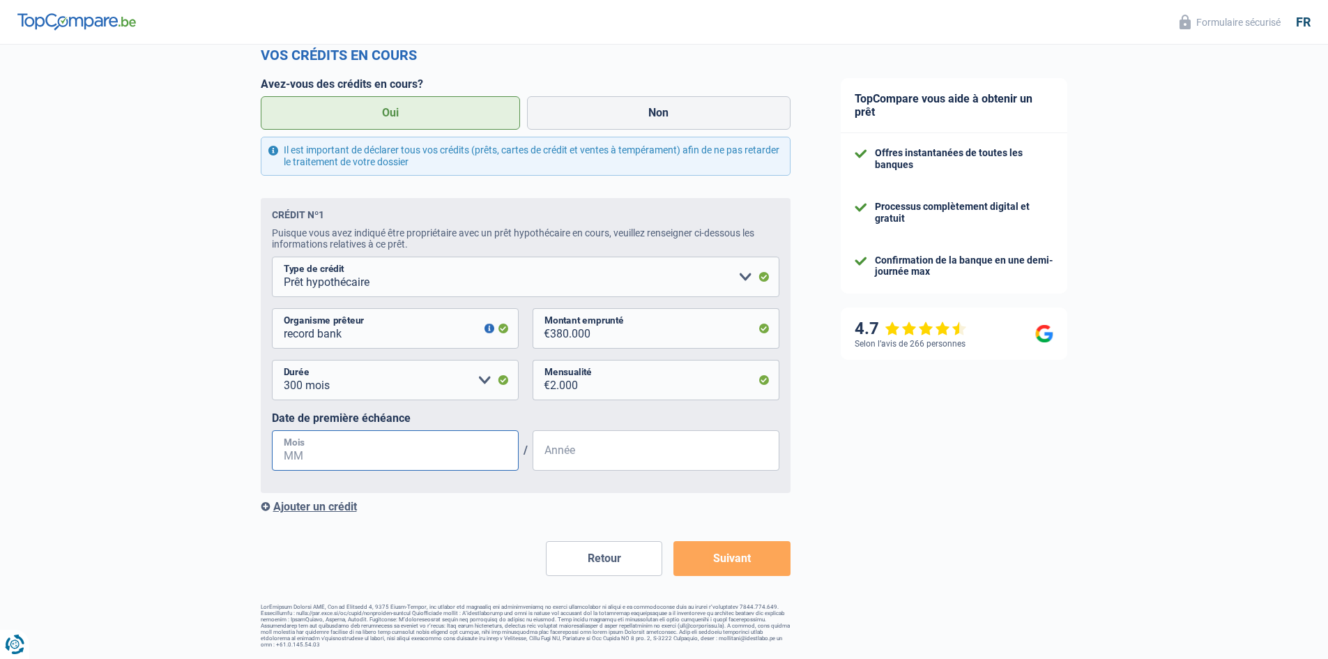
click at [436, 450] on input "Mois" at bounding box center [395, 450] width 247 height 40
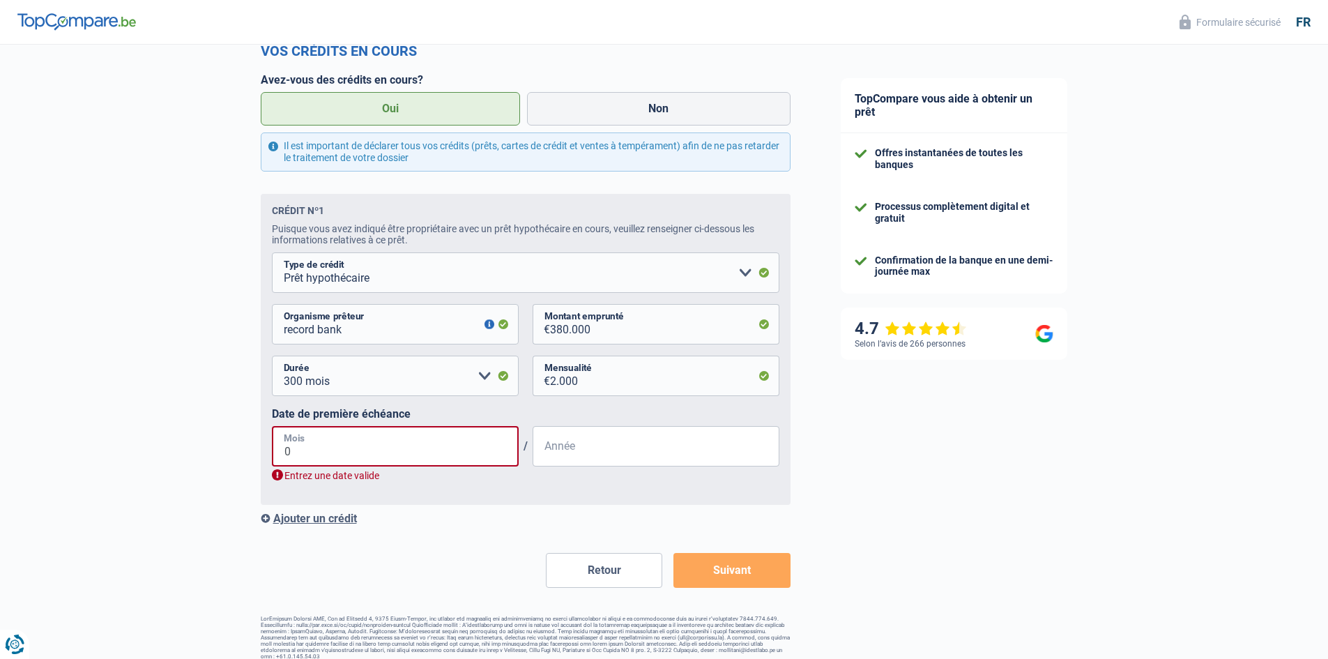
type input "01"
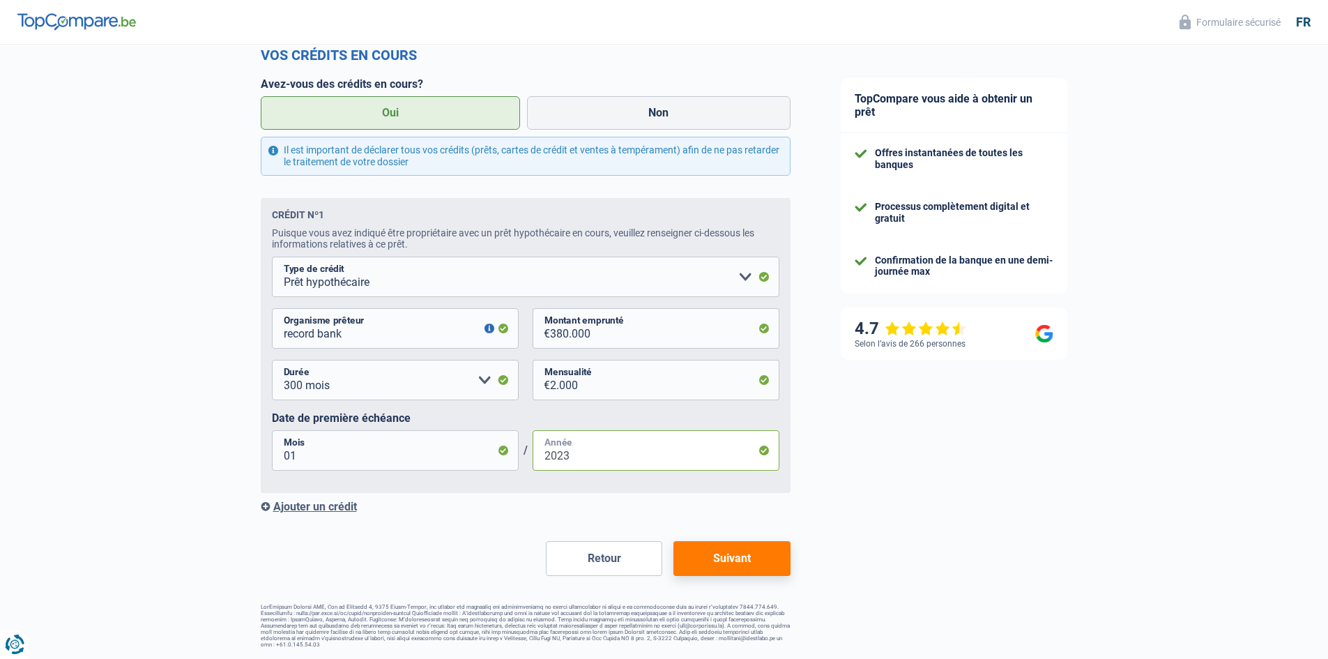
type input "2023"
click at [429, 460] on input "01" at bounding box center [395, 450] width 247 height 40
type input "0"
type input "11"
click at [756, 561] on button "Suivant" at bounding box center [732, 558] width 116 height 35
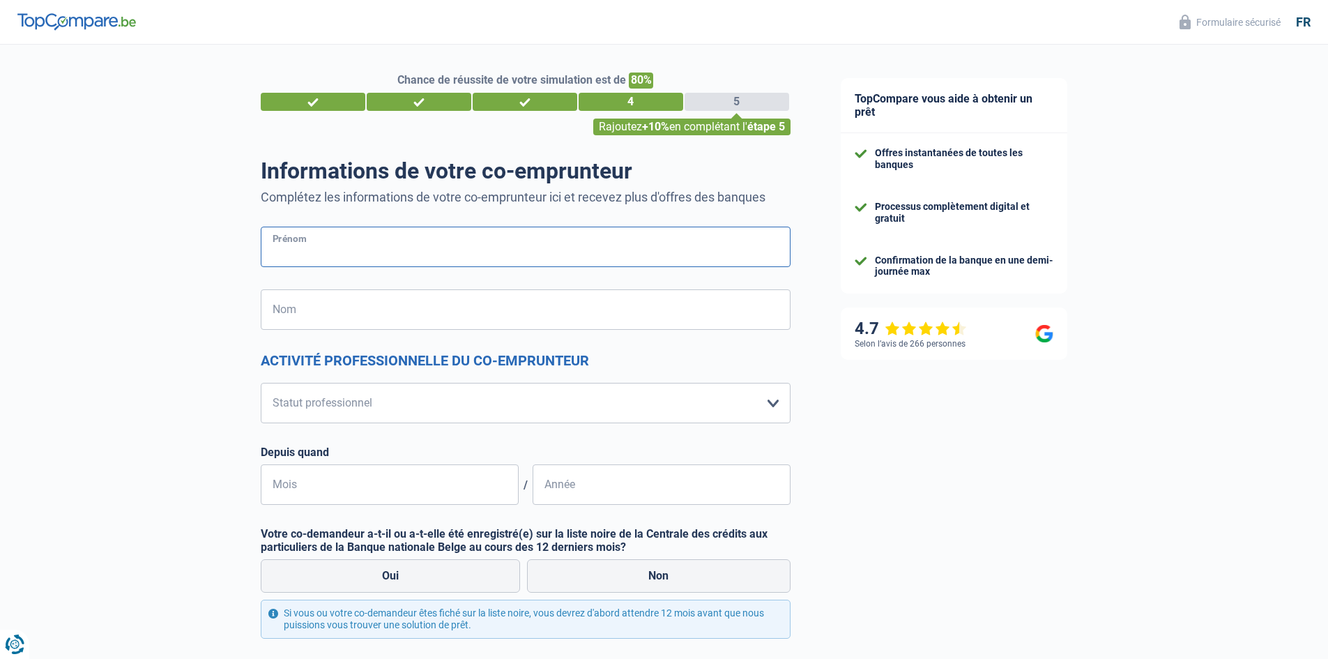
click at [590, 251] on input "Prénom" at bounding box center [526, 247] width 530 height 40
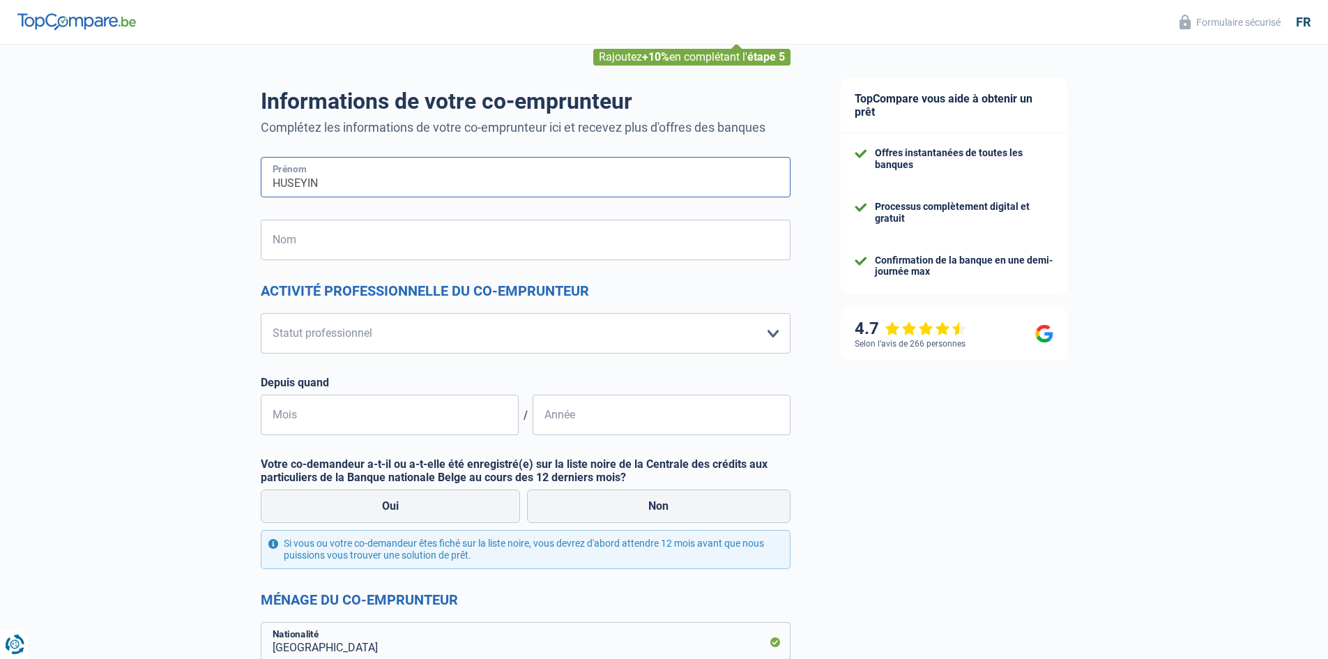
type input "HUSEYIN"
type input "AKBAS"
click at [653, 330] on select "Ouvrier Employé privé Employé public Invalide Indépendant Pensionné Chômeur Mut…" at bounding box center [526, 333] width 530 height 40
select select "worker"
click at [261, 314] on select "Ouvrier Employé privé Employé public Invalide Indépendant Pensionné Chômeur Mut…" at bounding box center [526, 333] width 530 height 40
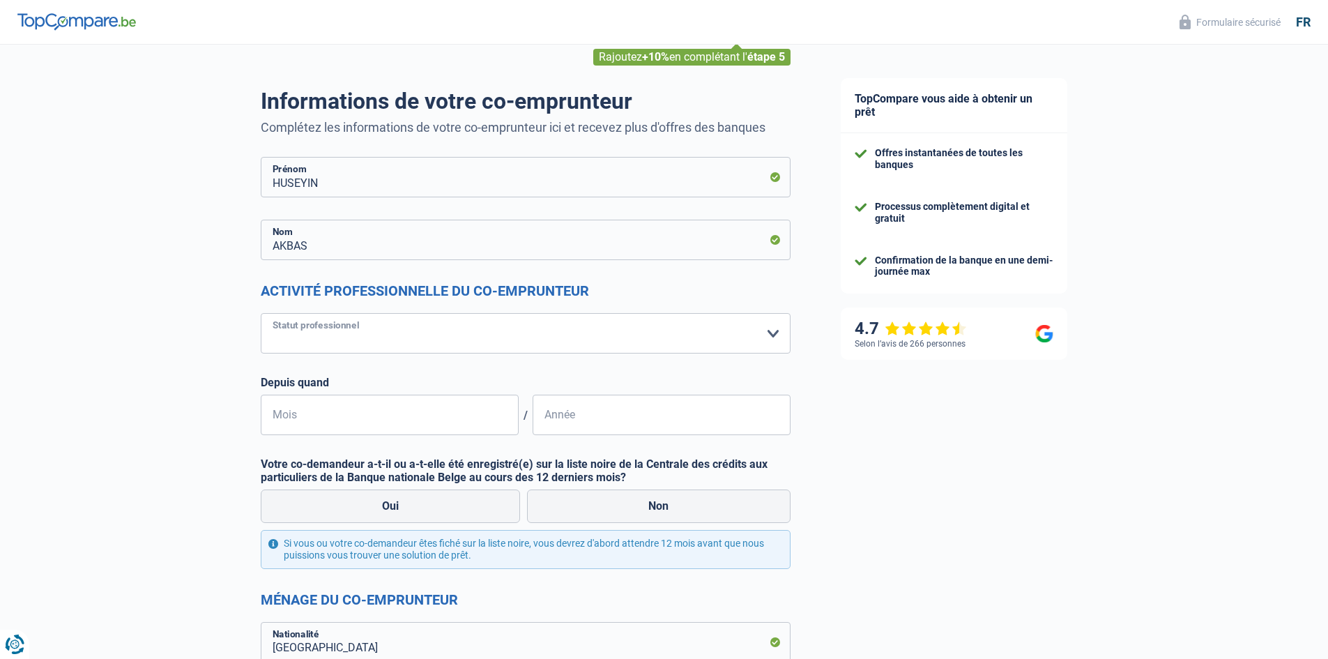
select select "netSalary"
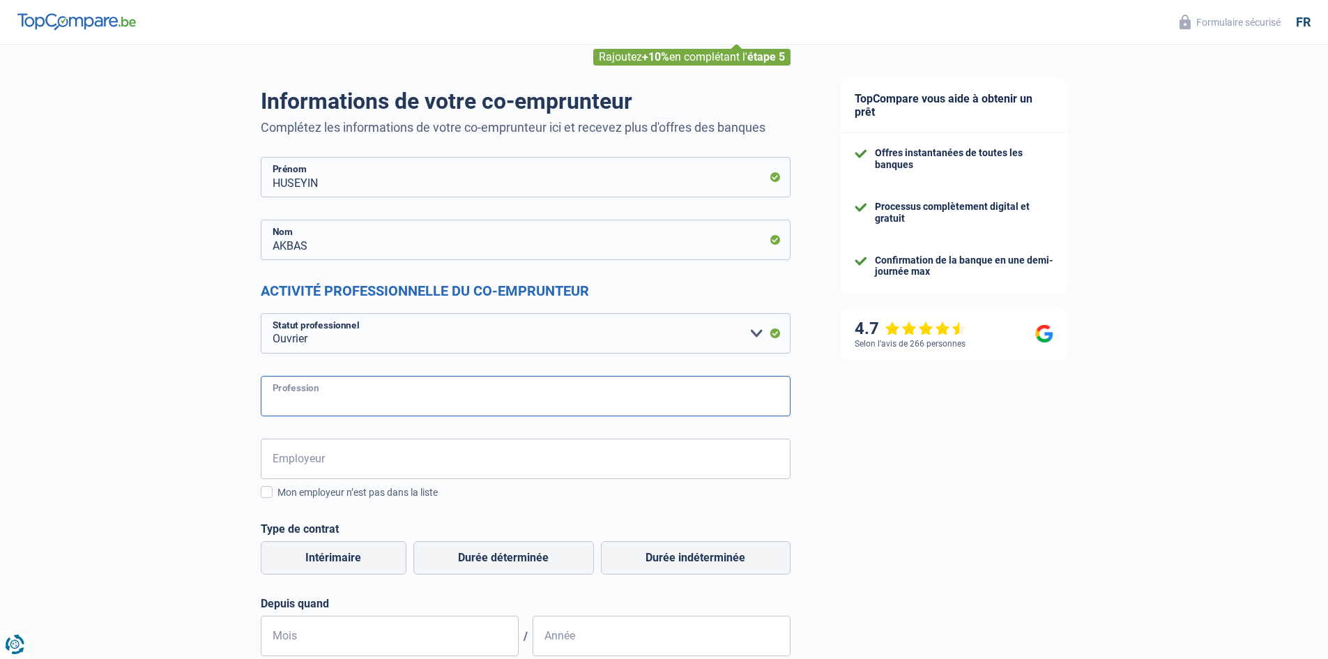
click at [584, 397] on input "Profession" at bounding box center [526, 396] width 530 height 40
type input "c"
type input "CHEF D EQUIPE"
drag, startPoint x: 268, startPoint y: 489, endPoint x: 282, endPoint y: 482, distance: 15.6
click at [268, 489] on span at bounding box center [267, 492] width 12 height 12
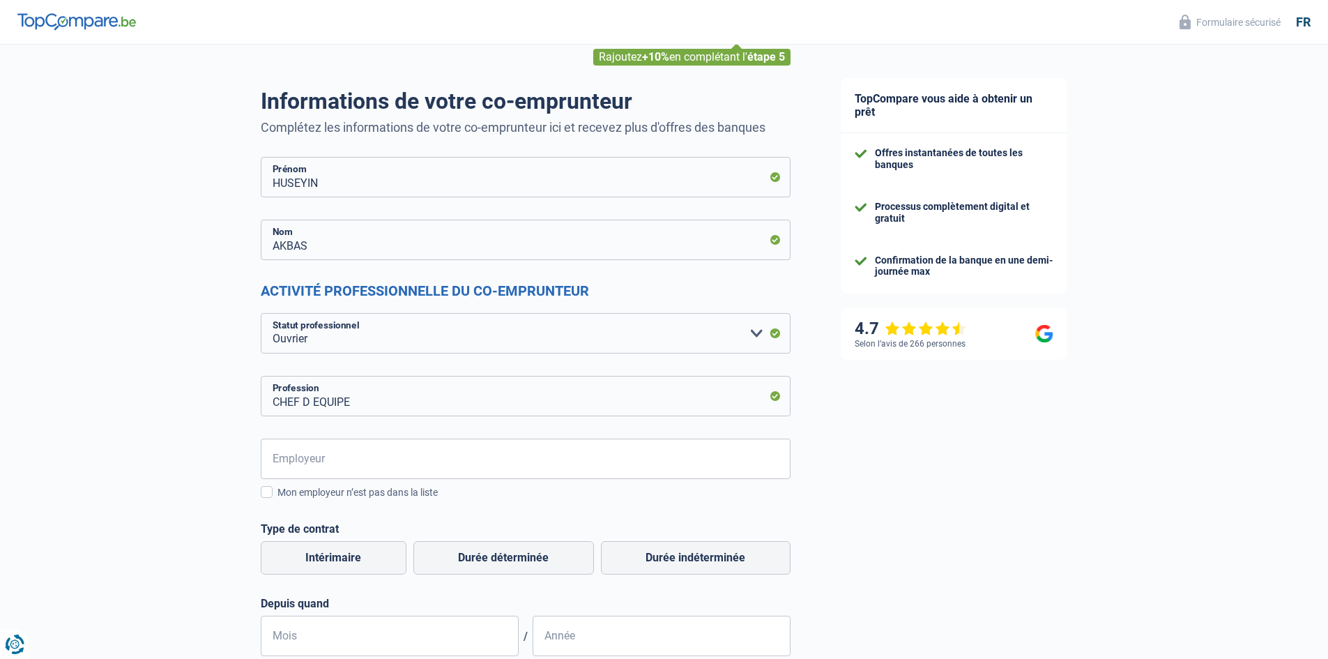
click at [277, 500] on input "Mon employeur n’est pas dans la liste" at bounding box center [277, 500] width 0 height 0
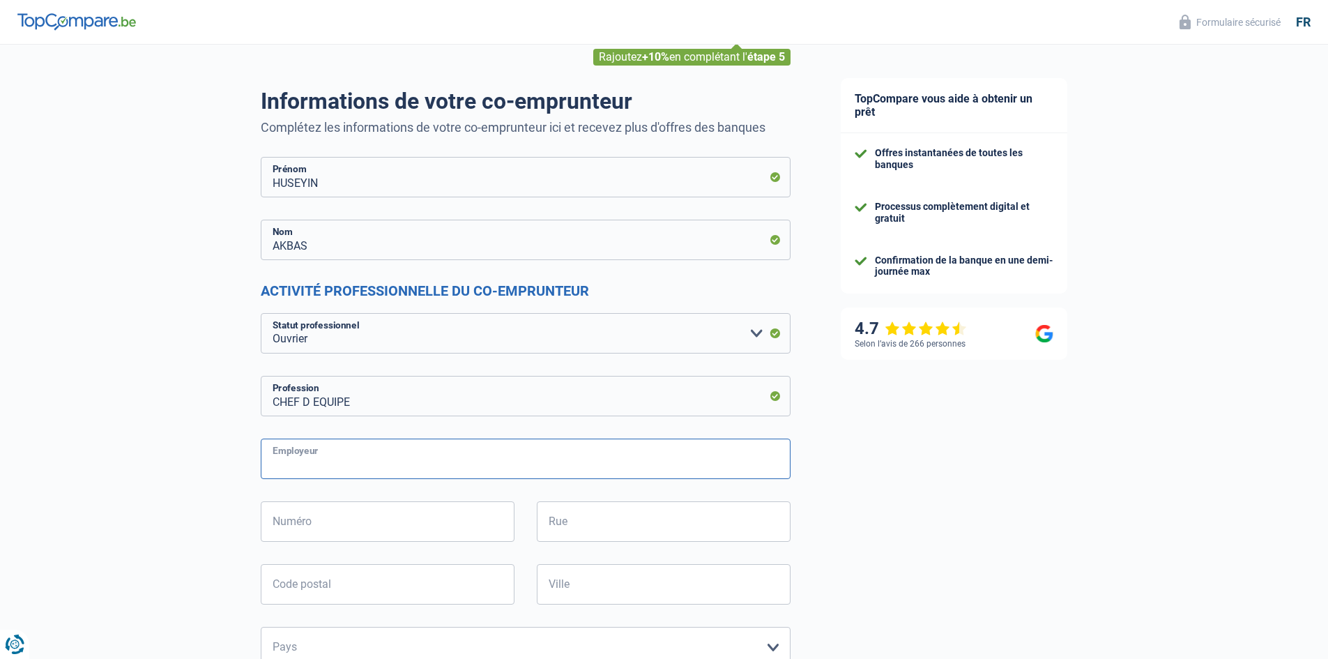
click at [351, 457] on input "Employeur" at bounding box center [526, 459] width 530 height 40
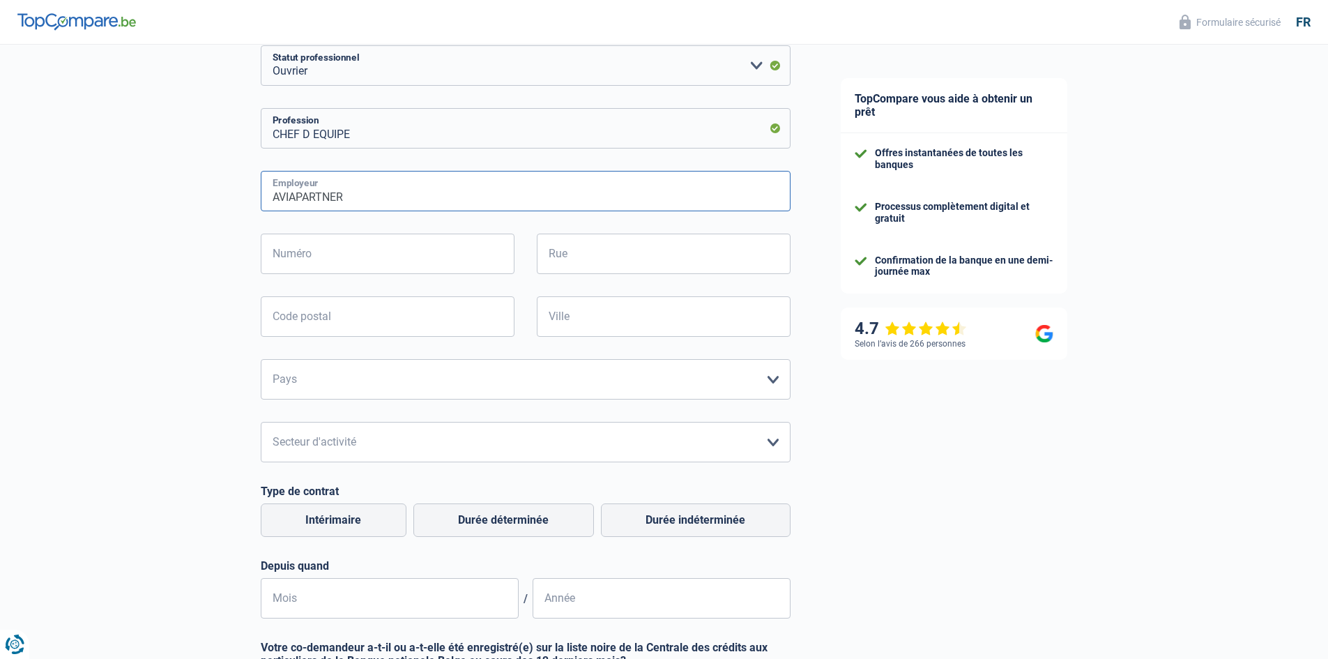
scroll to position [349, 0]
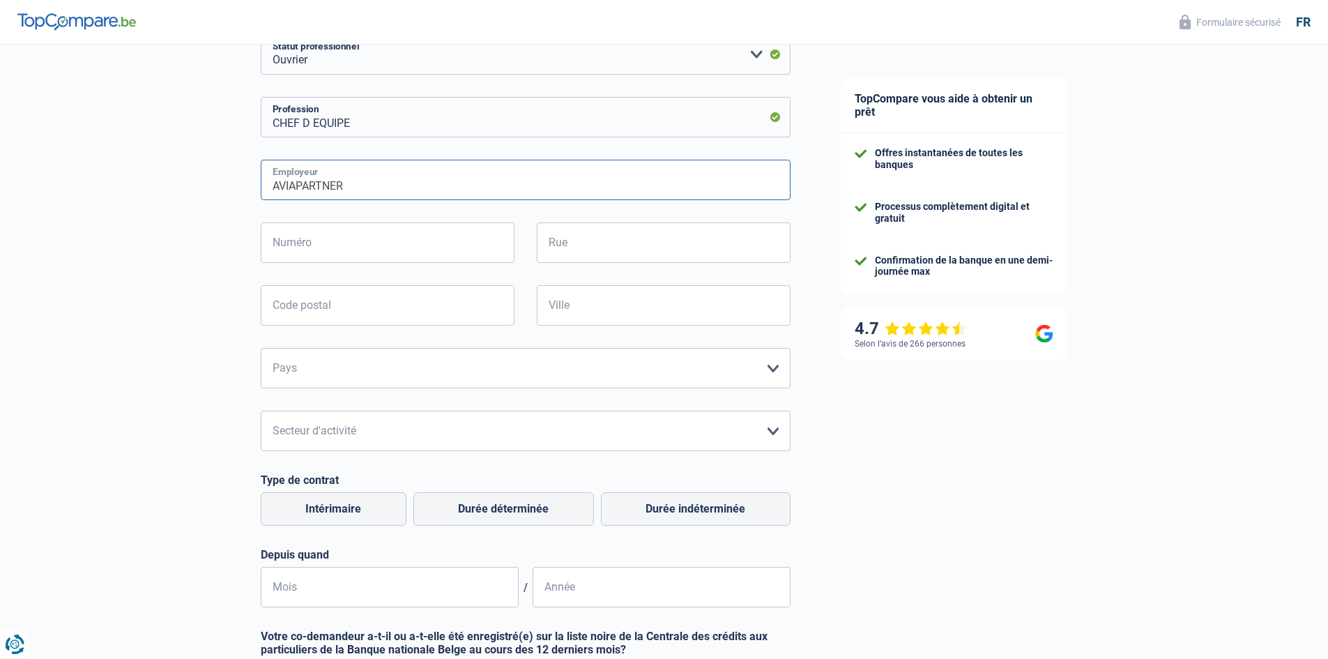
type input "AVIAPARTNER"
click at [377, 436] on select "Agriculture/Pêche Industrie Horeca Courier/Fitness/Taxi Construction Banques/As…" at bounding box center [526, 431] width 530 height 40
select select "bigCompanies"
click at [261, 411] on select "Agriculture/Pêche Industrie Horeca Courier/Fitness/Taxi Construction Banques/As…" at bounding box center [526, 431] width 530 height 40
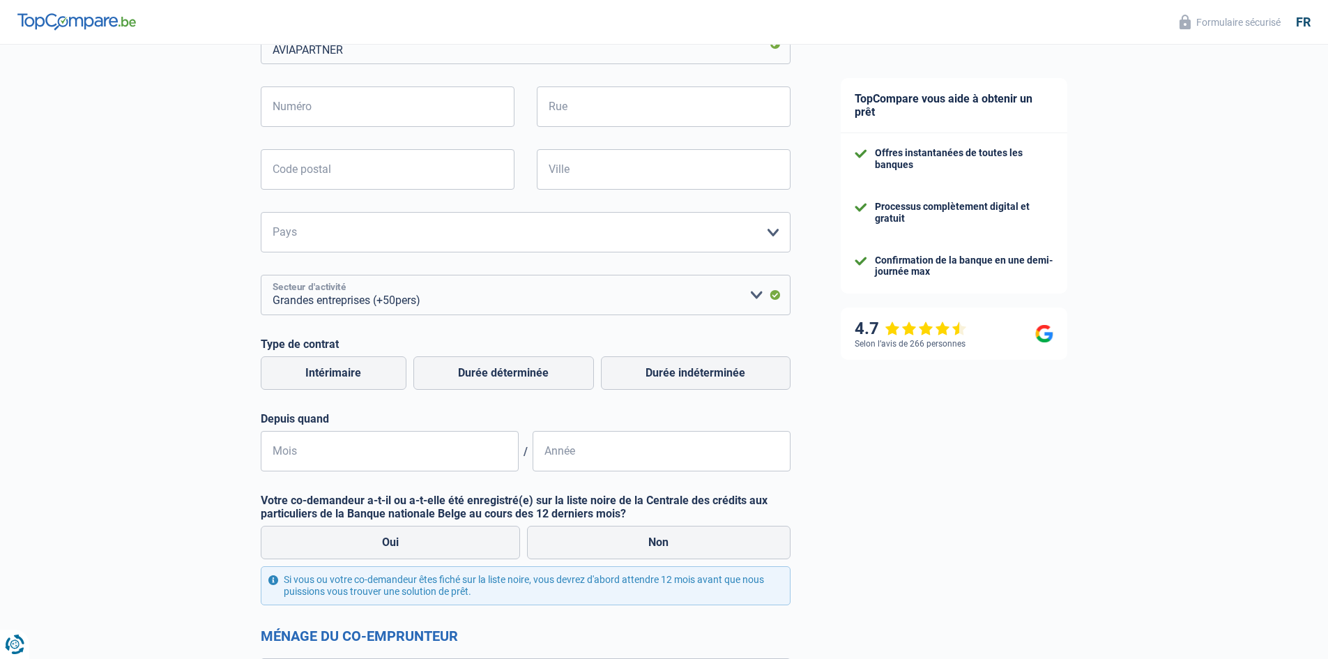
scroll to position [488, 0]
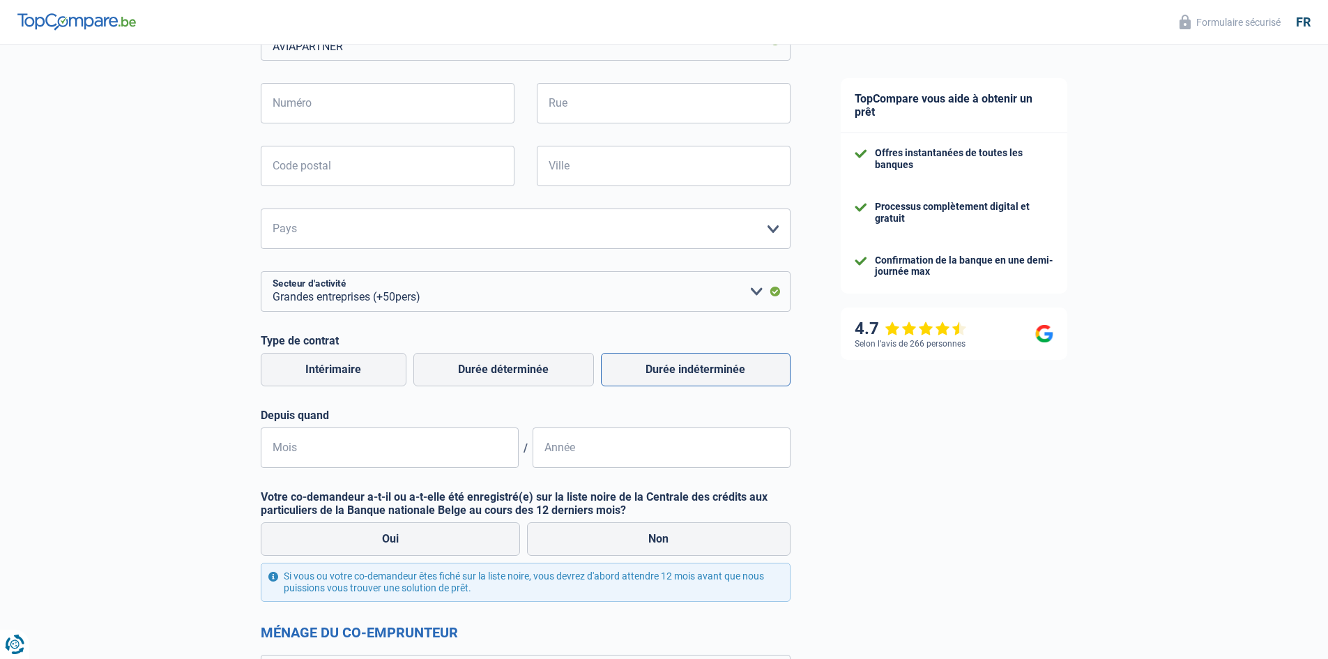
click at [703, 361] on label "Durée indéterminée" at bounding box center [696, 369] width 190 height 33
click at [703, 361] on input "Durée indéterminée" at bounding box center [696, 369] width 190 height 33
radio input "true"
click at [368, 456] on input "Mois" at bounding box center [390, 447] width 258 height 40
type input "11"
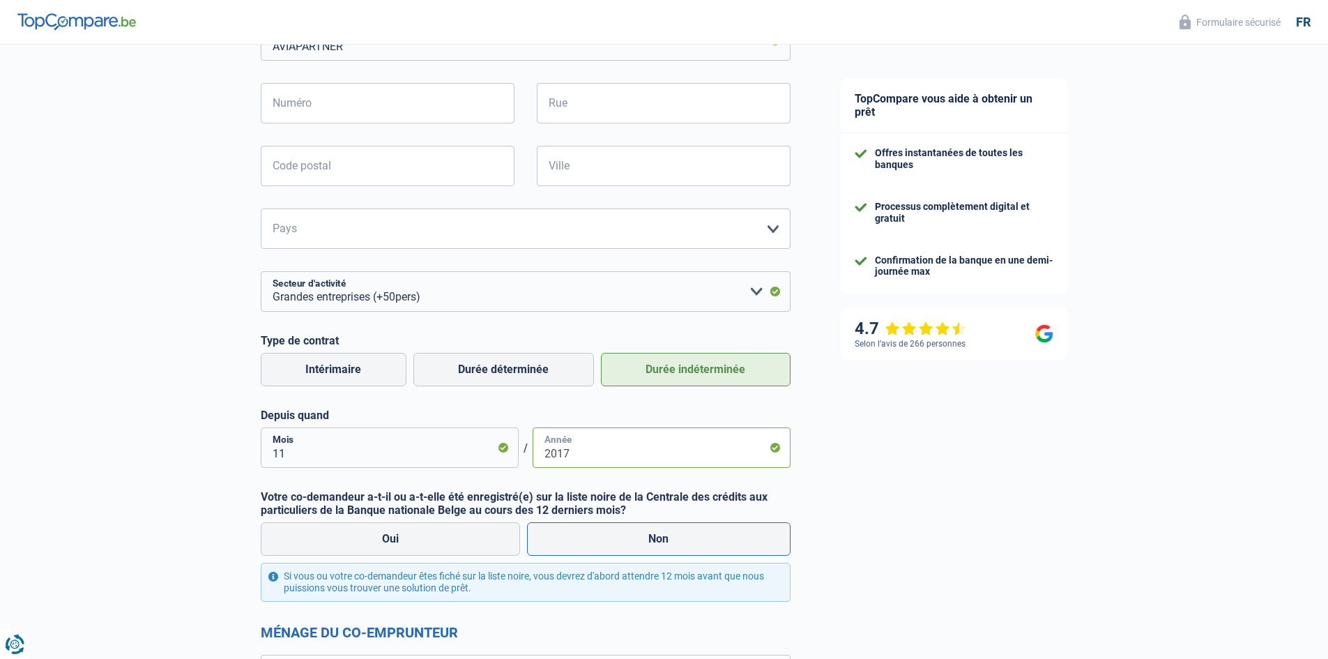
type input "2017"
click at [616, 549] on label "Non" at bounding box center [659, 538] width 264 height 33
click at [616, 549] on input "Non" at bounding box center [659, 538] width 264 height 33
radio input "true"
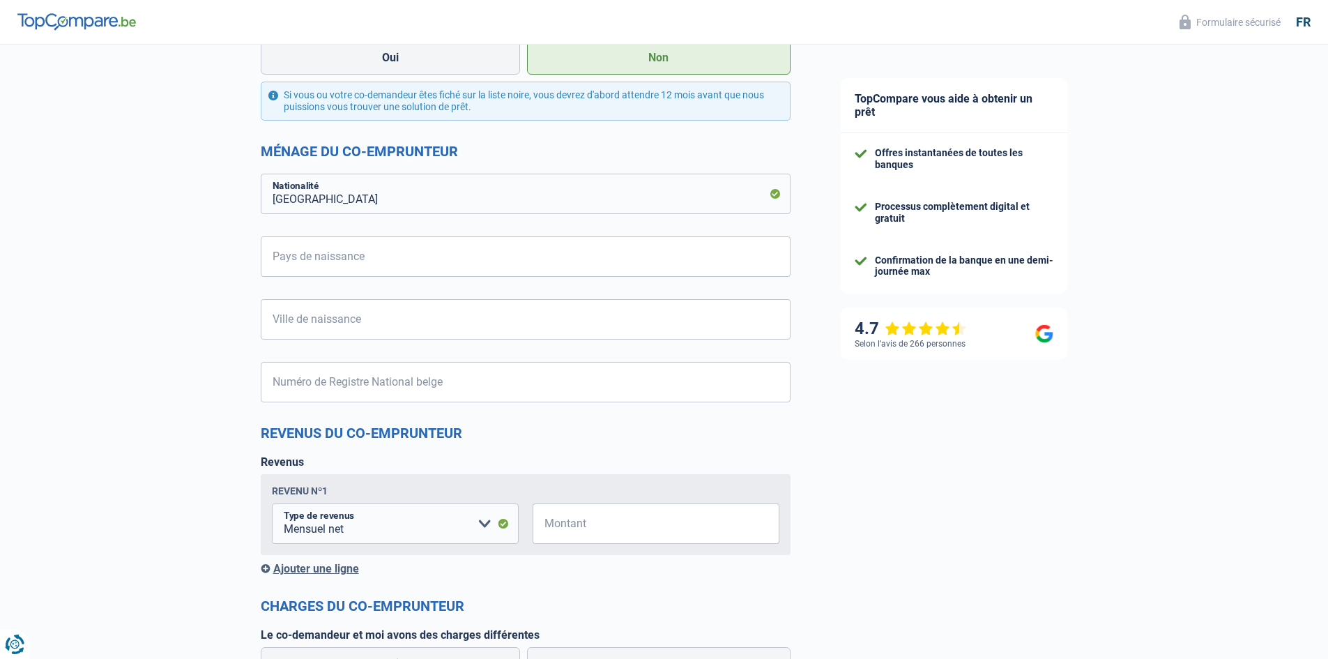
scroll to position [976, 0]
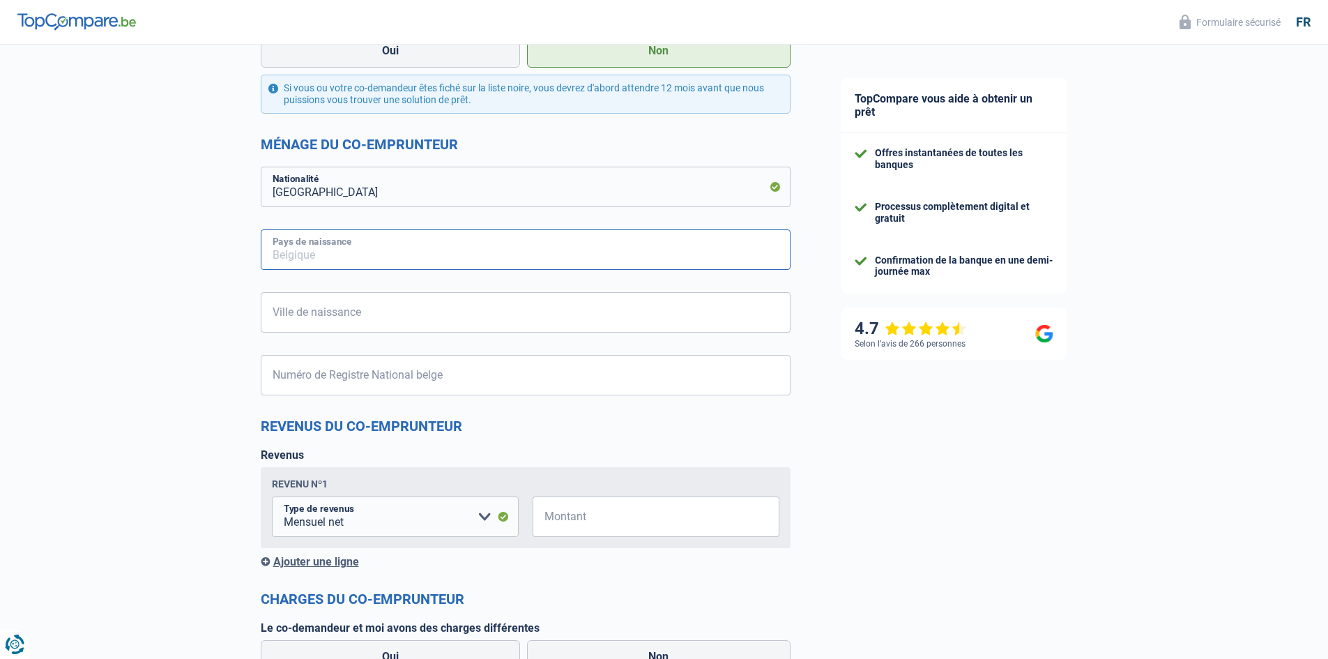
click at [442, 245] on input "Pays de naissance" at bounding box center [526, 249] width 530 height 40
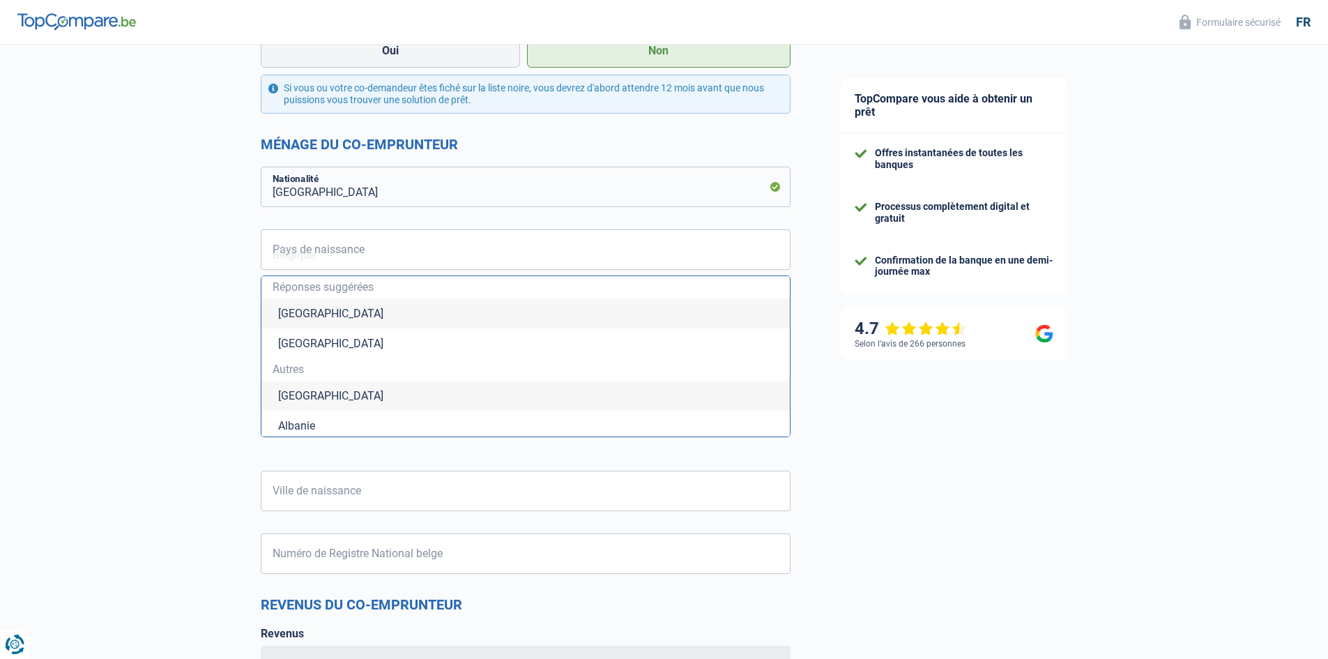
click at [414, 310] on li "Belgique" at bounding box center [525, 313] width 528 height 30
type input "Belgique"
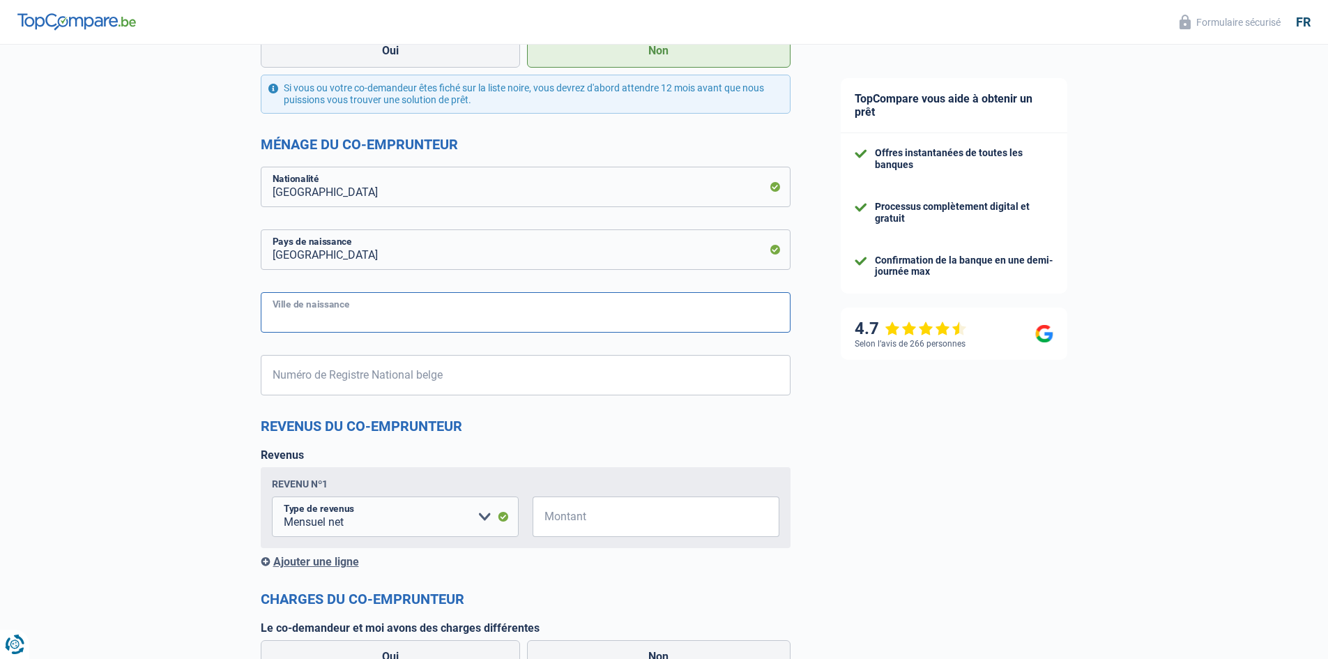
click at [435, 324] on input "Ville de naissance" at bounding box center [526, 312] width 530 height 40
type input "LIEGE"
click at [409, 366] on input "Numéro de Registre National belge" at bounding box center [526, 375] width 530 height 40
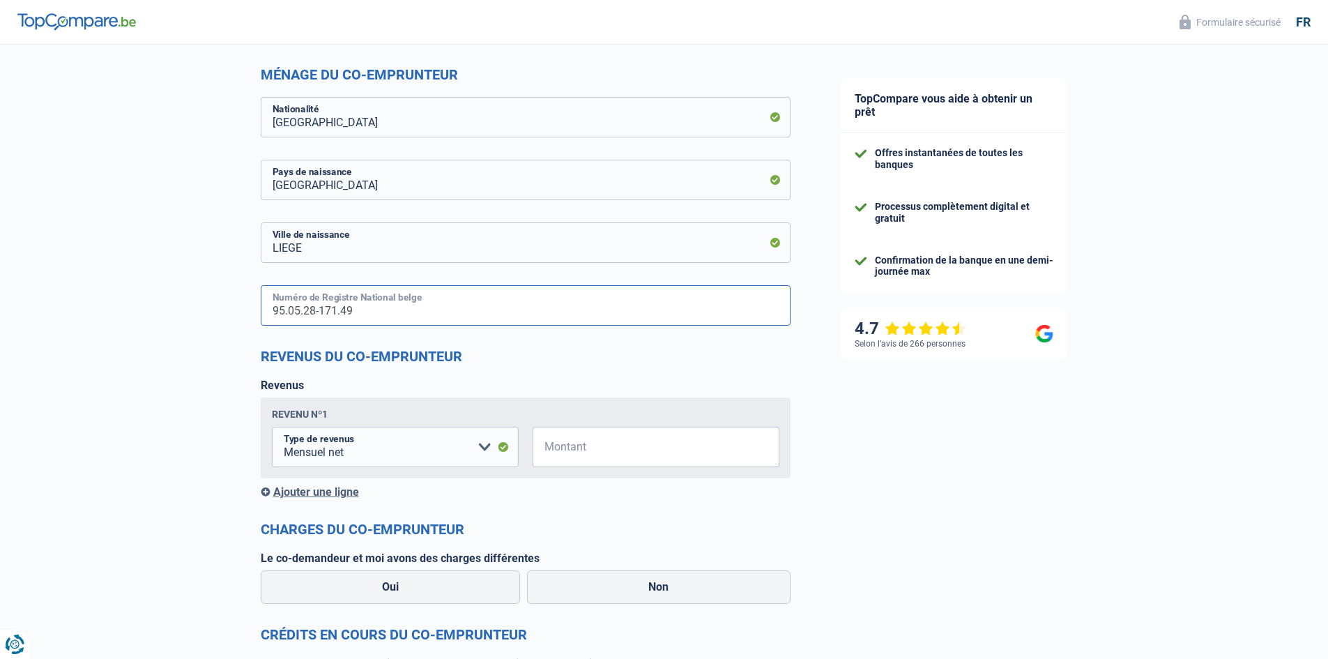
type input "95.05.28-171.49"
click at [609, 443] on input "Montant" at bounding box center [664, 447] width 229 height 40
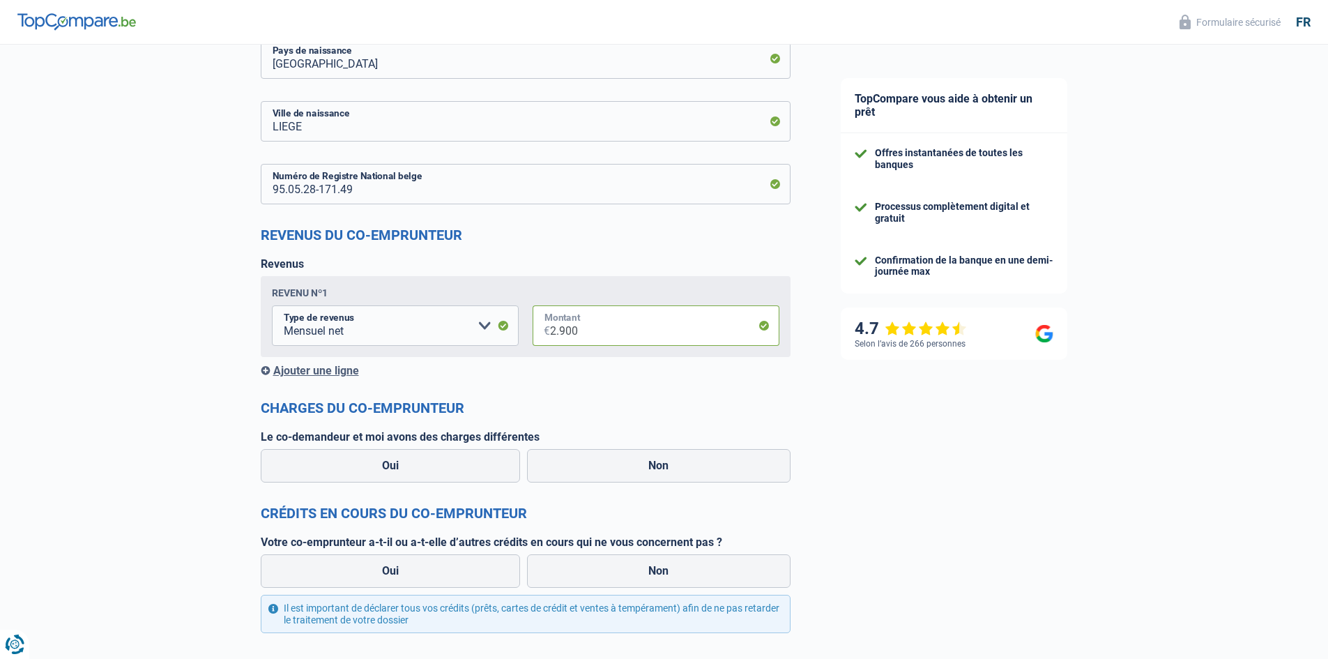
scroll to position [1185, 0]
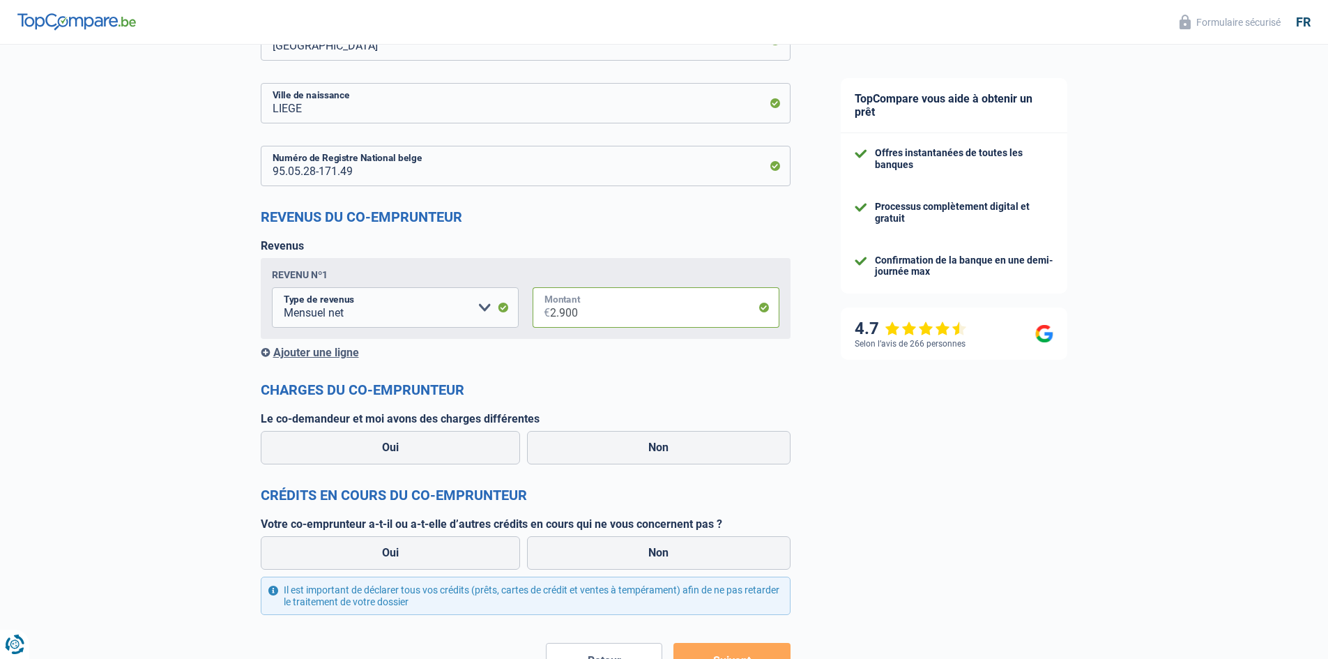
type input "2.900"
click at [350, 349] on div "Ajouter une ligne" at bounding box center [526, 352] width 530 height 13
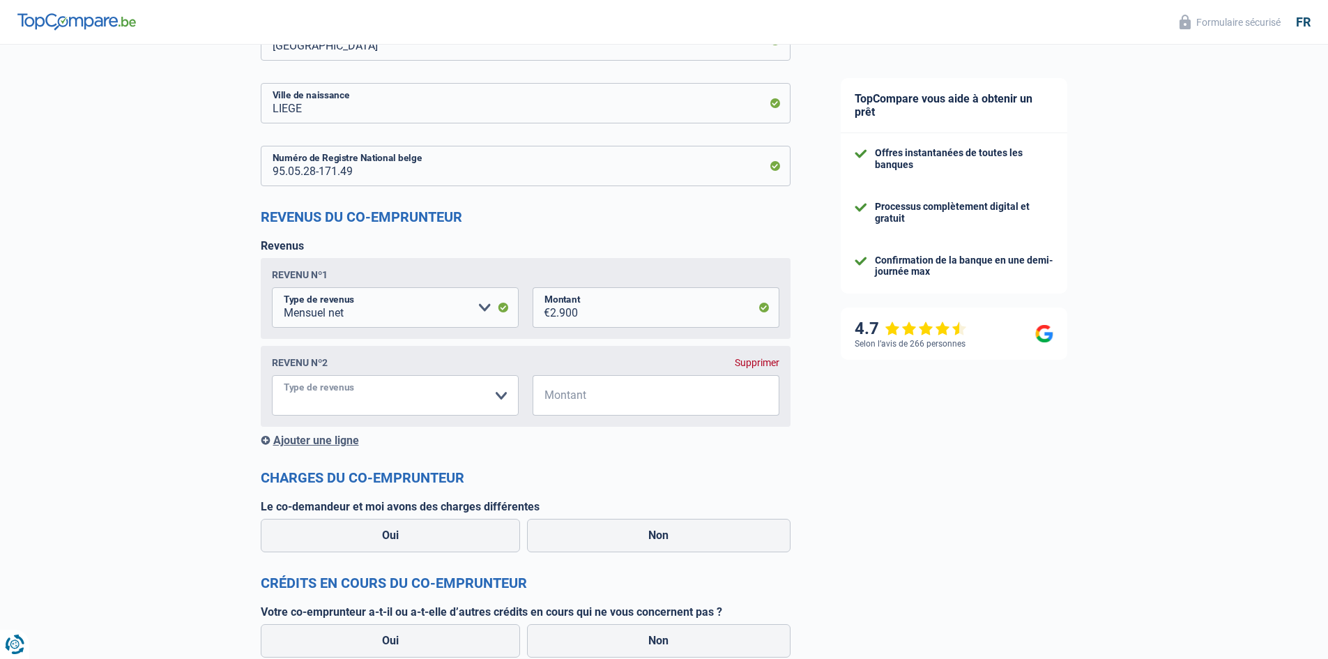
click at [398, 390] on select "Allocation d'handicap Allocations chômage Allocations familiales Chèques repas …" at bounding box center [395, 395] width 247 height 40
select select "mealVouchers"
click at [272, 376] on select "Allocation d'handicap Allocations chômage Allocations familiales Chèques repas …" at bounding box center [395, 395] width 247 height 40
click at [589, 392] on input "Montant" at bounding box center [664, 395] width 229 height 40
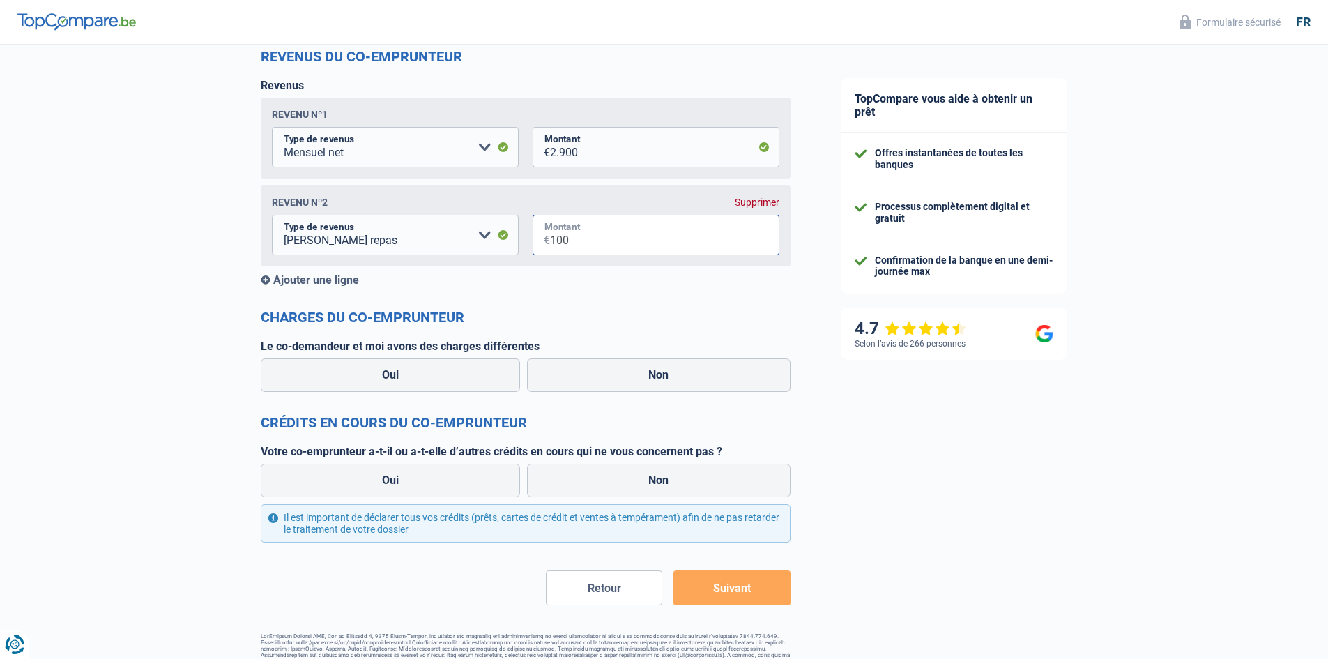
scroll to position [1375, 0]
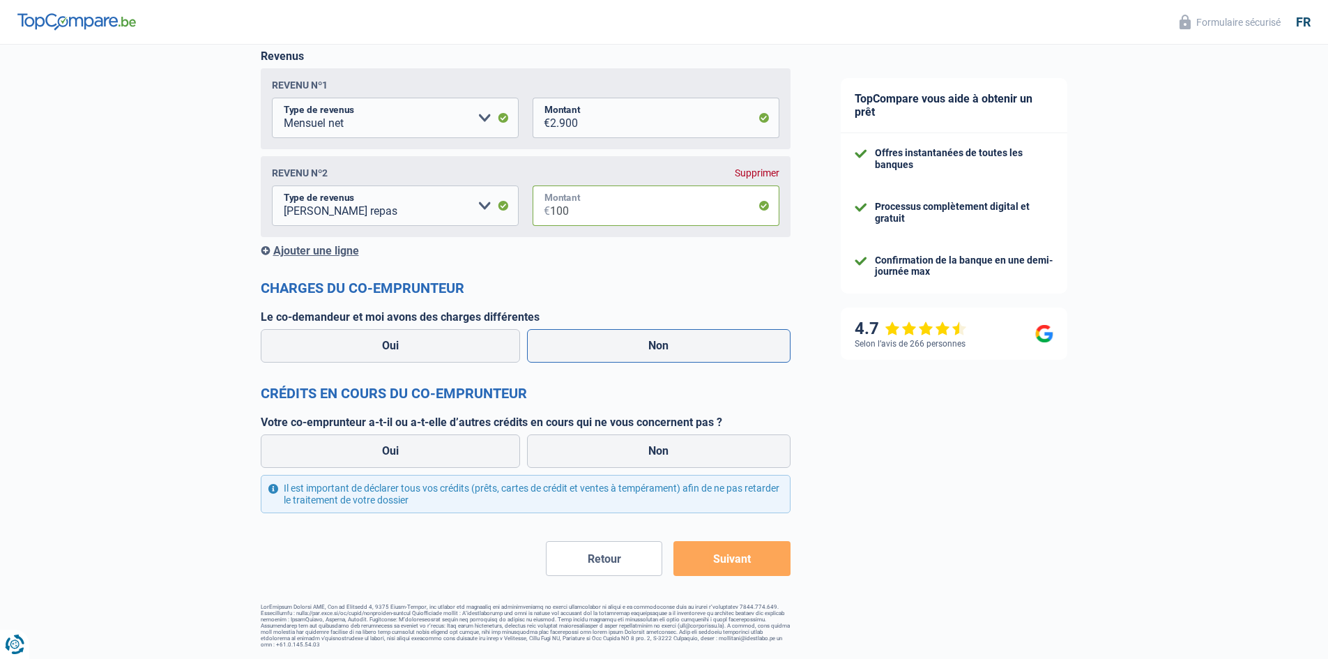
type input "100"
click at [595, 344] on label "Non" at bounding box center [659, 345] width 264 height 33
click at [595, 344] on input "Non" at bounding box center [659, 345] width 264 height 33
radio input "true"
click at [664, 441] on label "Non" at bounding box center [659, 450] width 264 height 33
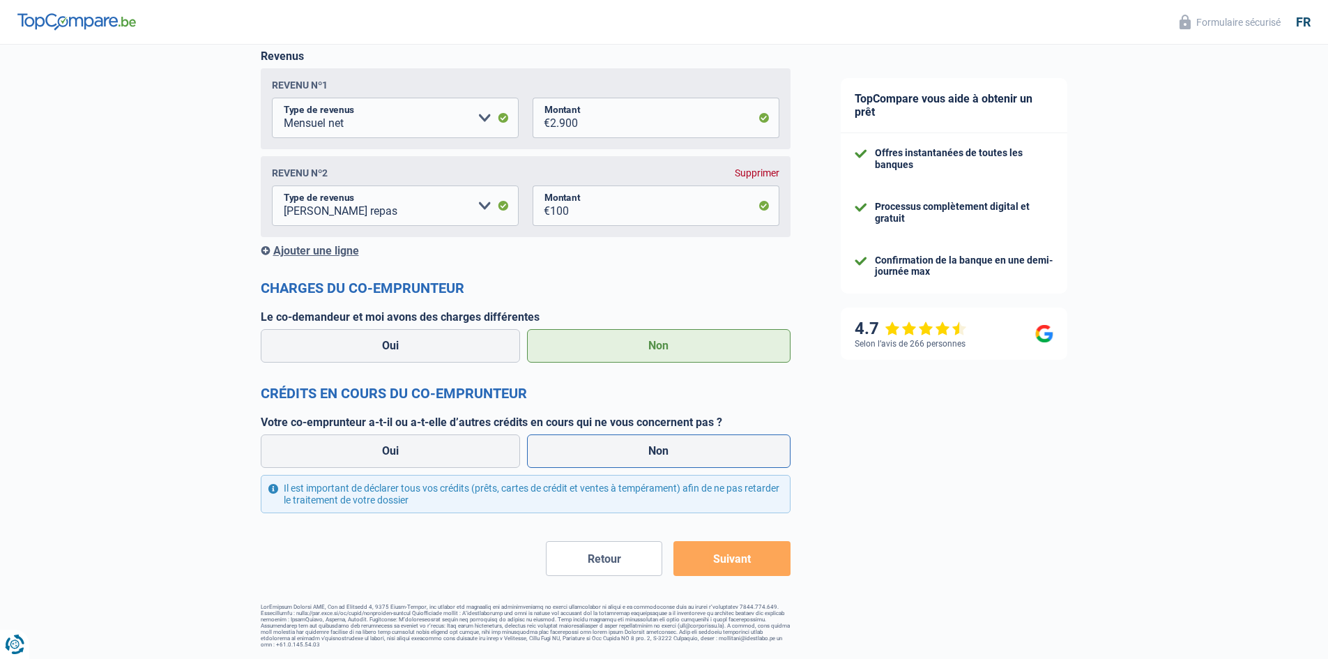
click at [664, 441] on input "Non" at bounding box center [659, 450] width 264 height 33
radio input "true"
click at [720, 565] on button "Suivant" at bounding box center [732, 558] width 116 height 35
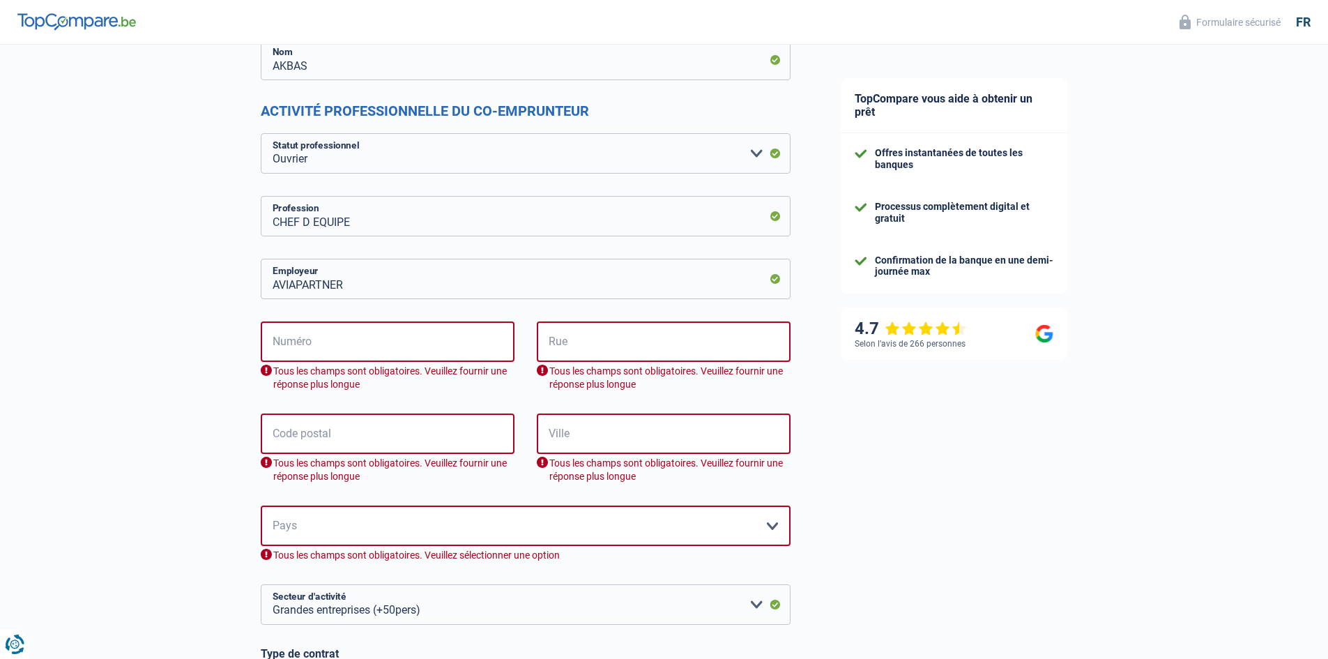
scroll to position [245, 0]
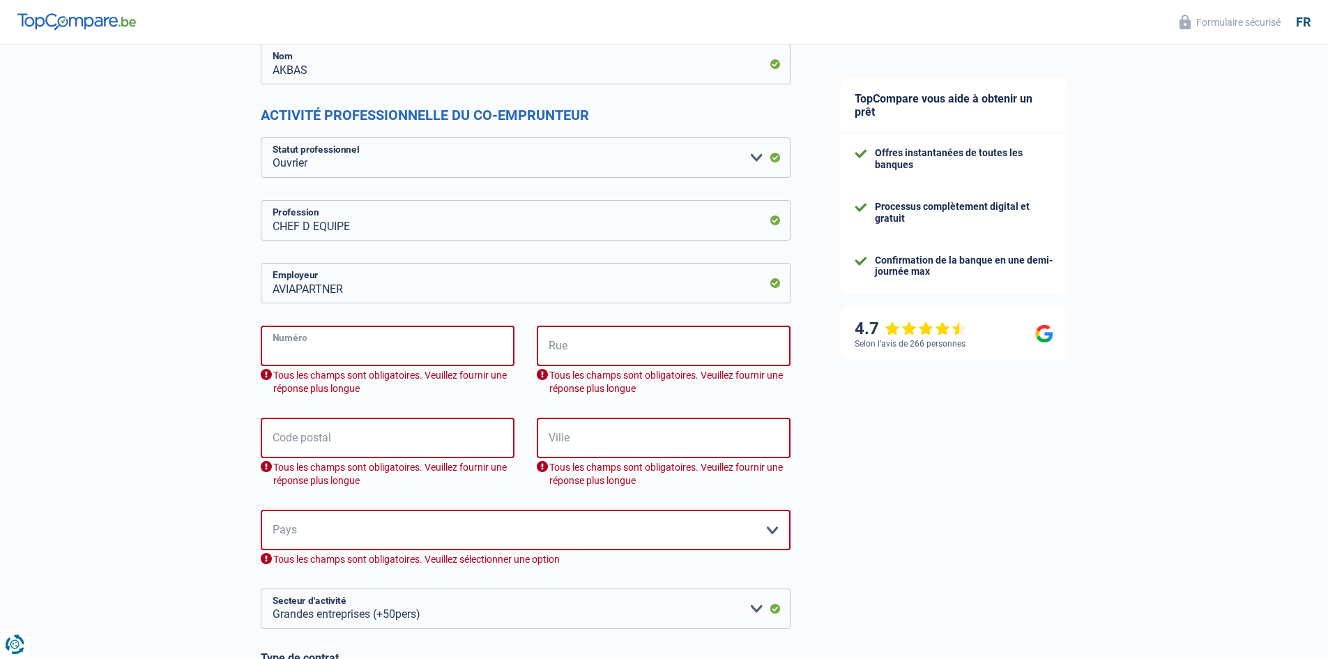
click at [419, 347] on input "Numéro" at bounding box center [388, 346] width 254 height 40
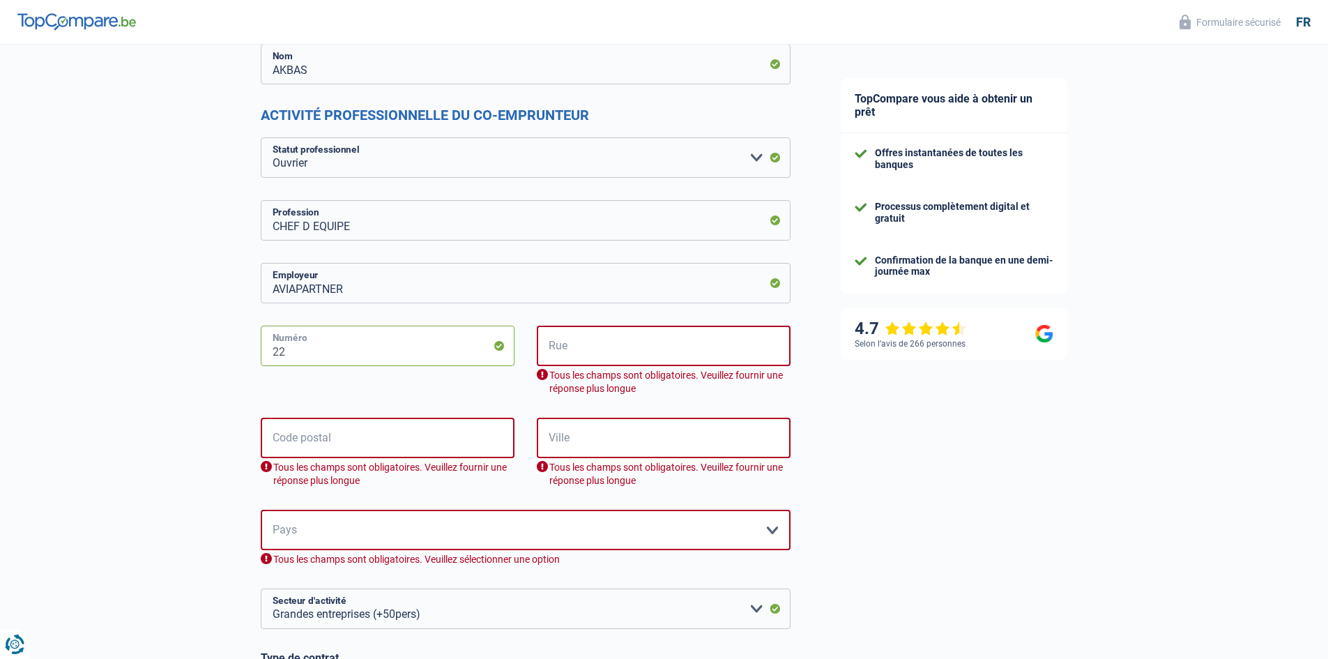
type input "22"
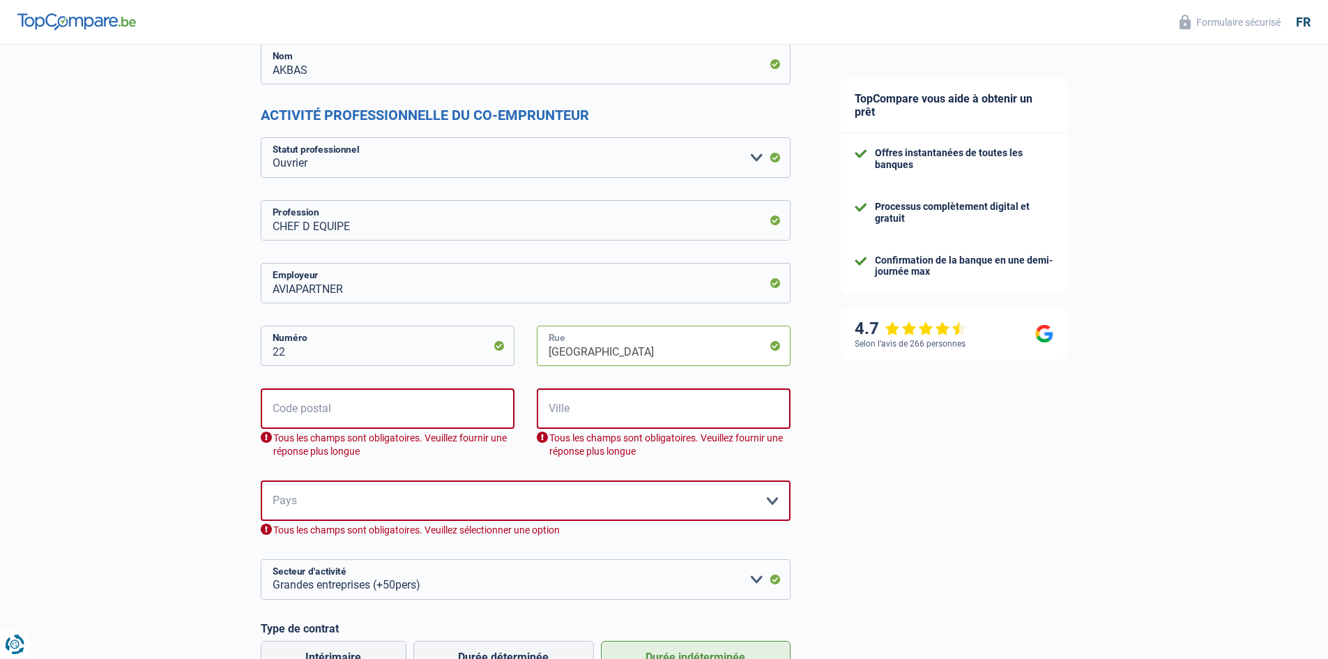
type input "RUE SAINT EXUPERY"
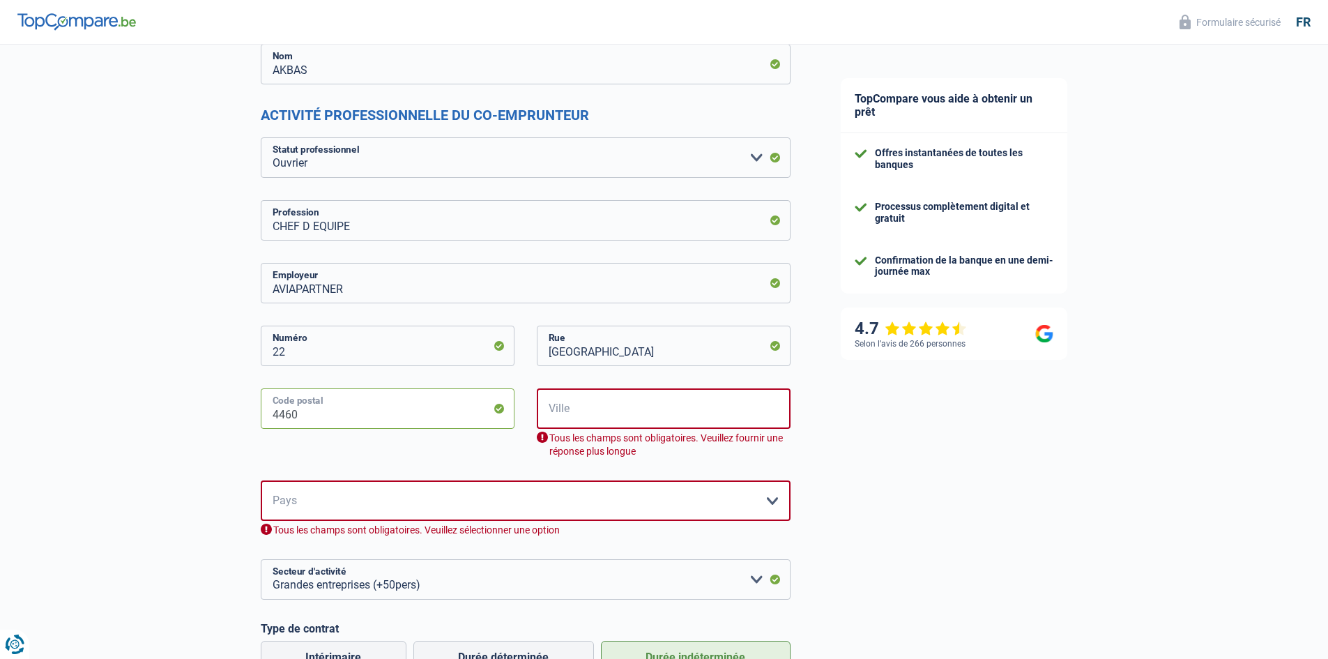
type input "4460"
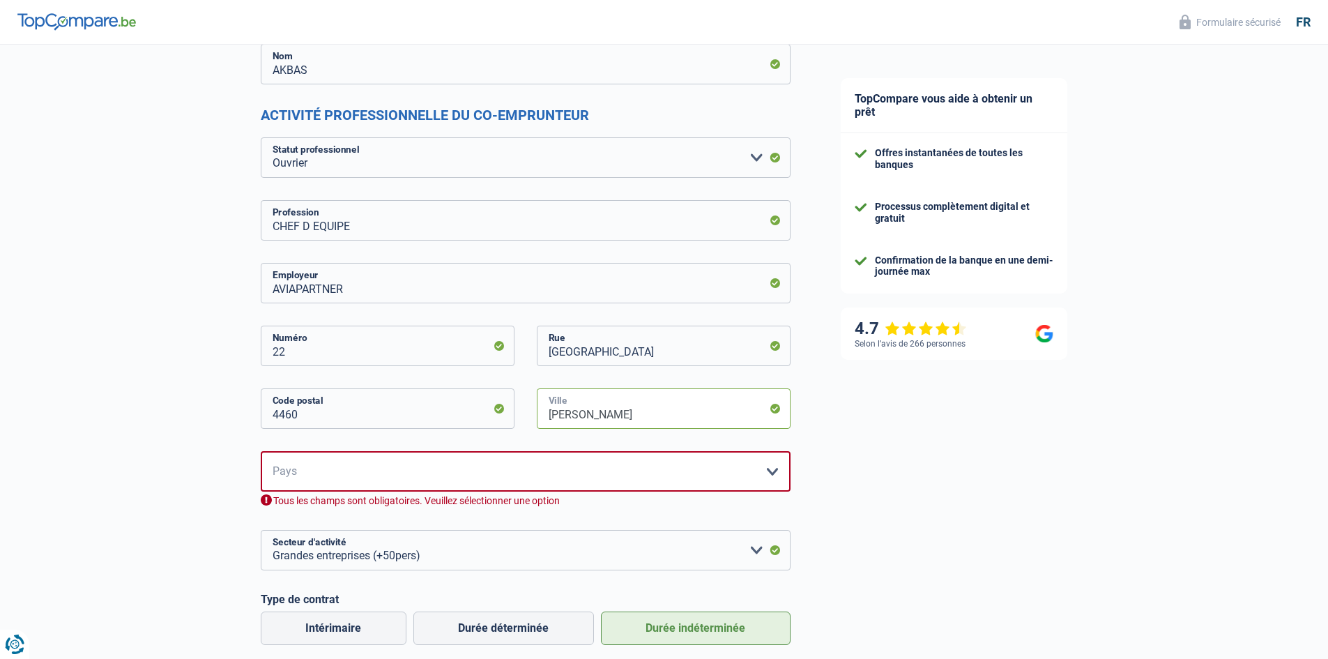
type input "GRACE HOLLOGNE"
click at [405, 482] on select "Belgique France Allemagne Italie Luxembourg Pays-Bas Espagne Suisse Veuillez sé…" at bounding box center [526, 471] width 530 height 40
select select "BE"
click at [261, 452] on select "Belgique France Allemagne Italie Luxembourg Pays-Bas Espagne Suisse Veuillez sé…" at bounding box center [526, 471] width 530 height 40
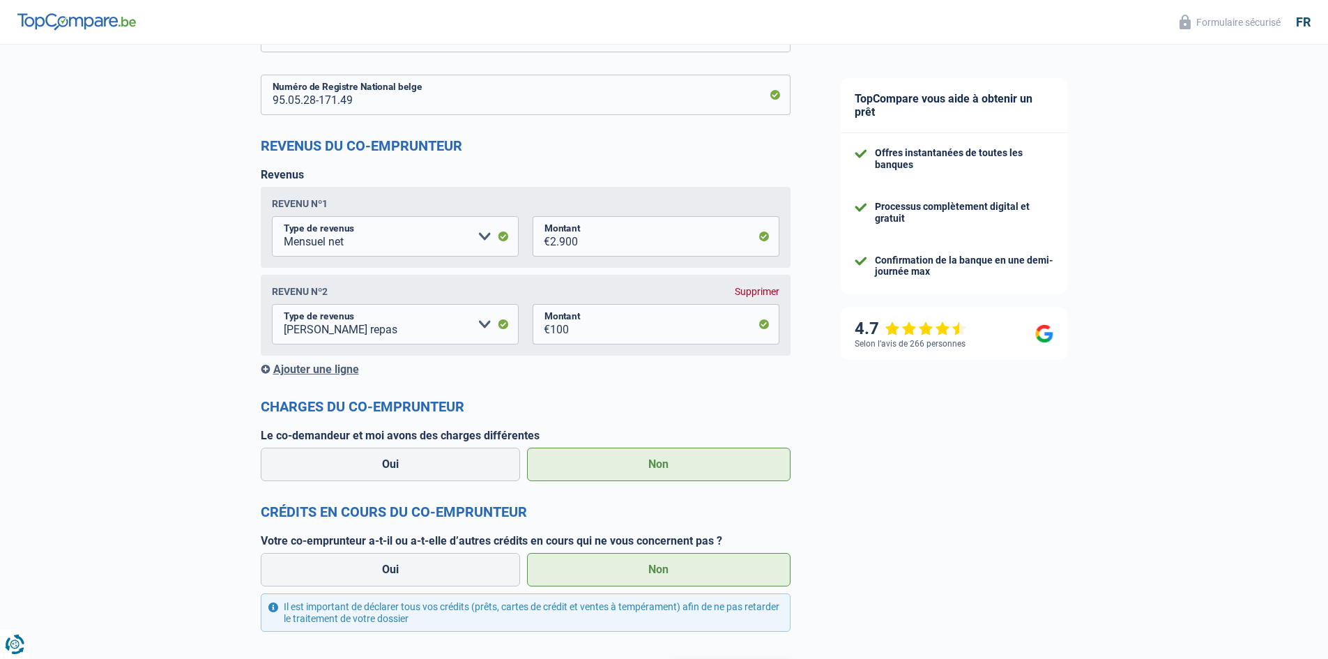
scroll to position [1375, 0]
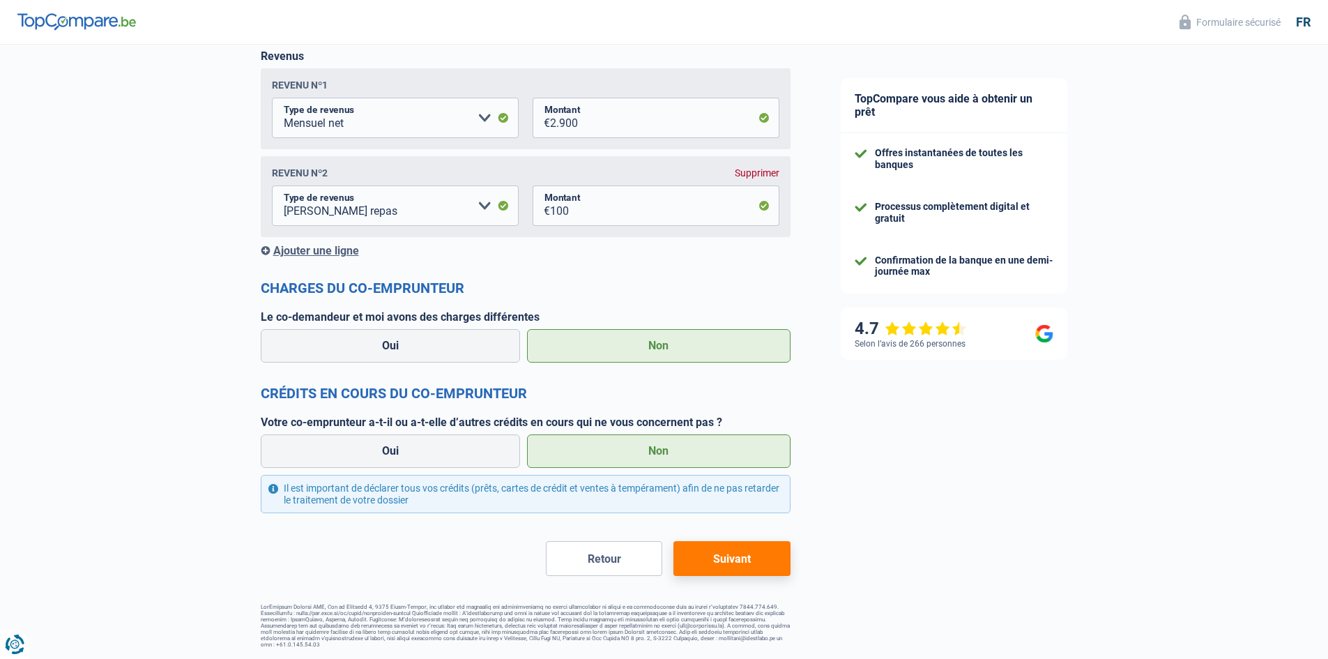
click at [727, 558] on button "Suivant" at bounding box center [732, 558] width 116 height 35
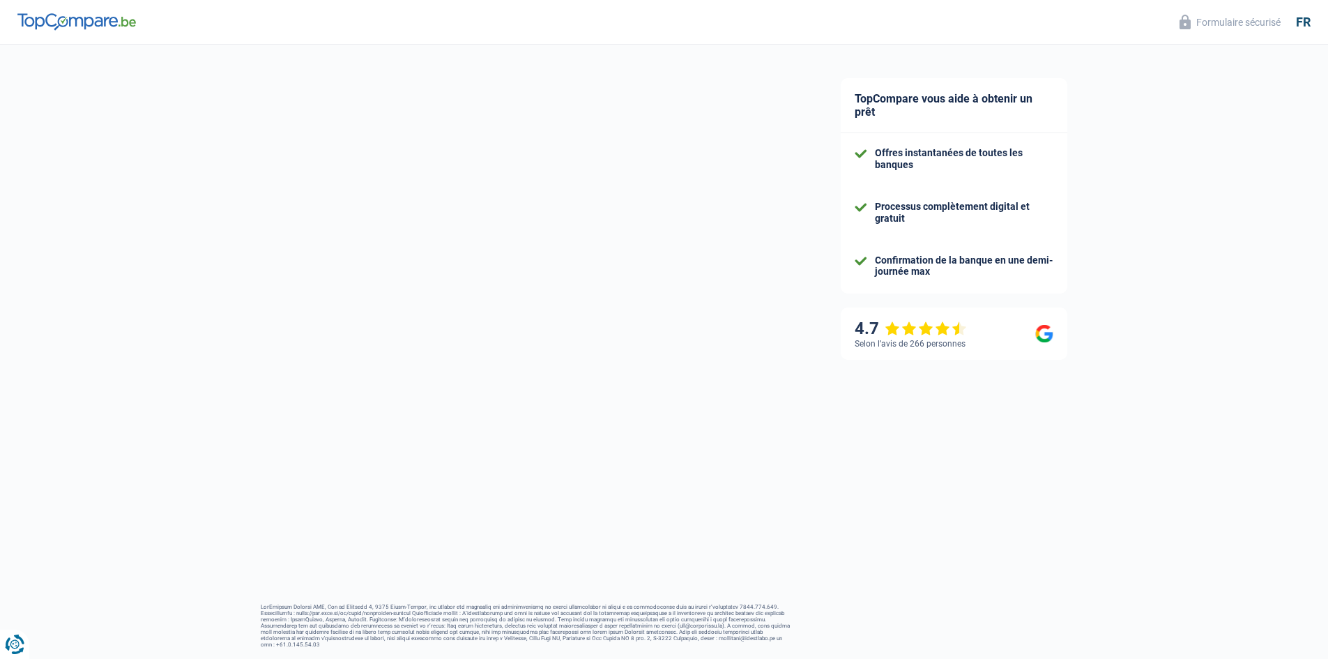
select select "renovation"
select select "120"
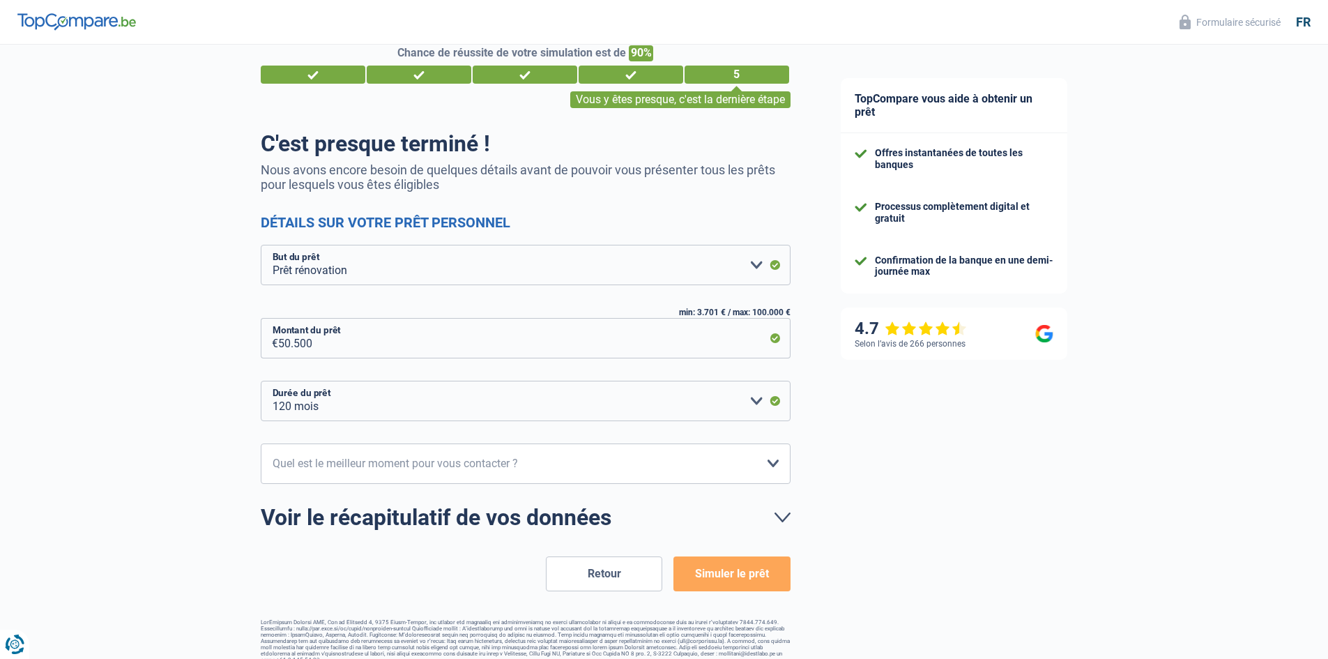
scroll to position [42, 0]
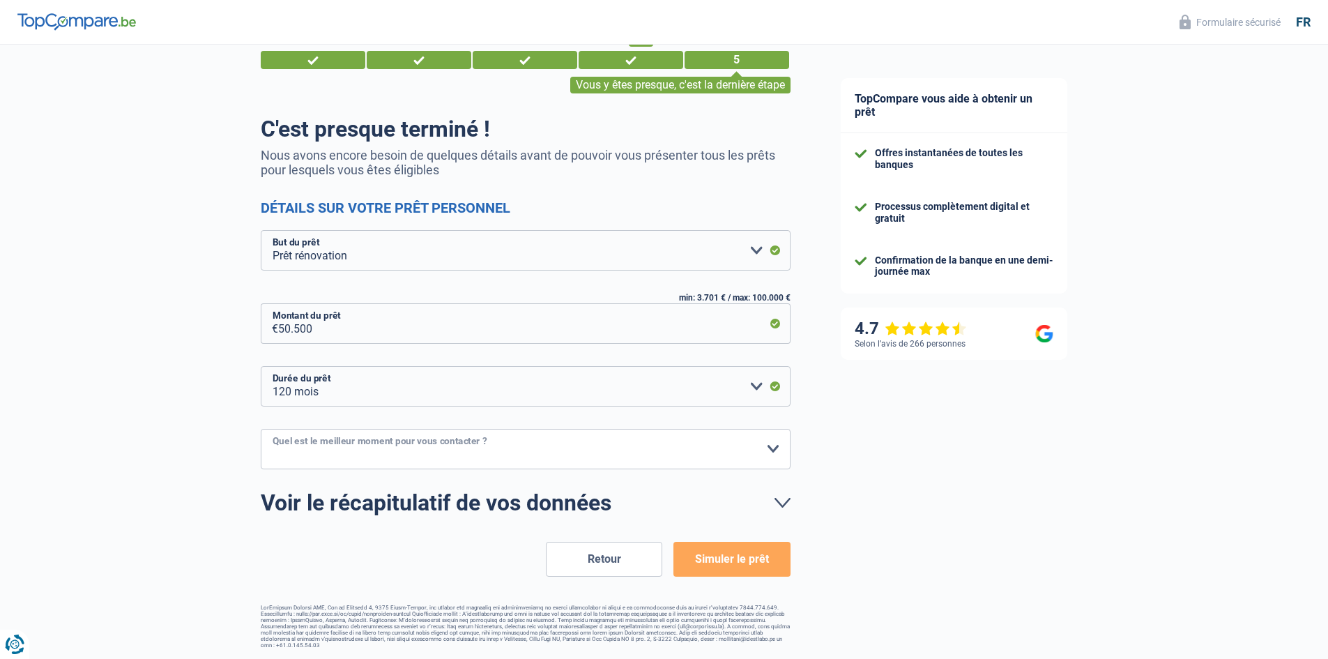
click at [671, 451] on select "10h-12h 12h-14h 14h-16h 16h-18h Veuillez sélectionner une option" at bounding box center [526, 449] width 530 height 40
select select "14-16"
click at [261, 429] on select "10h-12h 12h-14h 14h-16h 16h-18h Veuillez sélectionner une option" at bounding box center [526, 449] width 530 height 40
click at [776, 562] on button "Simuler le prêt" at bounding box center [732, 559] width 116 height 35
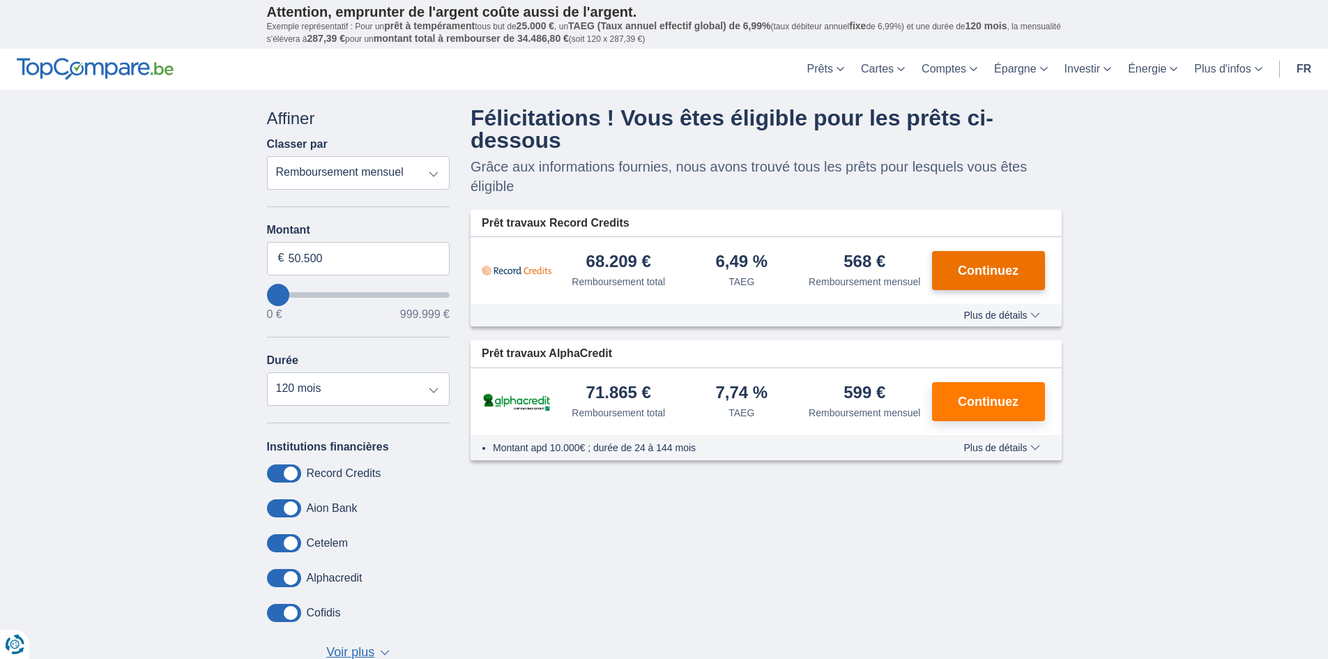
click at [976, 264] on span "Continuez" at bounding box center [988, 270] width 61 height 13
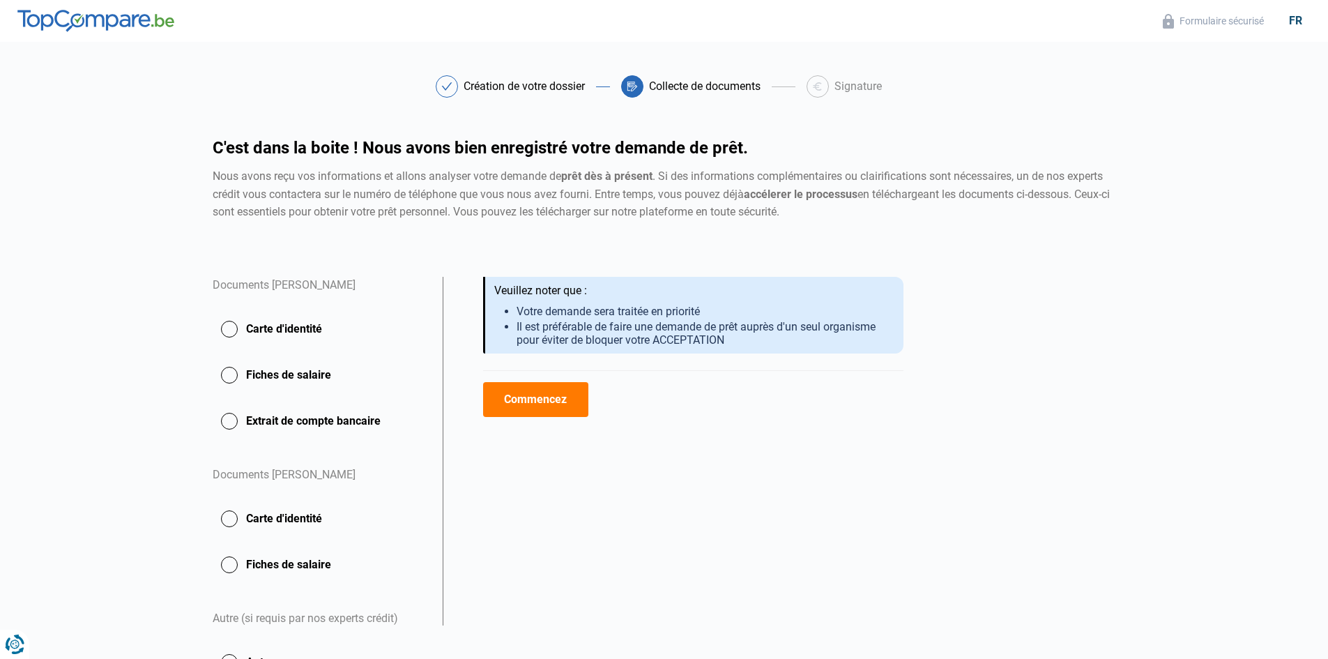
click at [561, 388] on button "Commencez" at bounding box center [535, 399] width 105 height 35
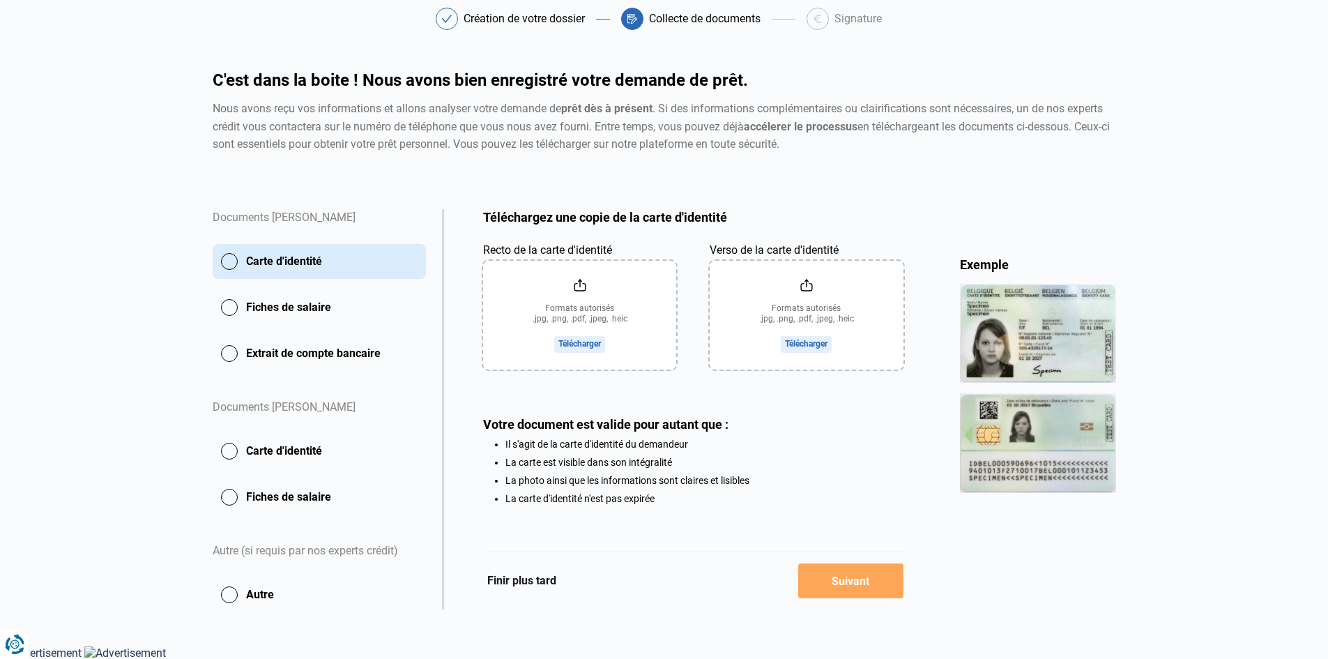
scroll to position [68, 0]
